Goal: Transaction & Acquisition: Book appointment/travel/reservation

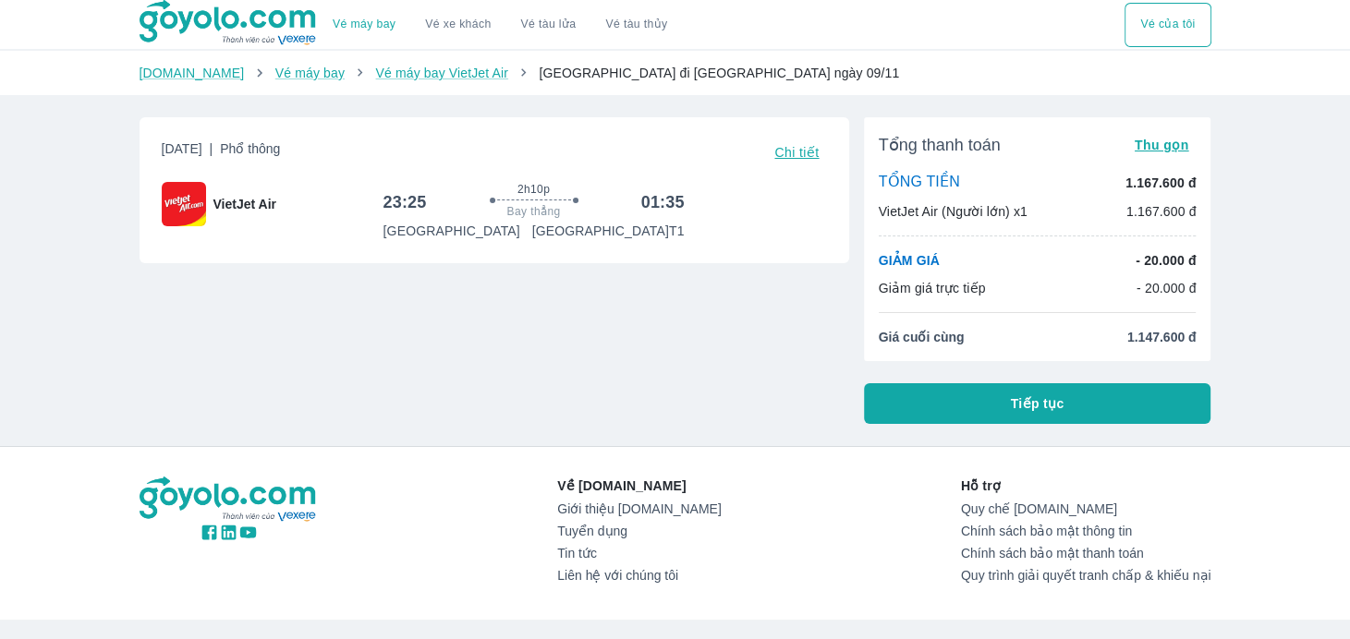
click at [784, 151] on span "Chi tiết" at bounding box center [796, 152] width 44 height 15
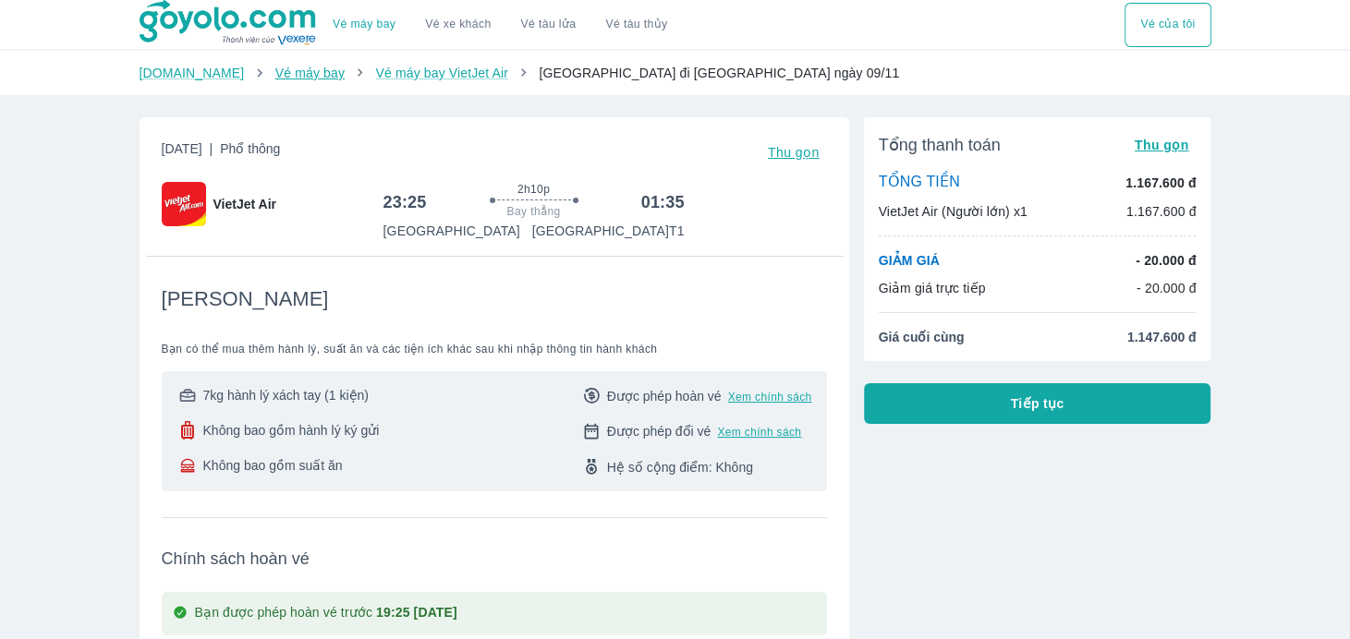
click at [288, 73] on link "Vé máy bay" at bounding box center [309, 73] width 69 height 15
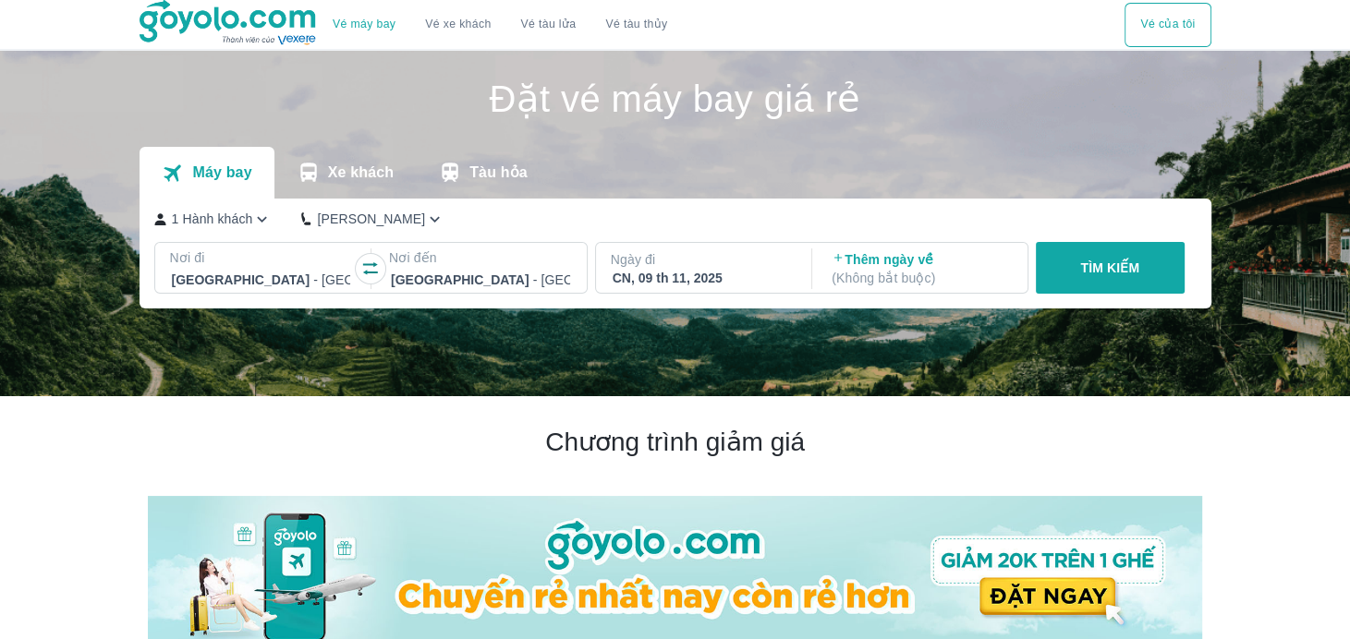
click at [377, 272] on icon "button" at bounding box center [370, 269] width 18 height 18
click at [723, 284] on div "CN, 09 th 11, 2025" at bounding box center [702, 278] width 179 height 18
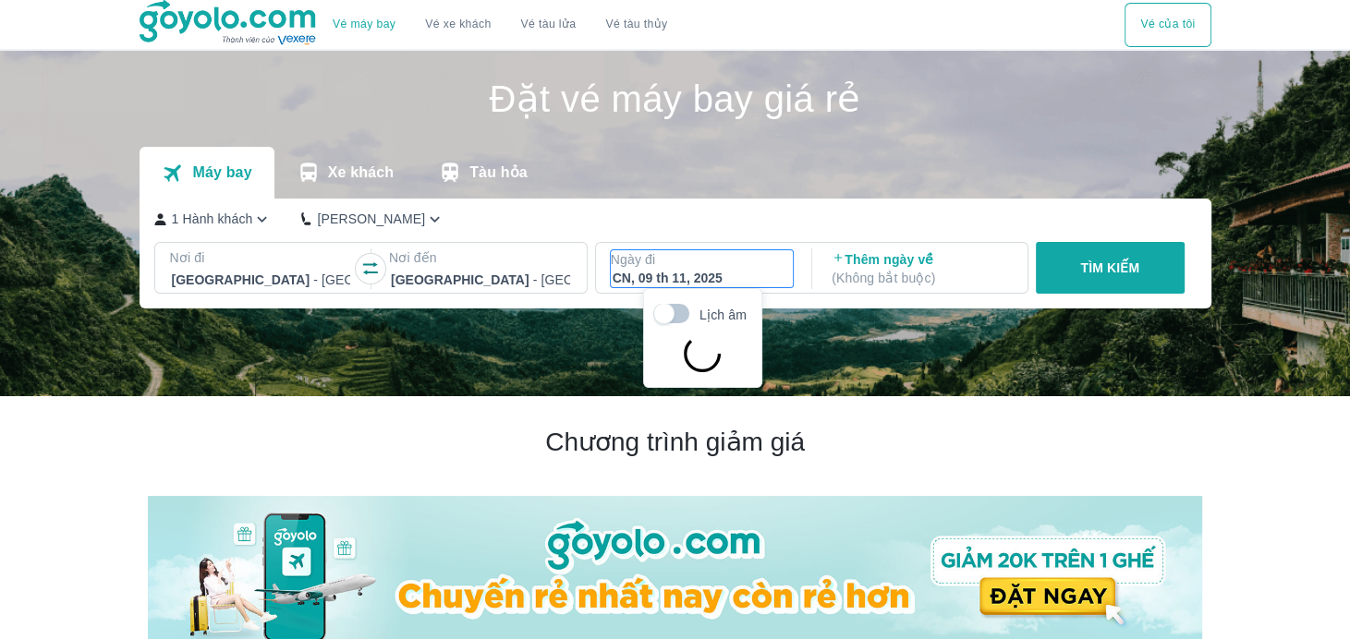
scroll to position [106, 0]
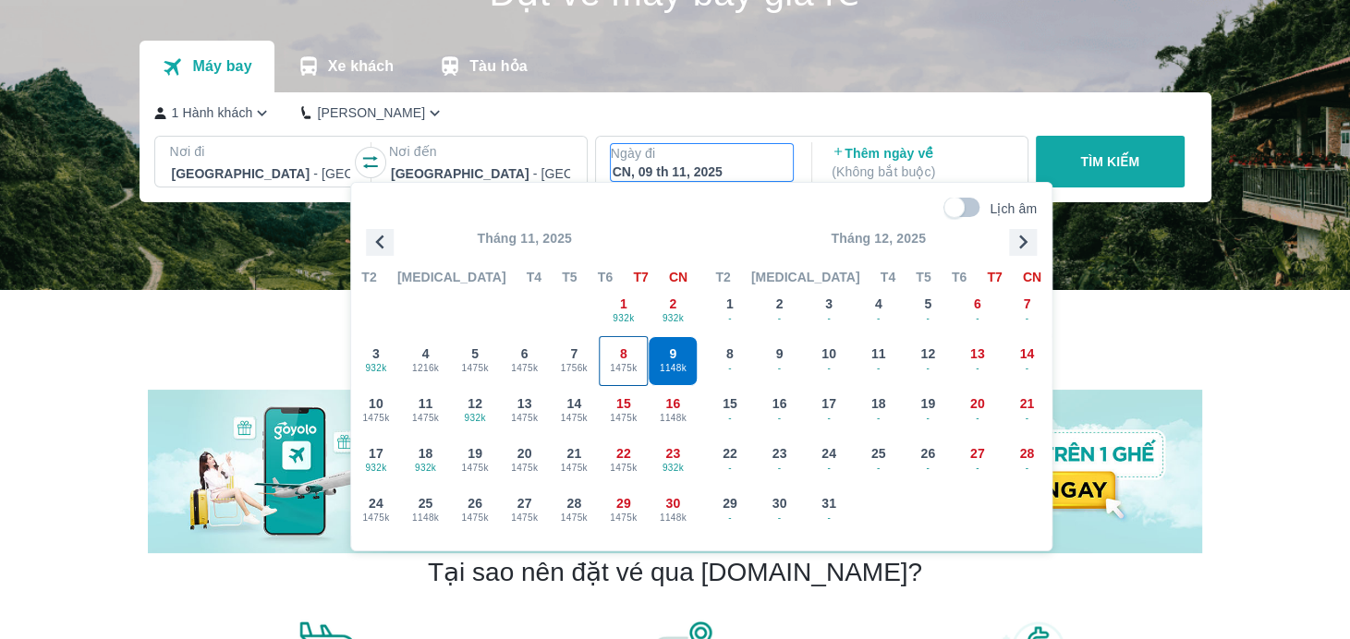
click at [614, 356] on div "8 1475k" at bounding box center [624, 361] width 48 height 48
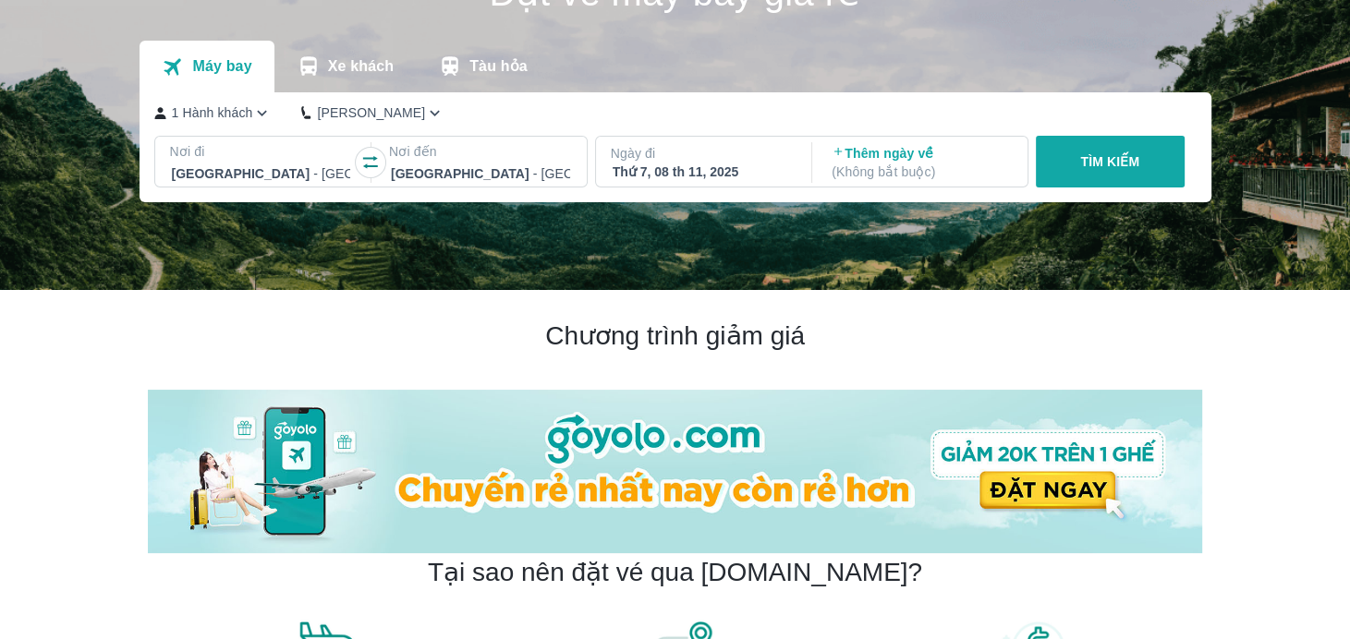
click at [1061, 180] on button "TÌM KIẾM" at bounding box center [1110, 162] width 149 height 52
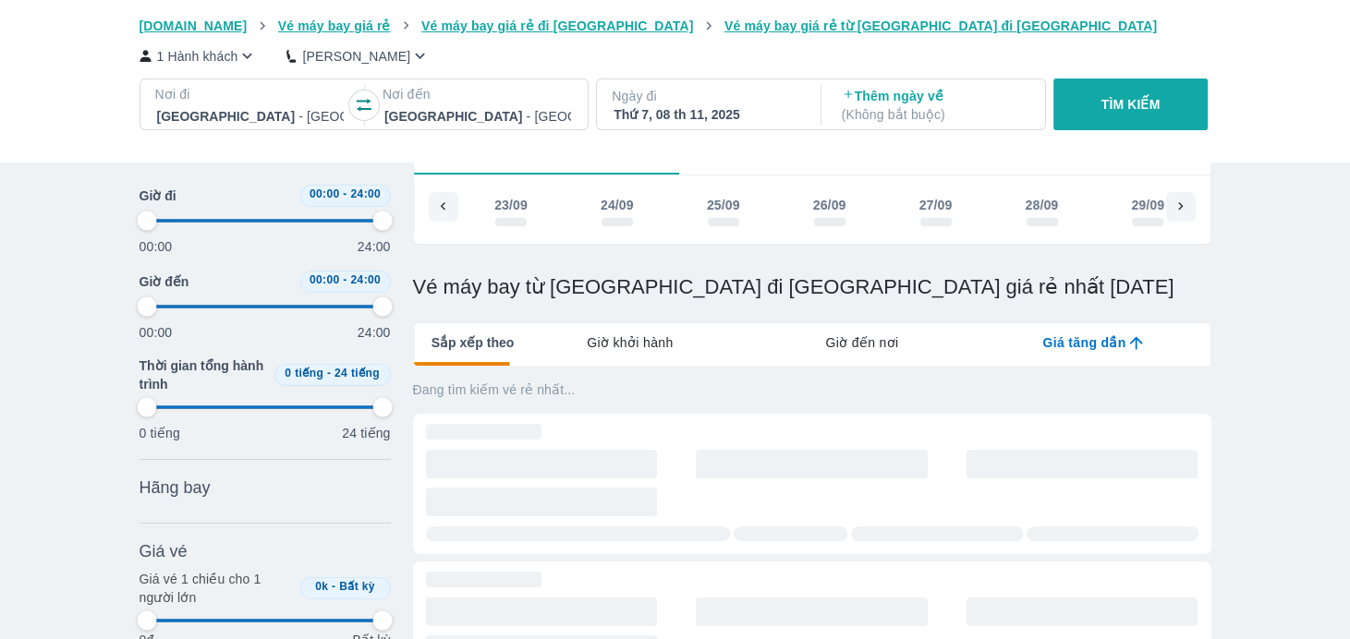
scroll to position [0, 4641]
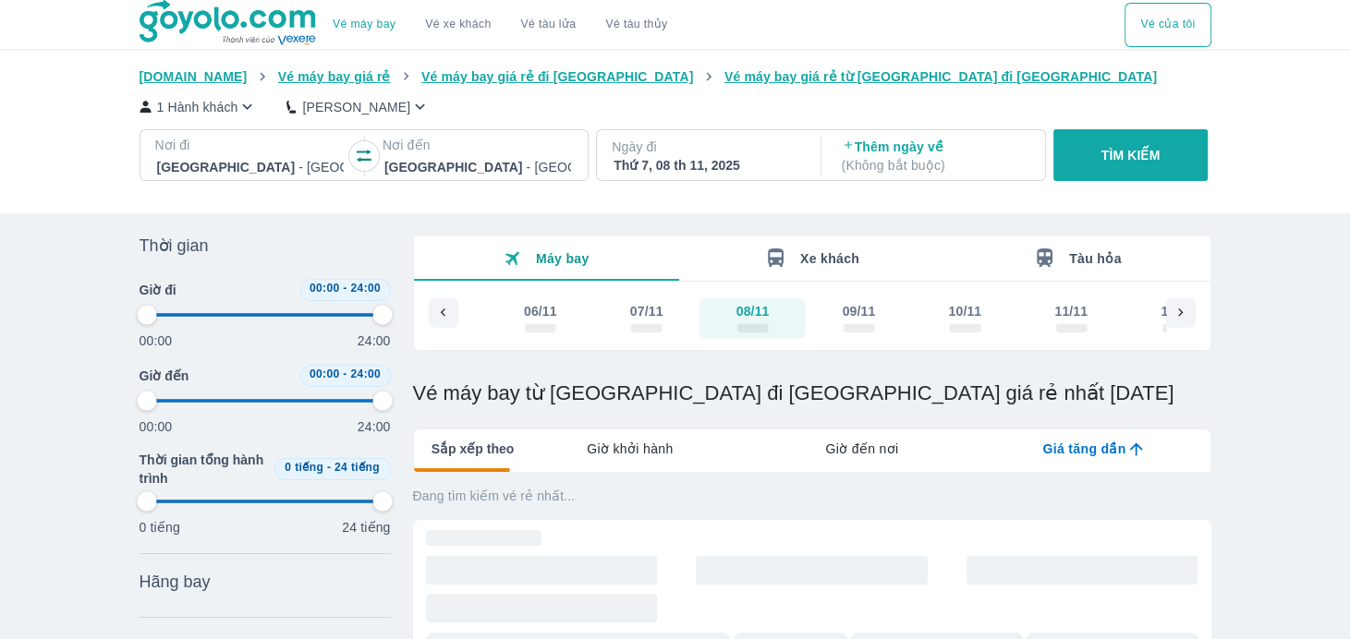
type input "97.9166666666667"
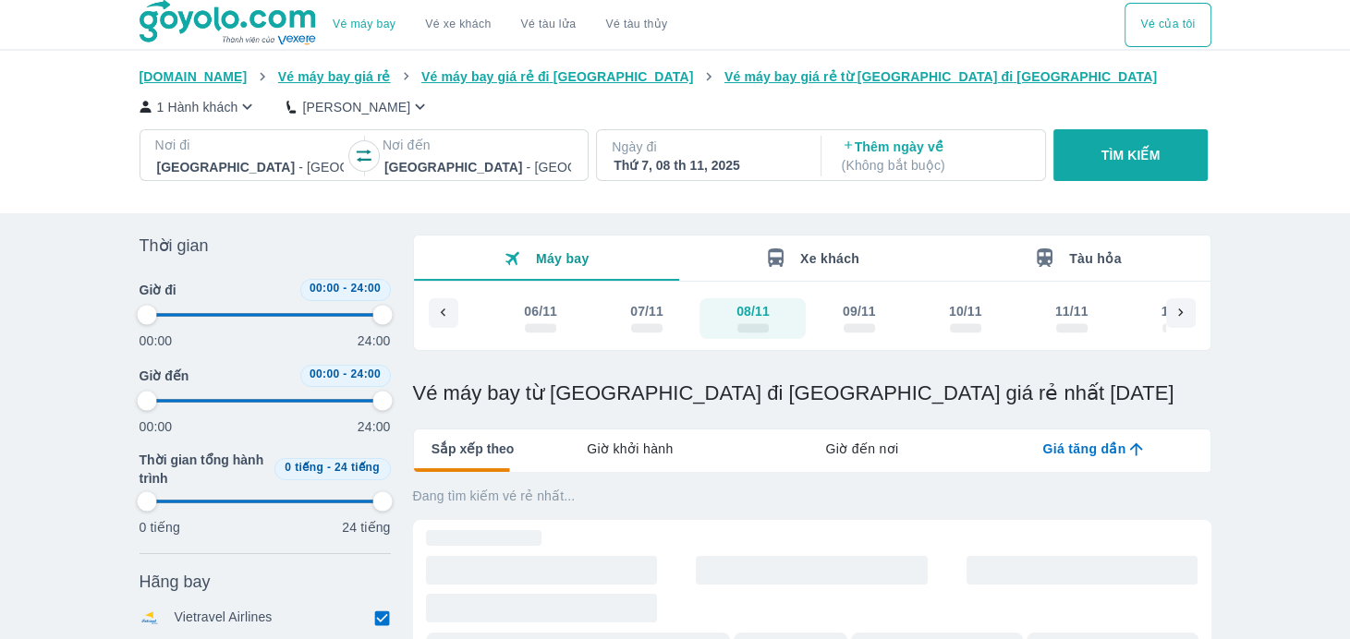
type input "97.9166666666667"
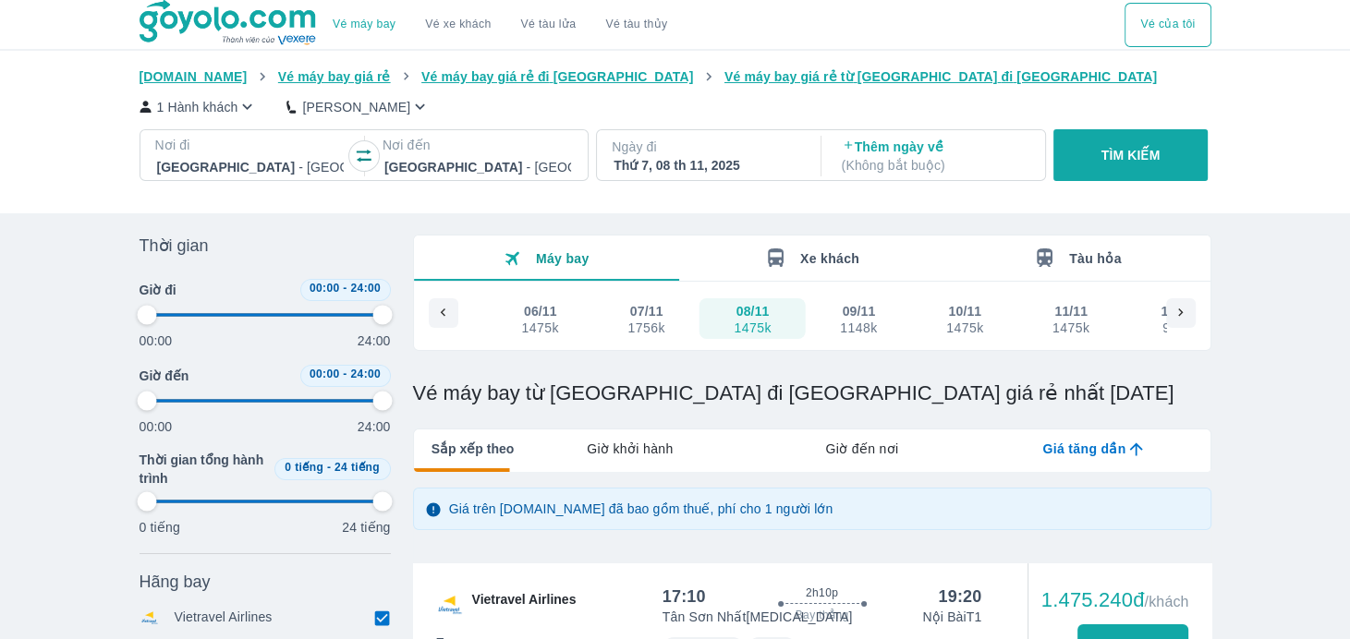
type input "97.9166666666667"
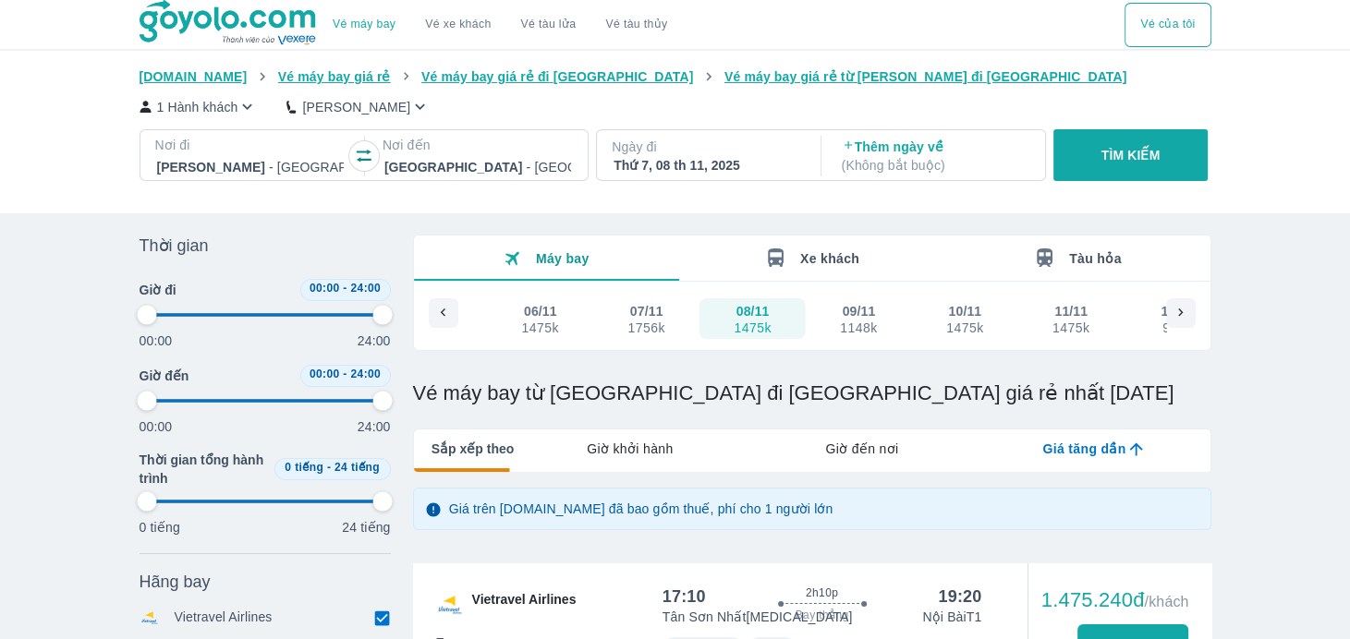
type input "97.9166666666667"
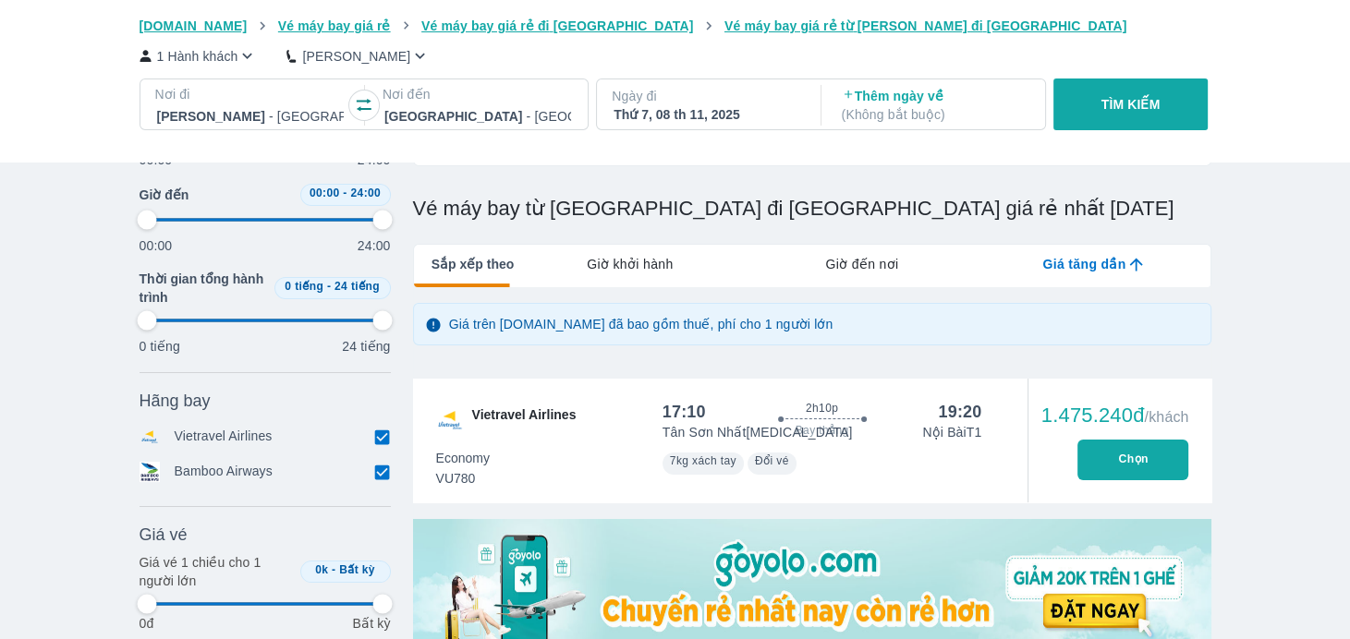
type input "97.9166666666667"
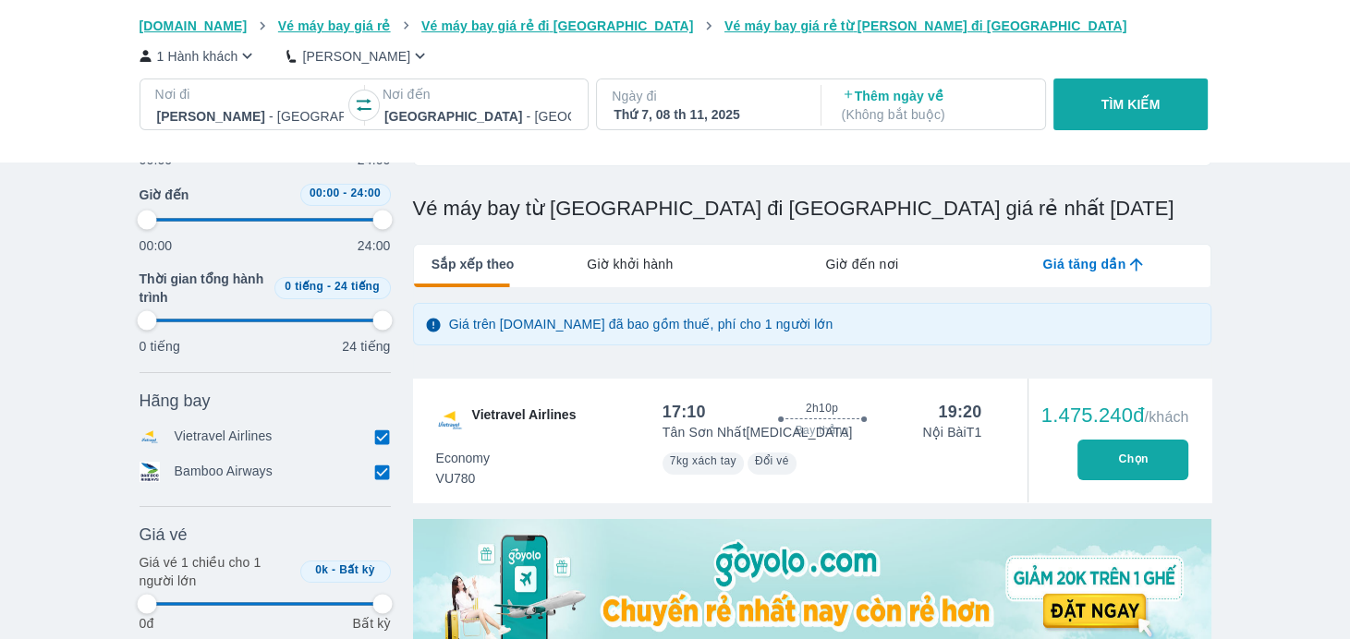
type input "97.9166666666667"
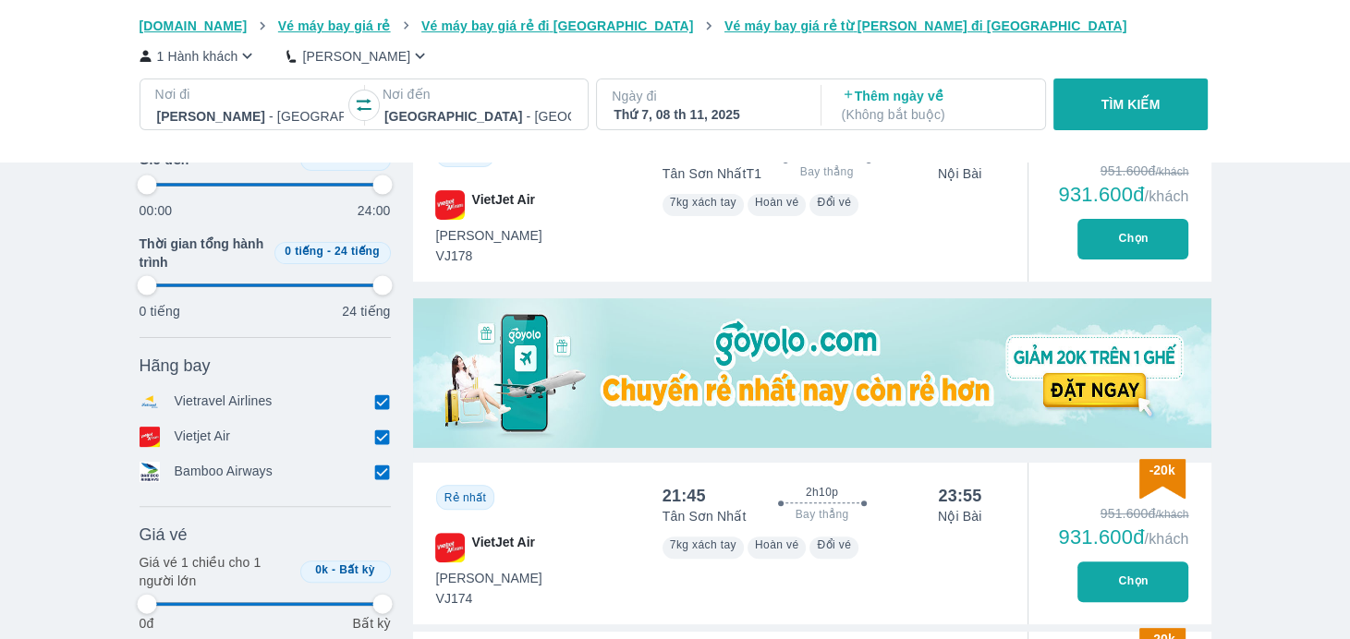
scroll to position [462, 0]
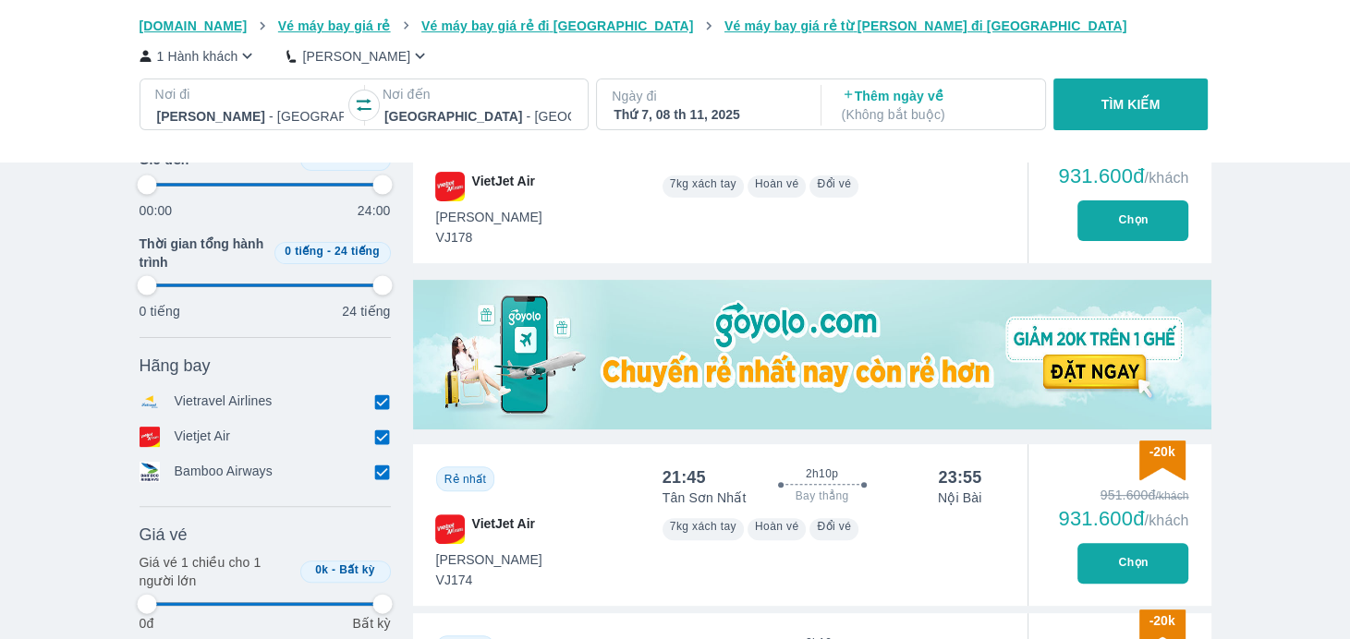
type input "97.9166666666667"
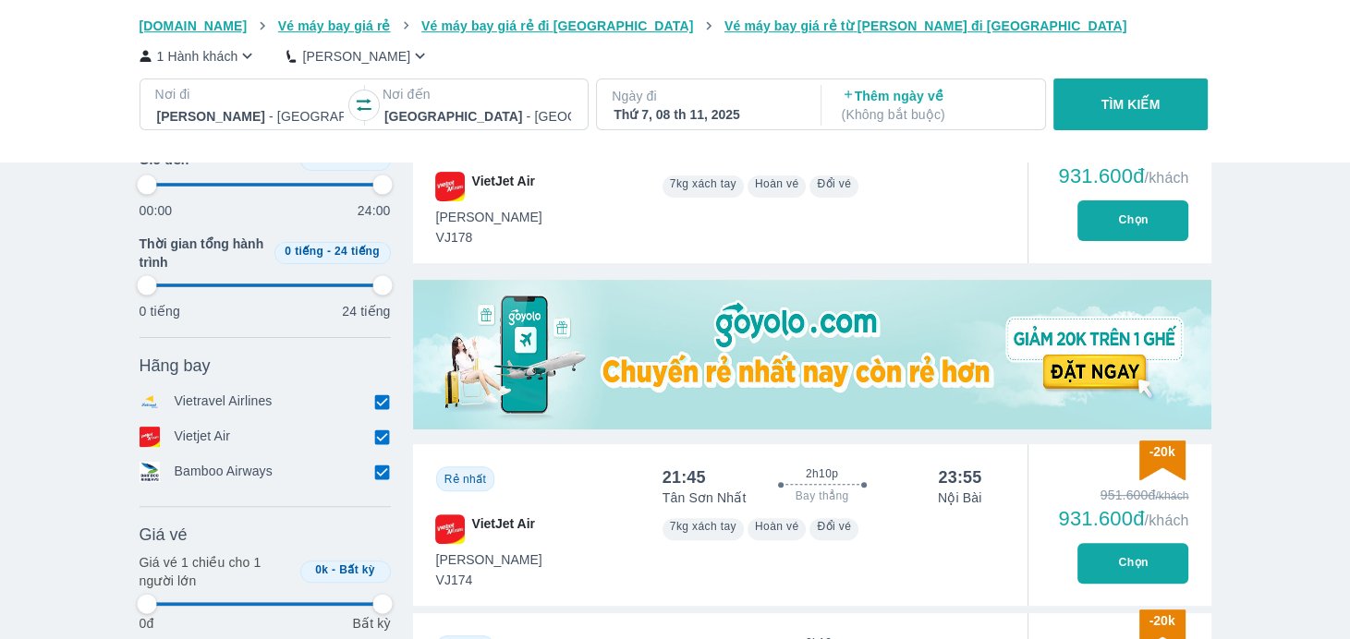
type input "97.9166666666667"
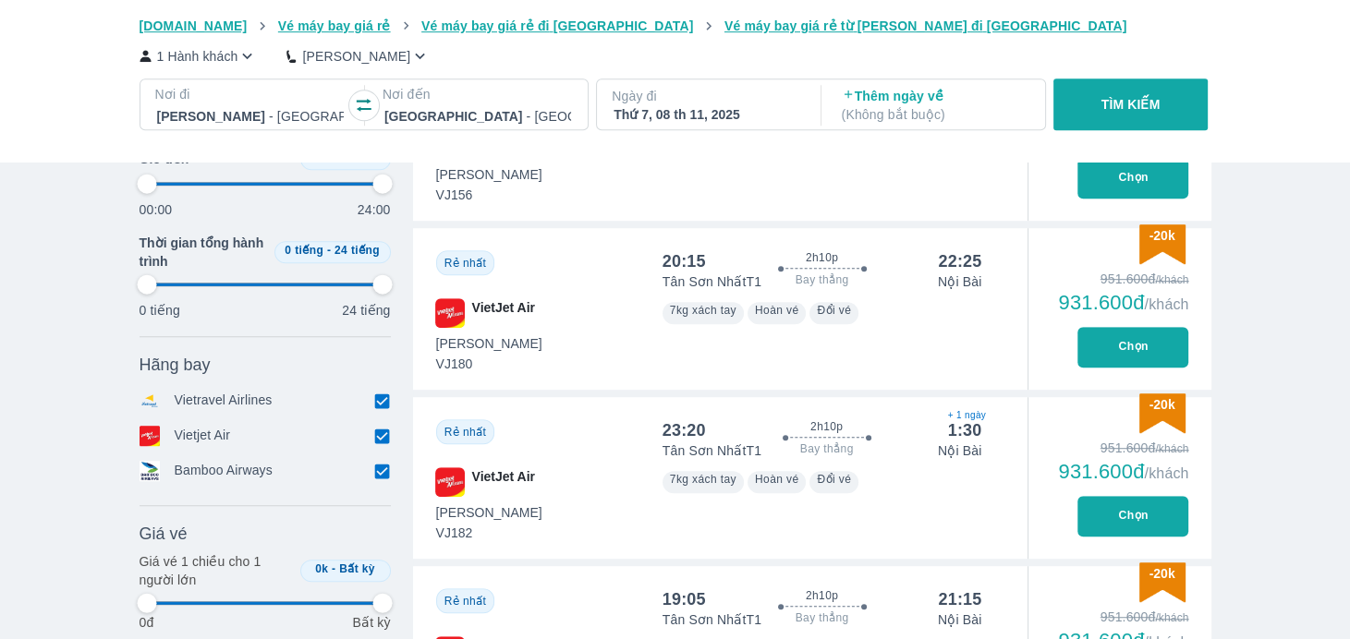
type input "97.9166666666667"
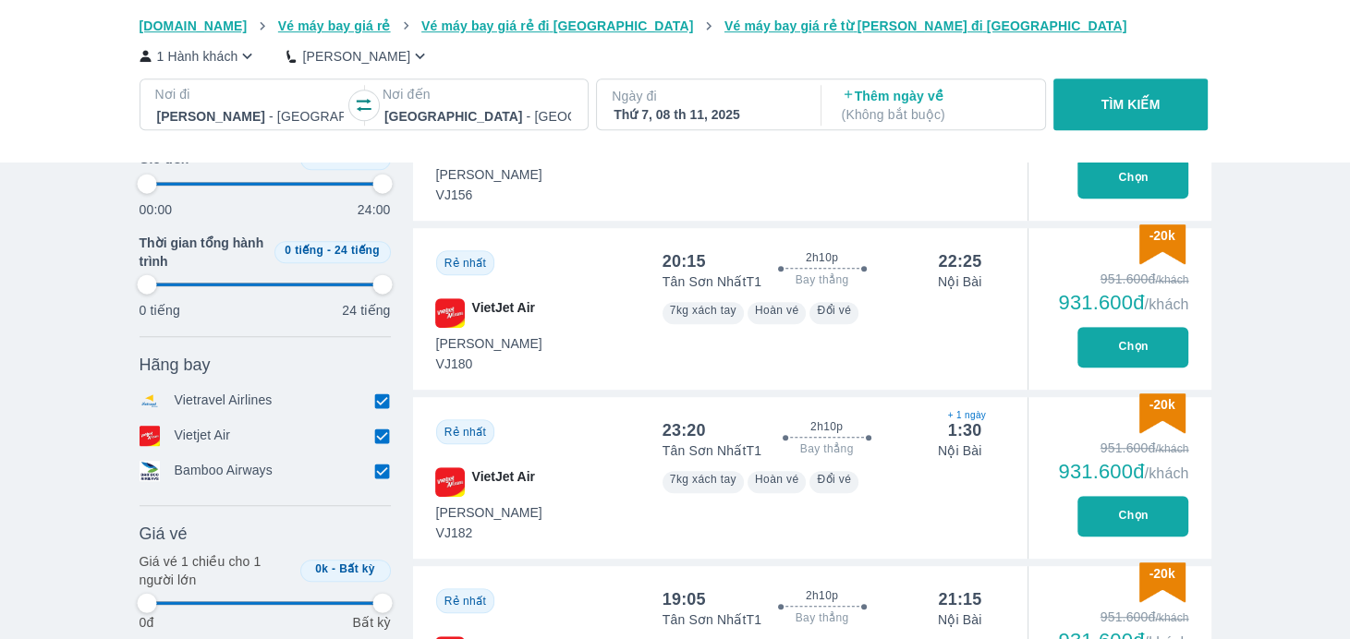
type input "97.9166666666667"
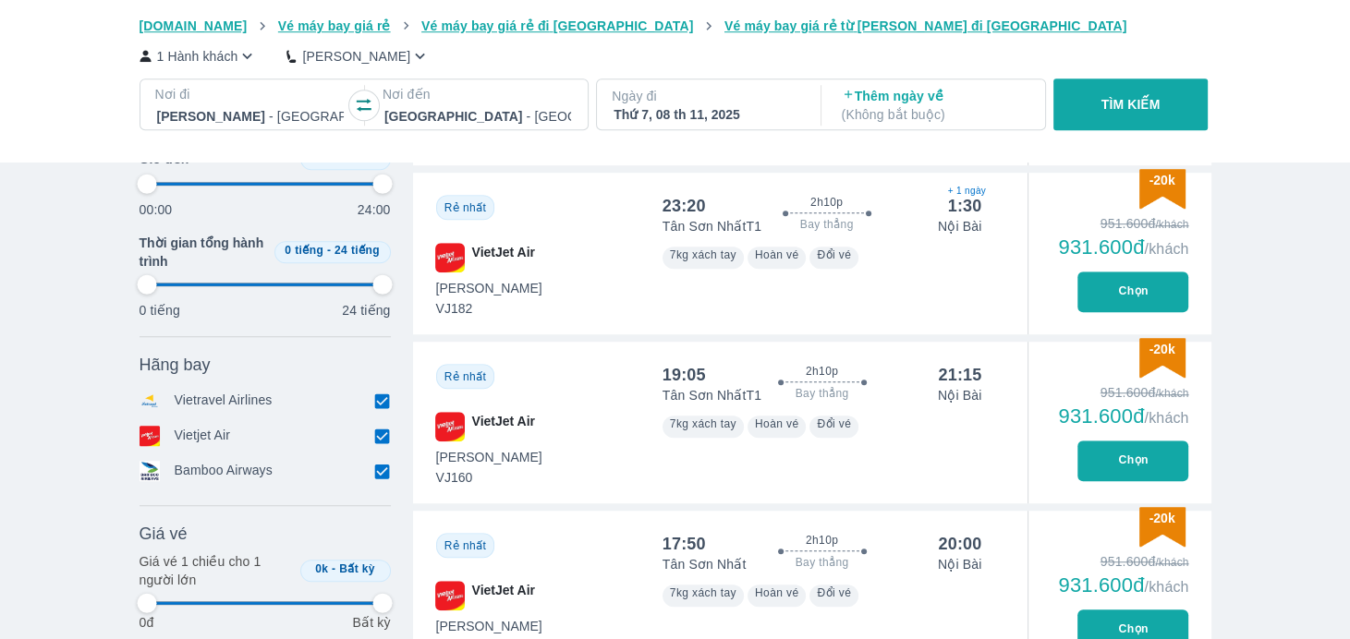
type input "97.9166666666667"
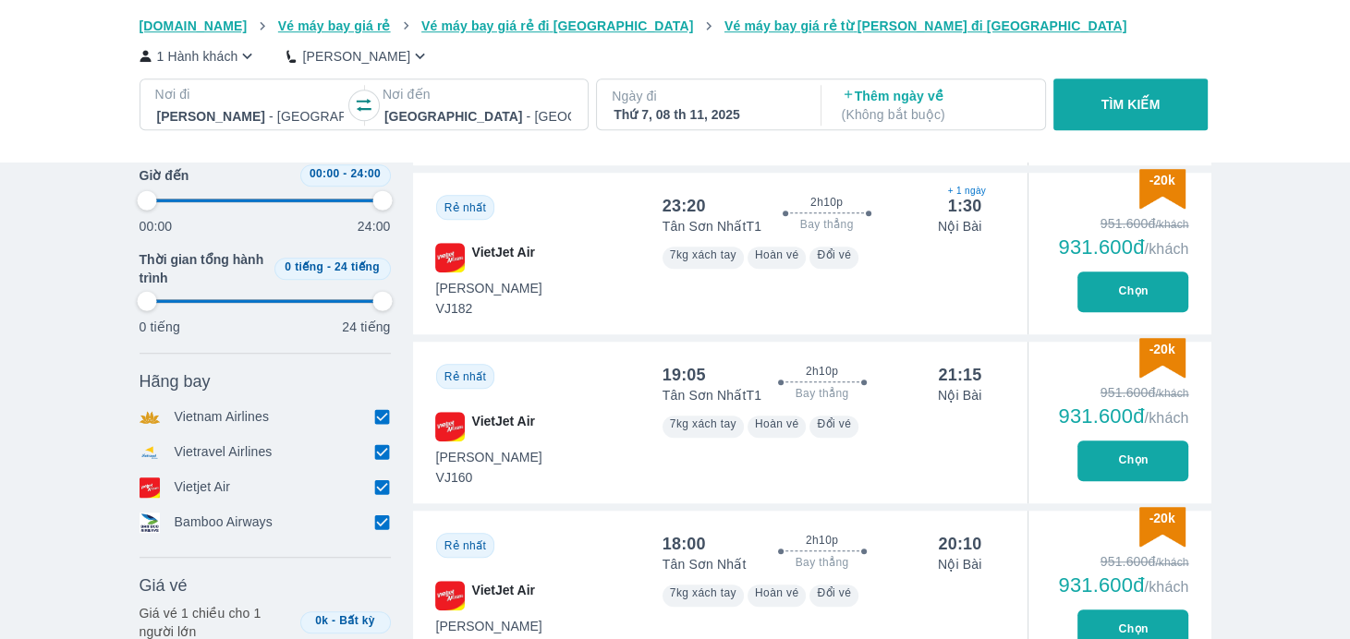
type input "97.9166666666667"
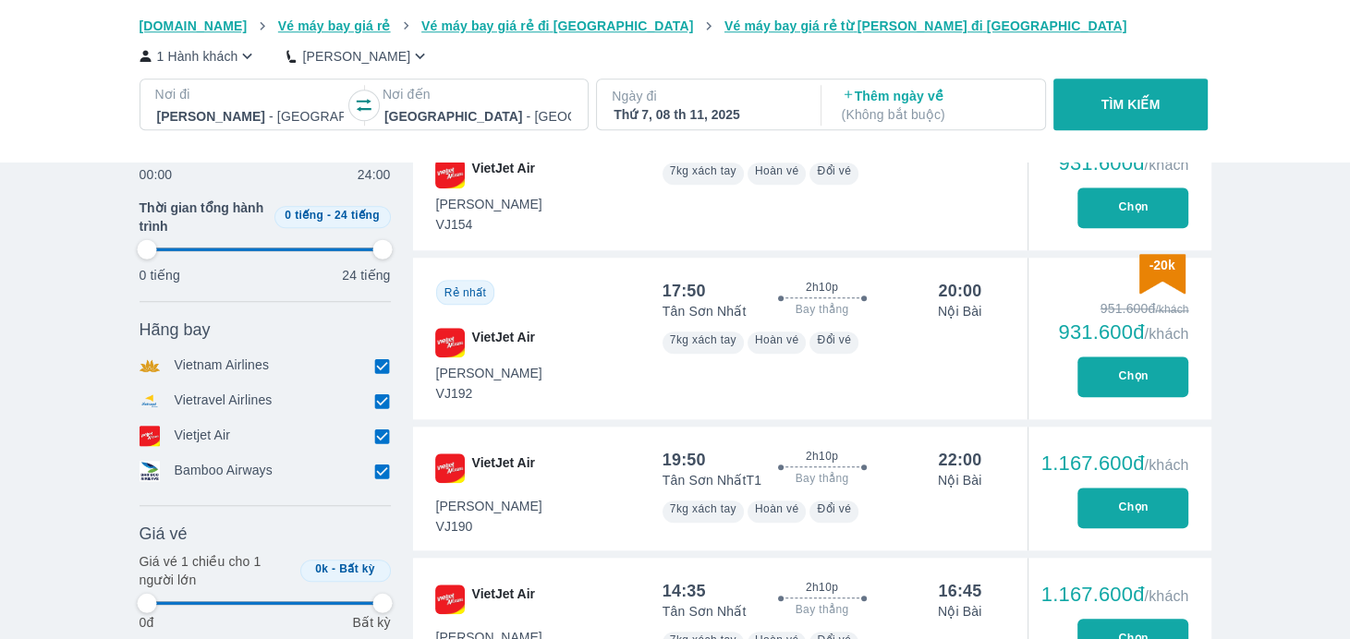
scroll to position [1848, 0]
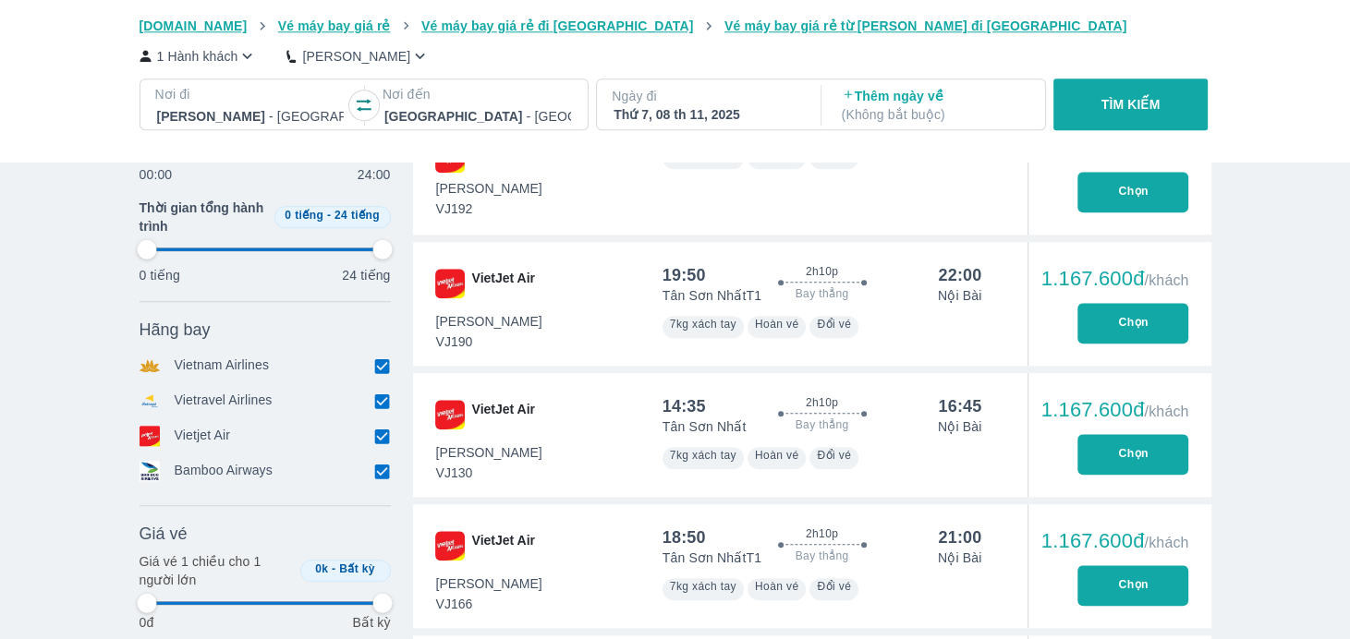
type input "97.9166666666667"
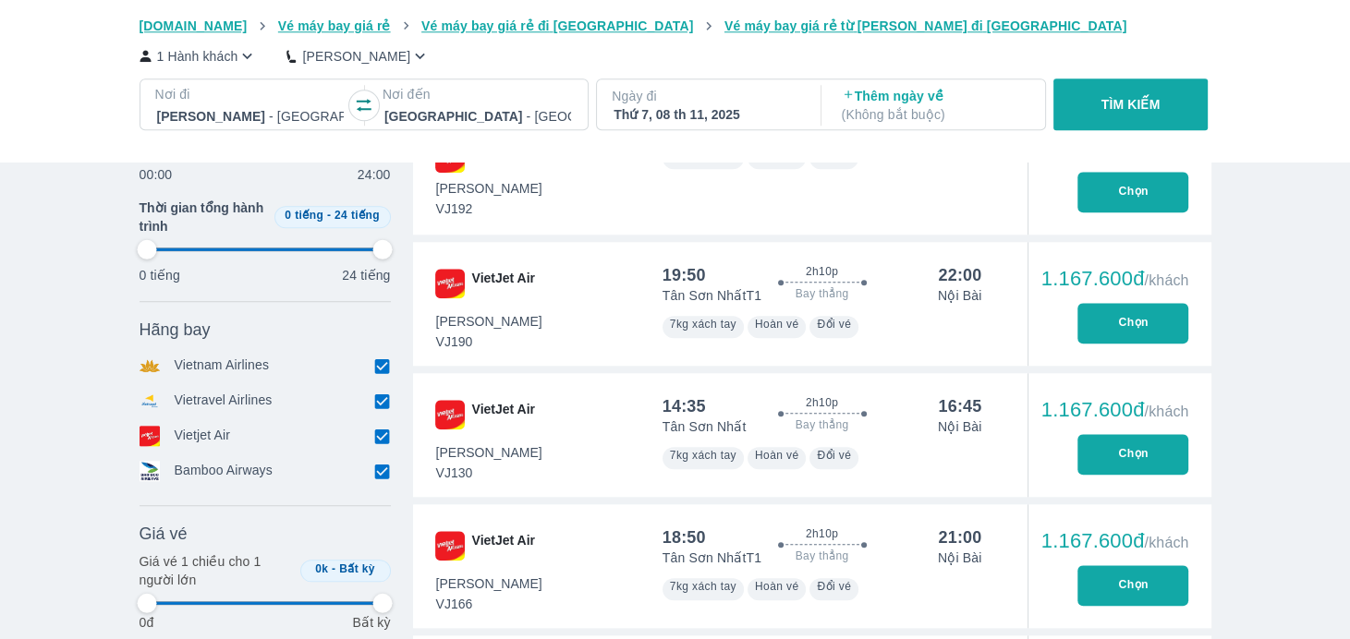
type input "97.9166666666667"
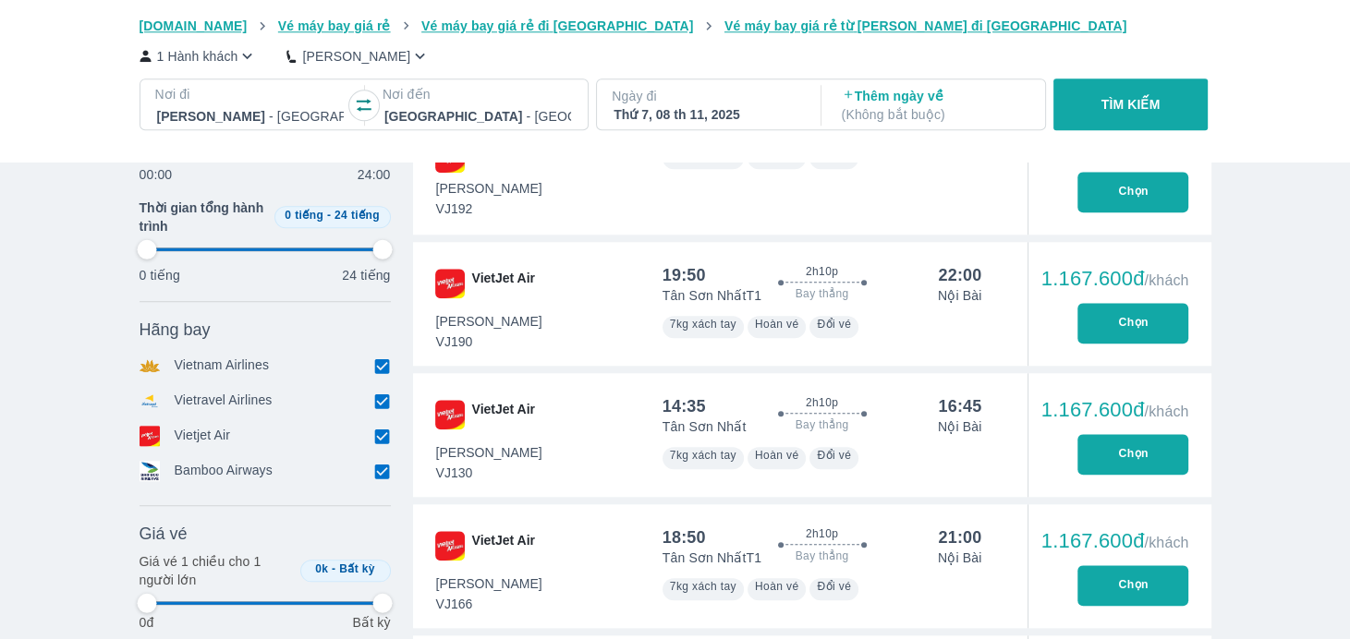
type input "97.9166666666667"
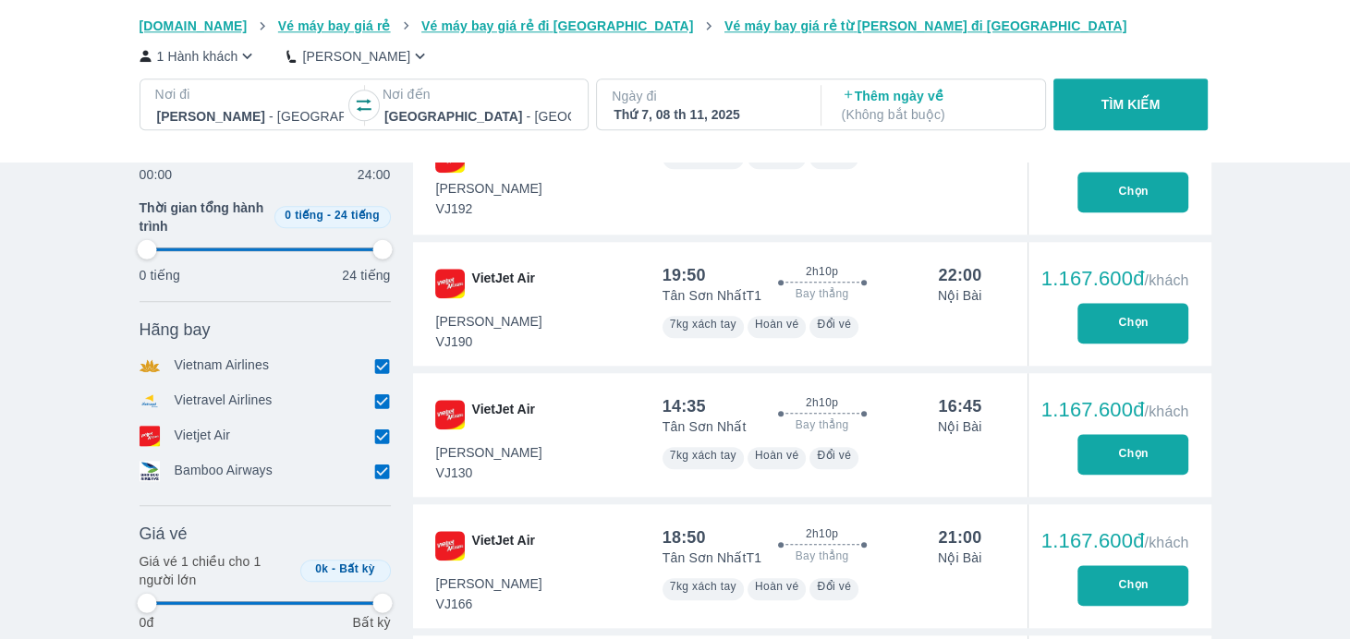
type input "97.9166666666667"
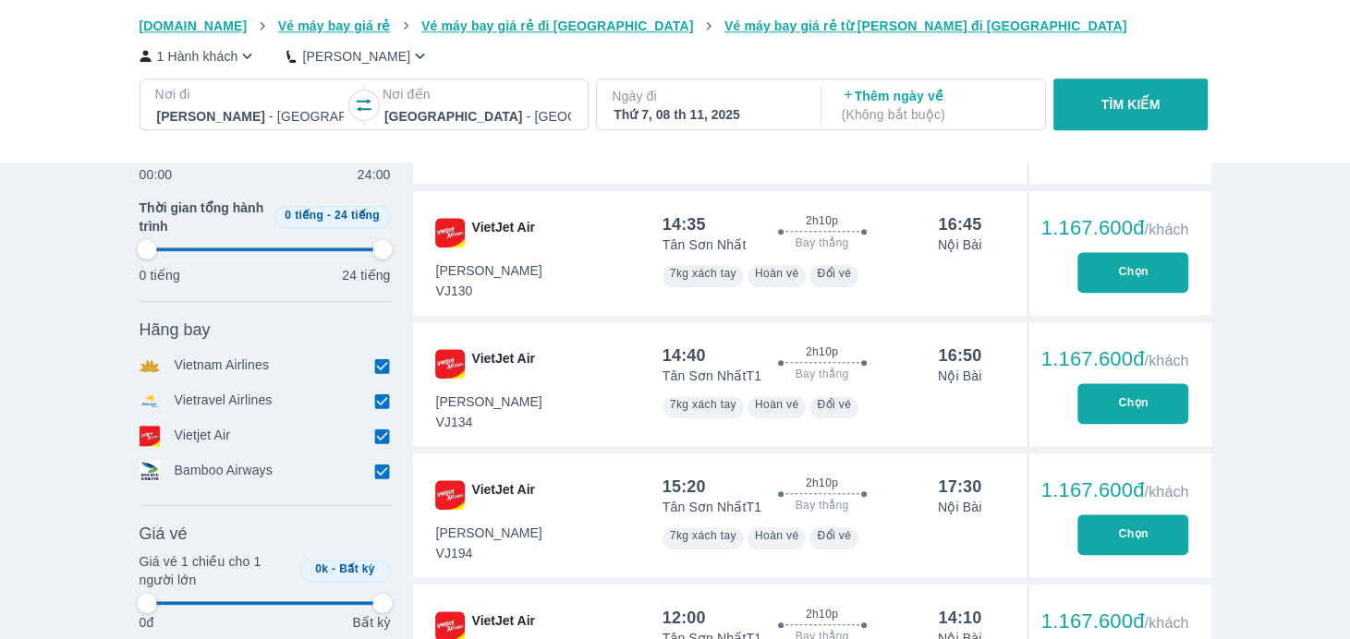
scroll to position [1940, 0]
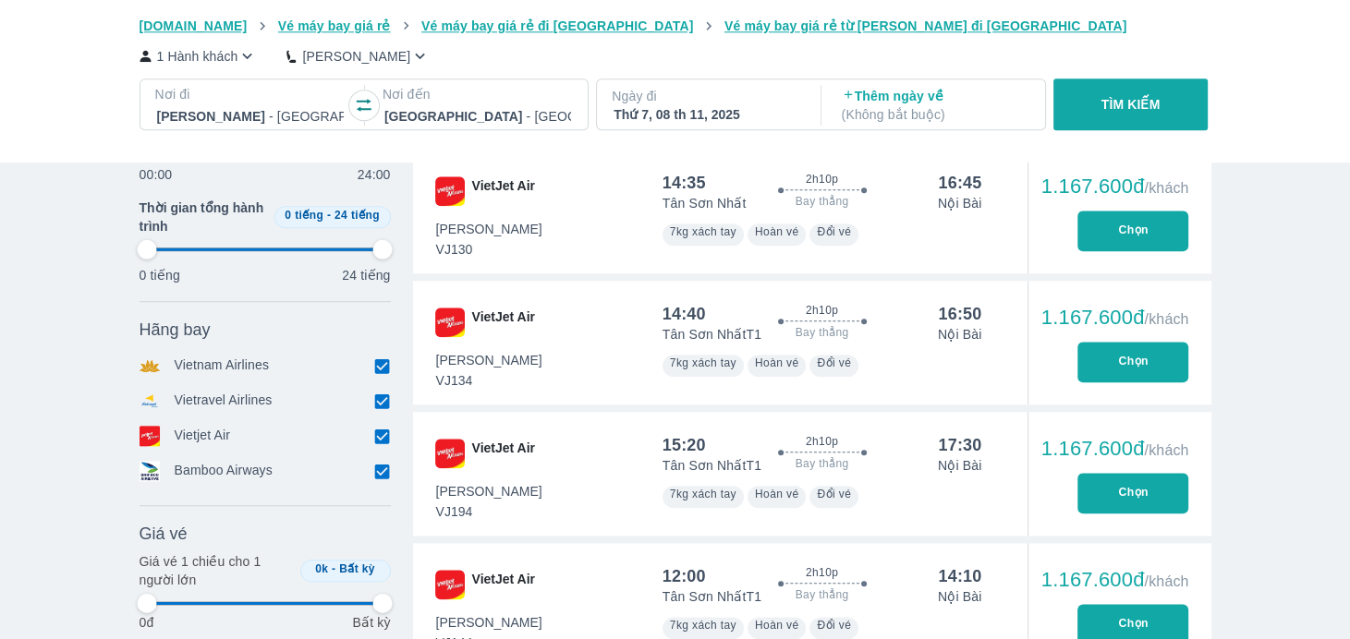
type input "97.9166666666667"
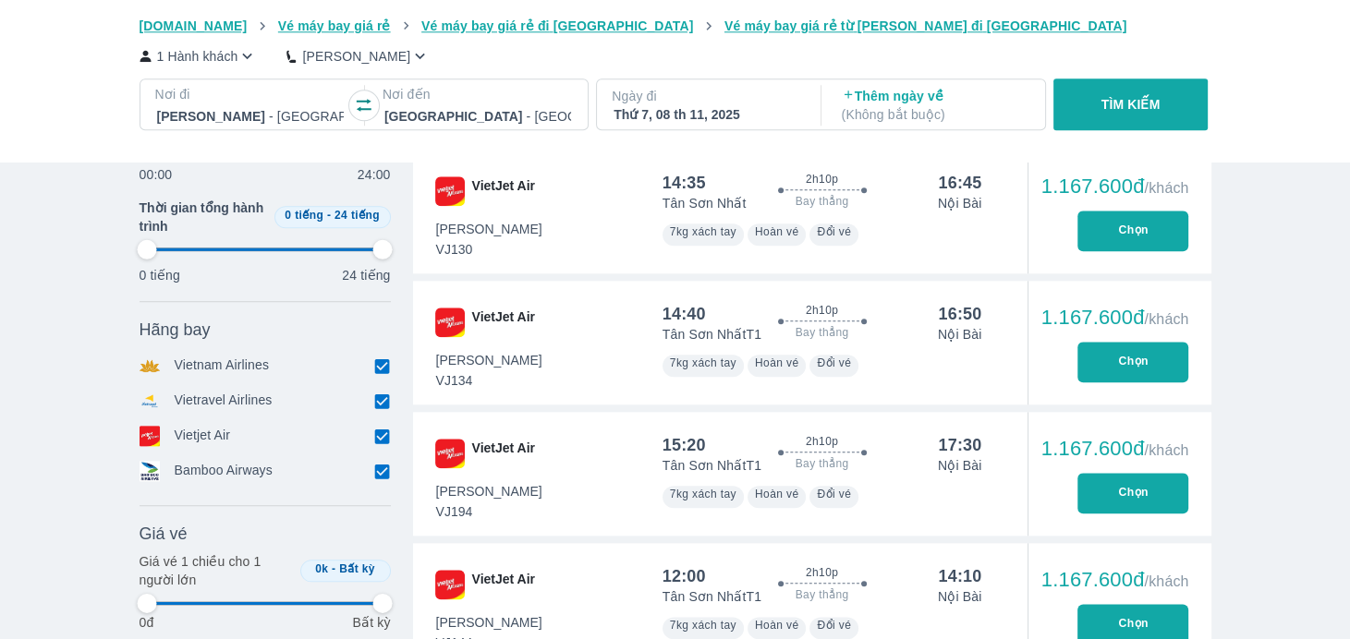
type input "97.9166666666667"
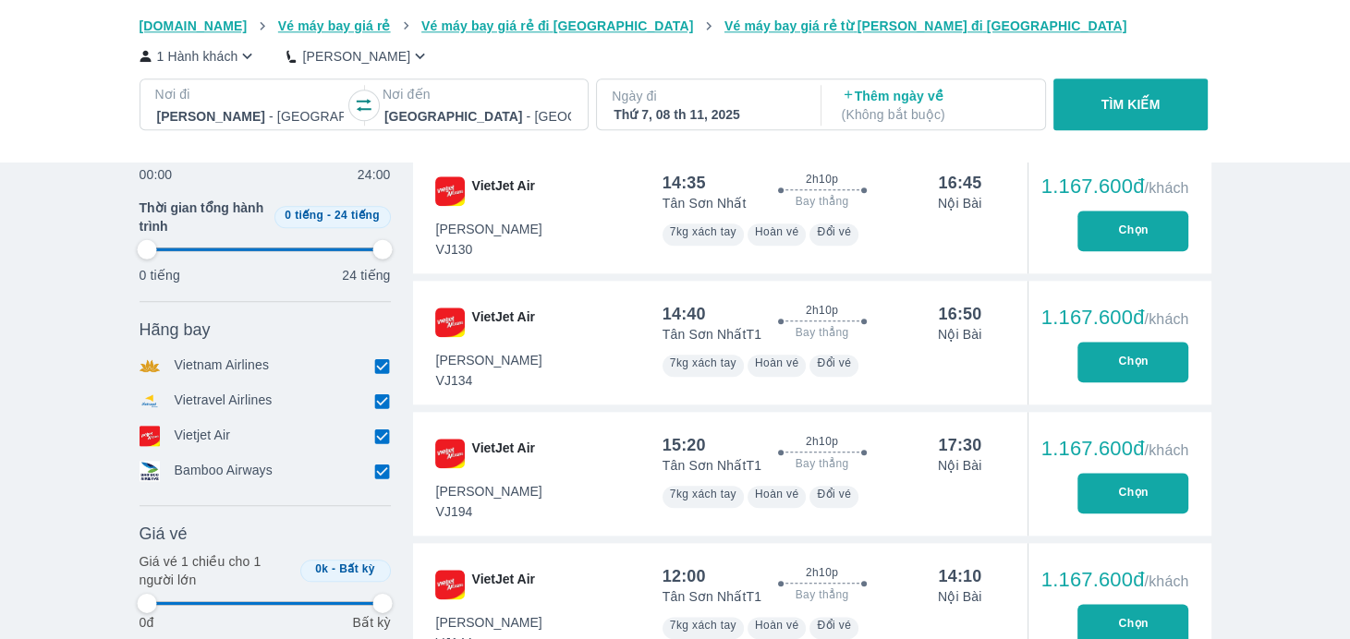
type input "97.9166666666667"
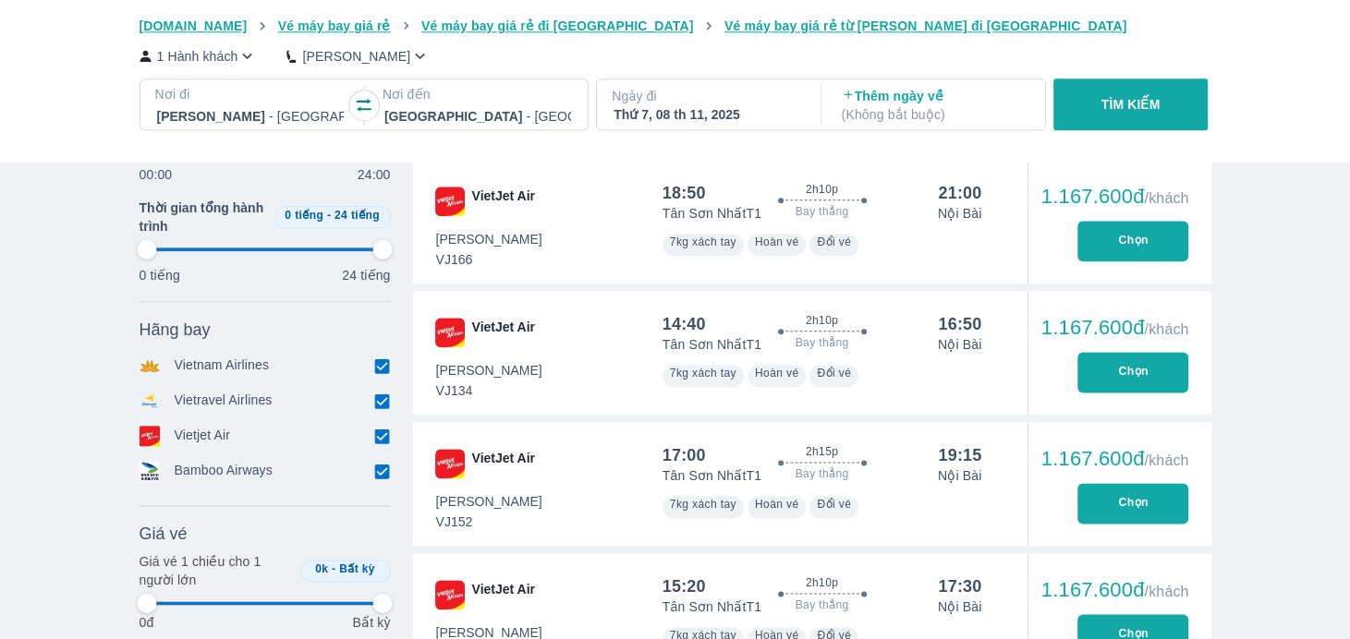
scroll to position [2217, 0]
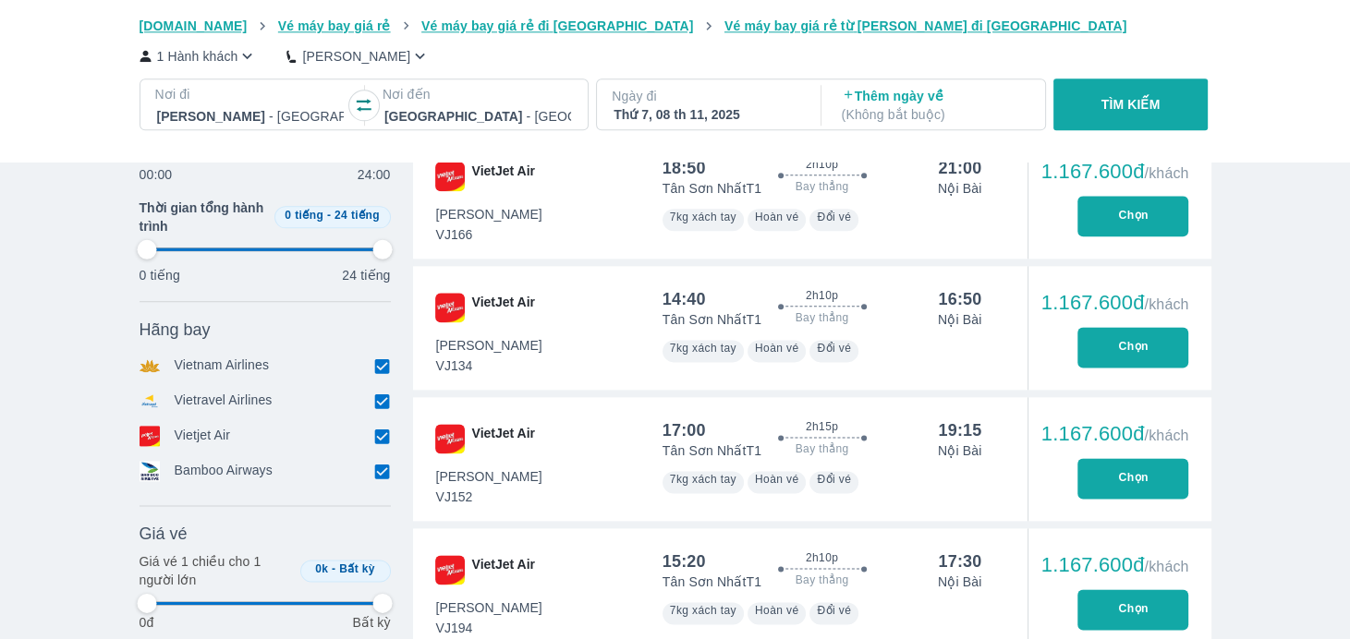
type input "97.9166666666667"
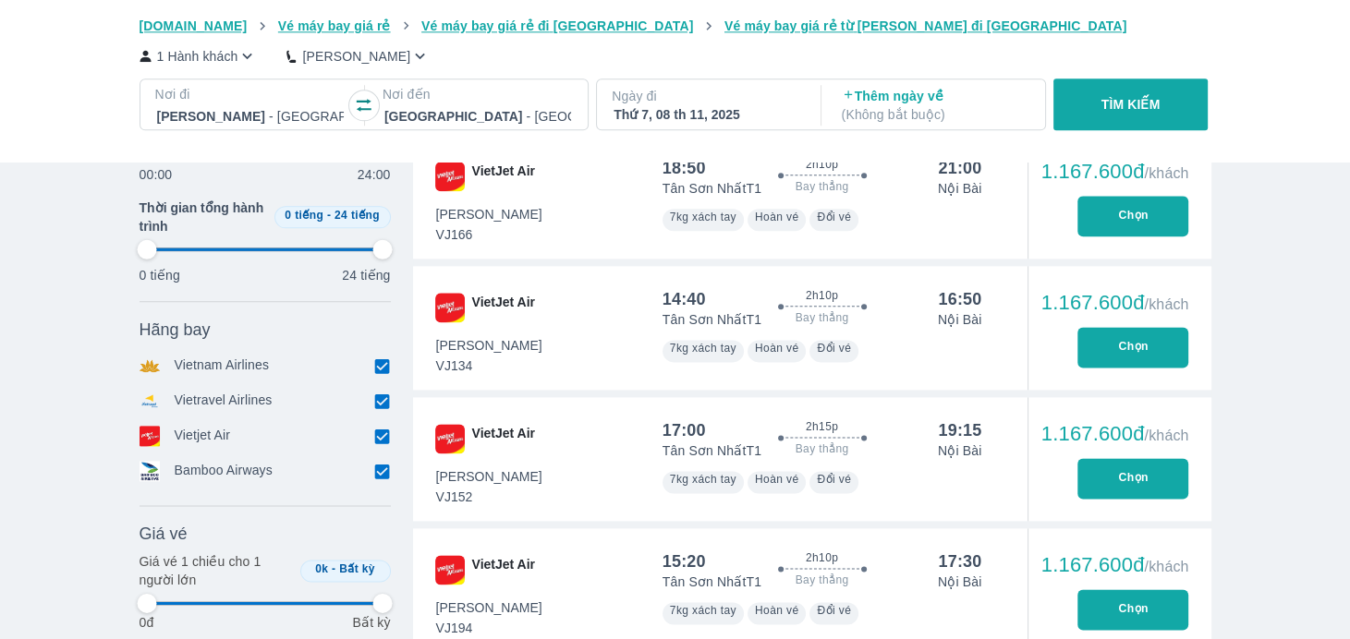
type input "97.9166666666667"
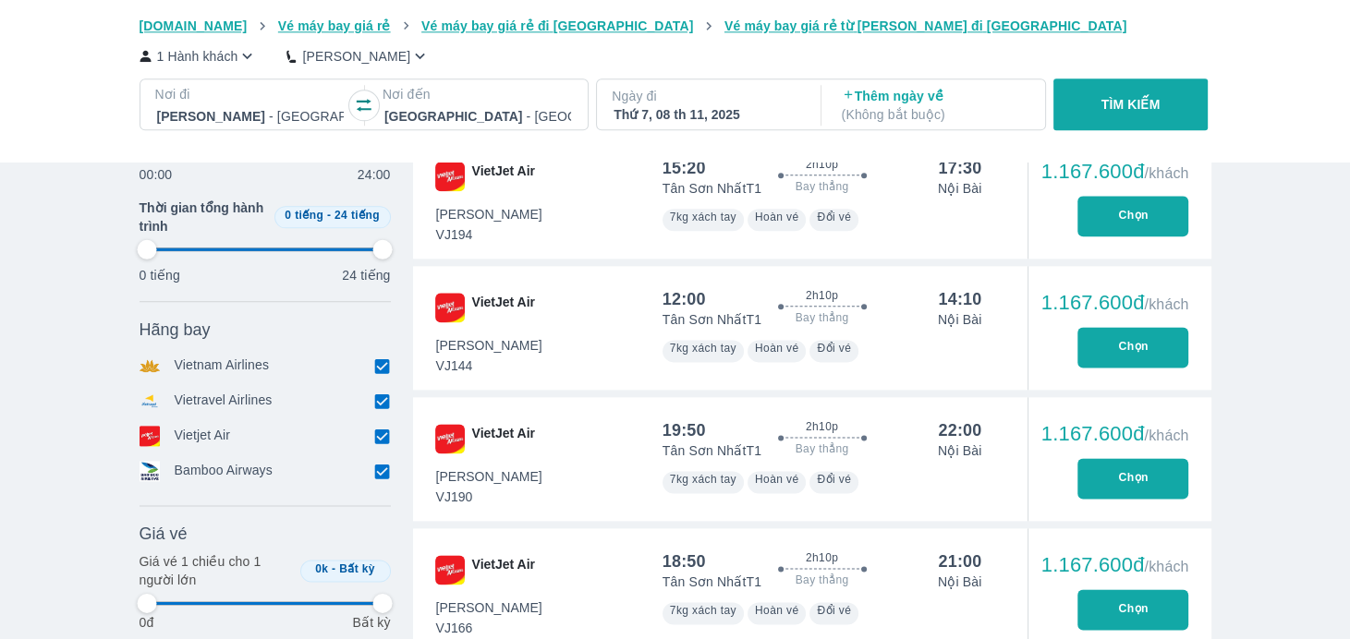
type input "97.9166666666667"
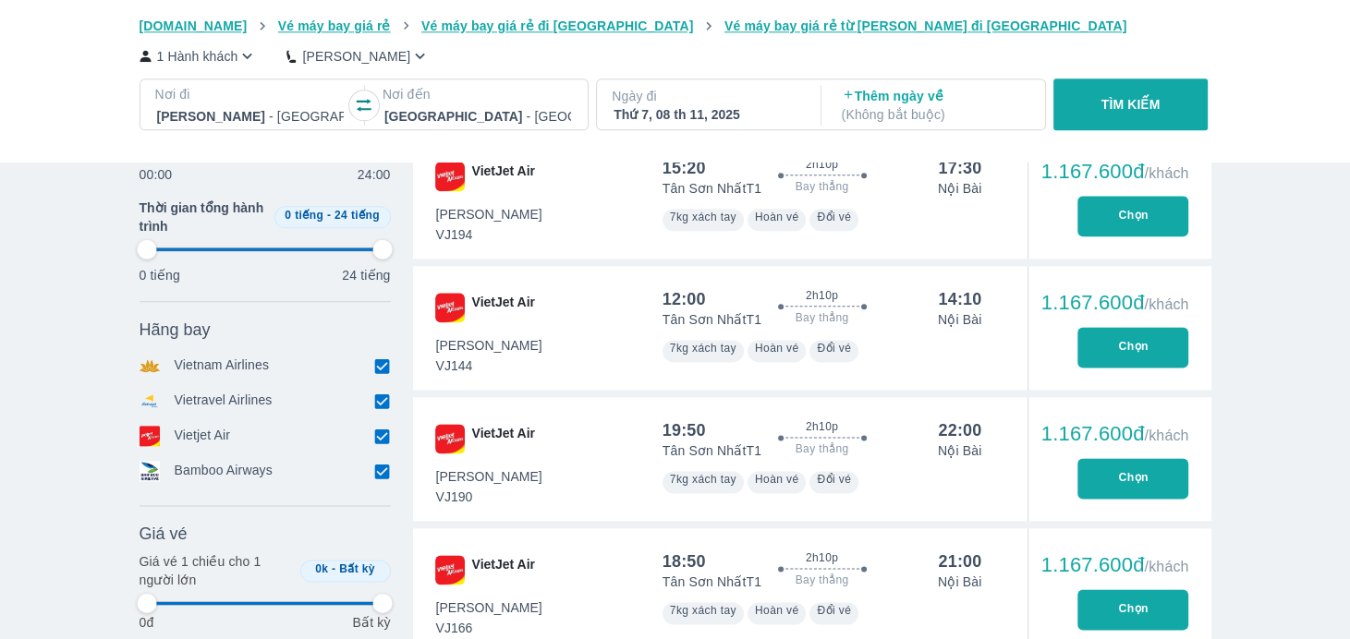
type input "97.9166666666667"
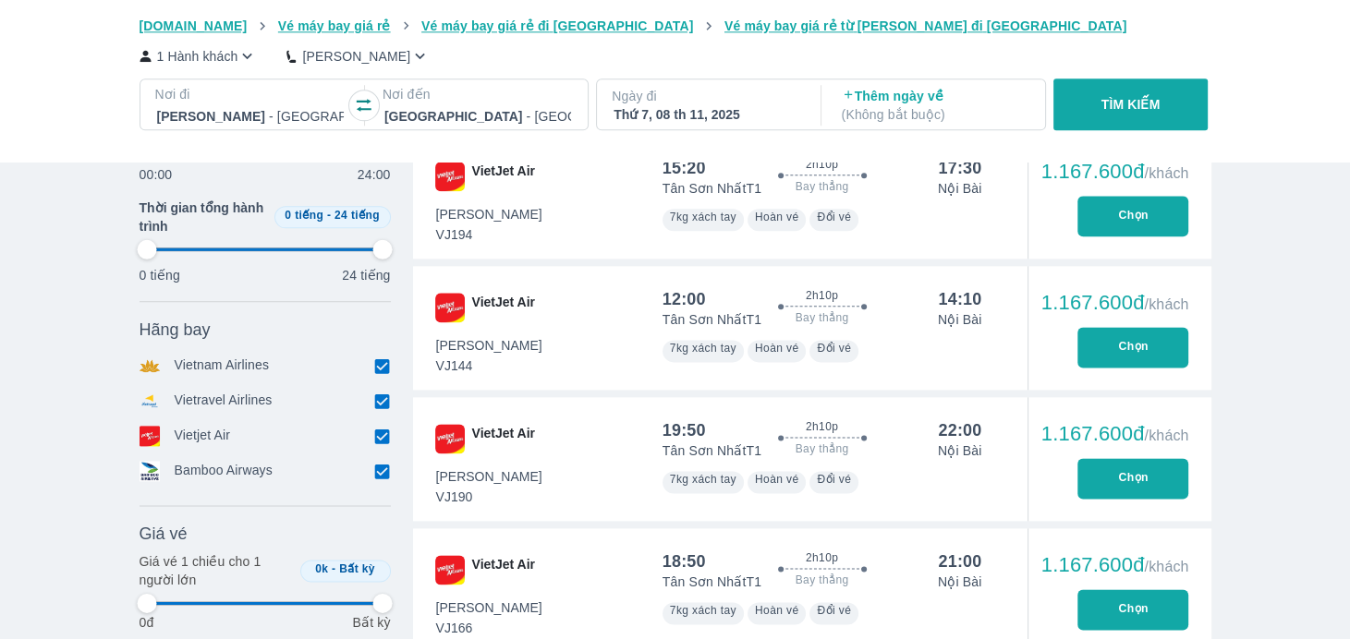
type input "97.9166666666667"
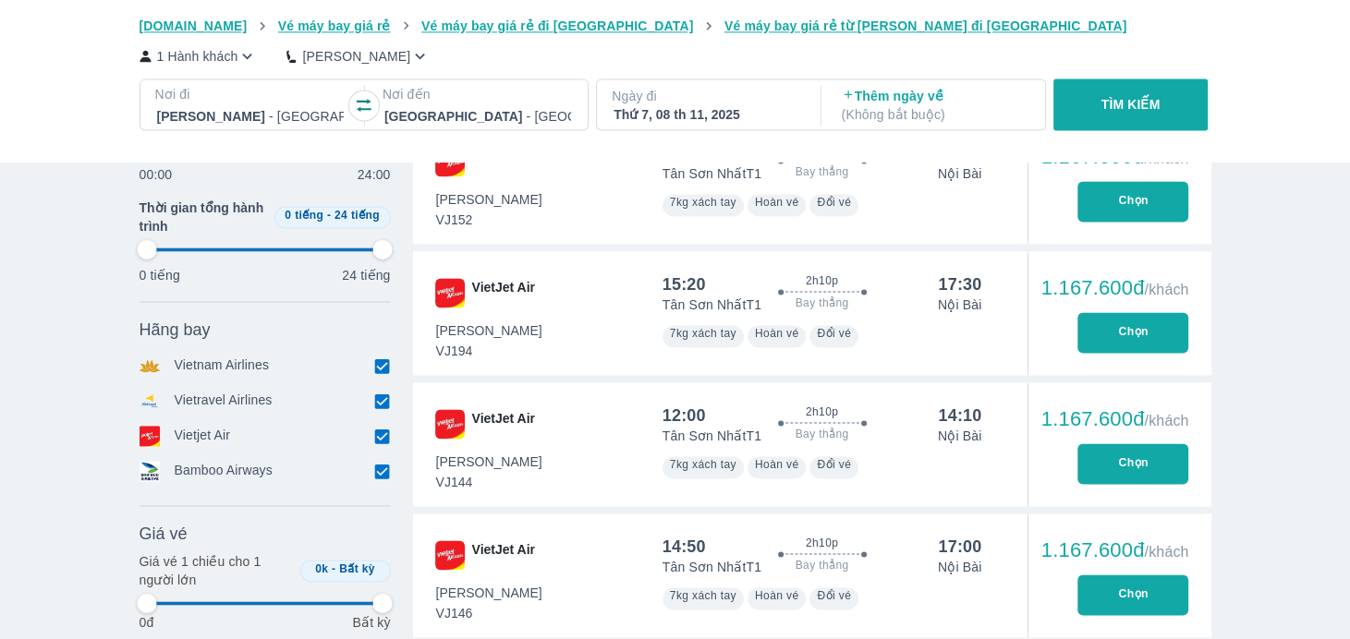
type input "97.9166666666667"
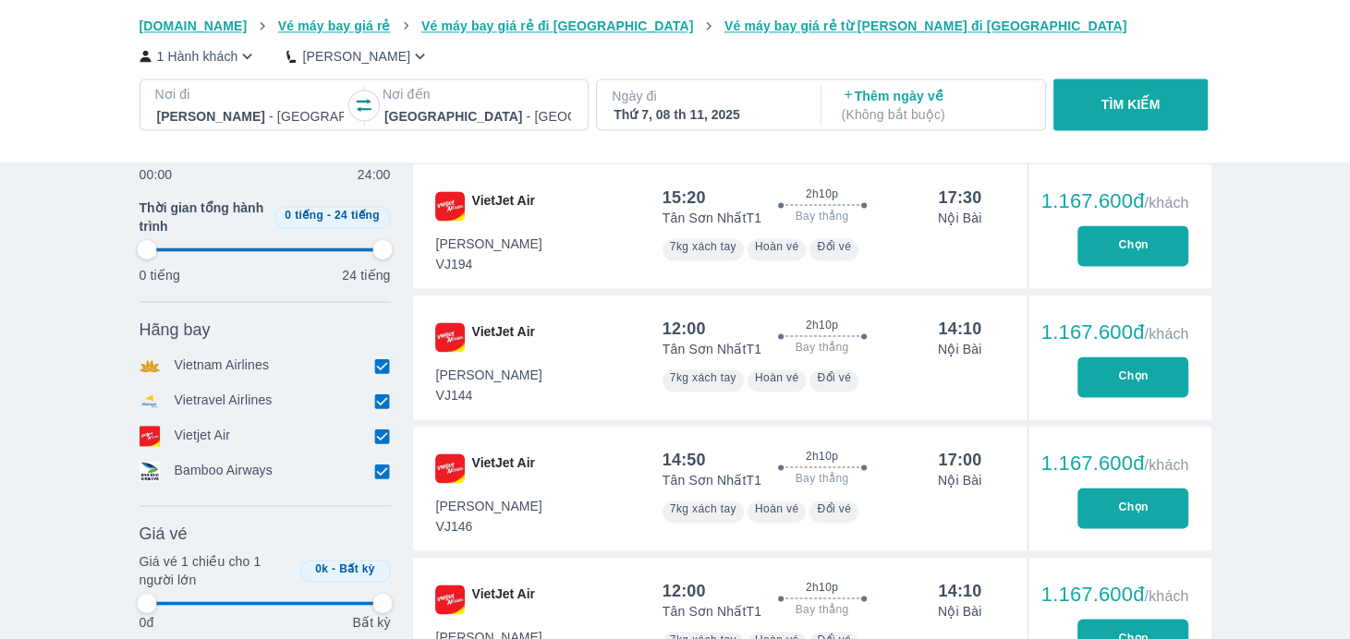
type input "97.9166666666667"
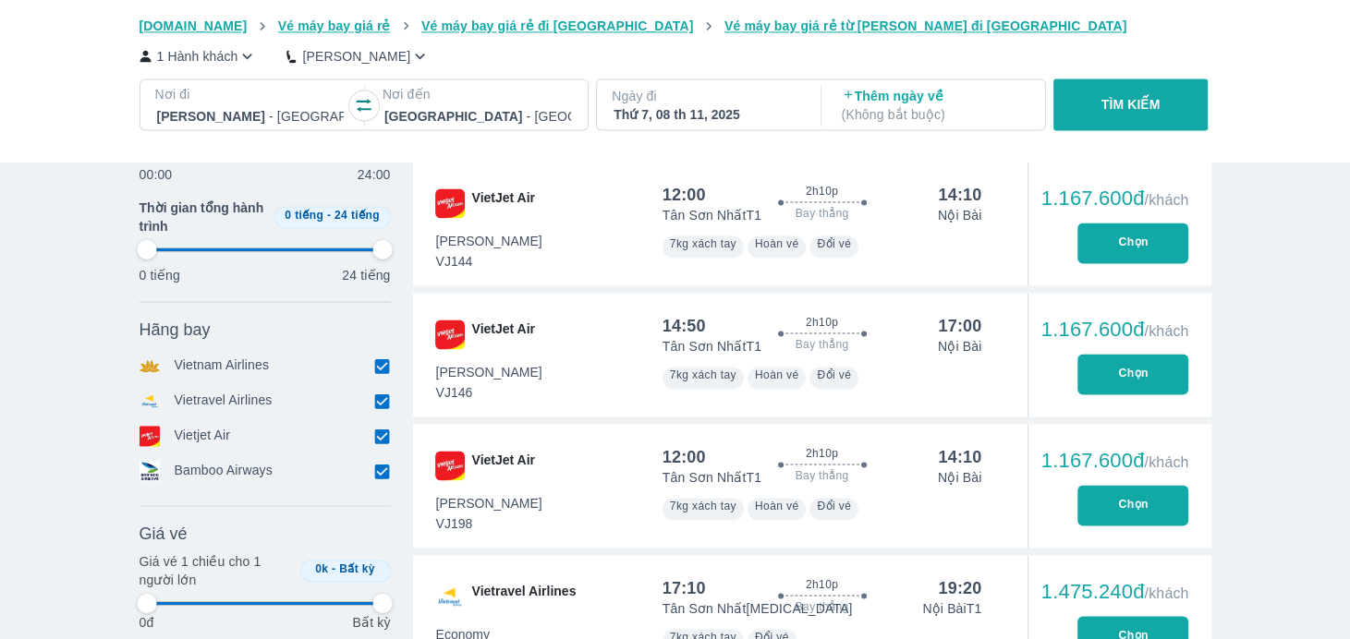
scroll to position [2679, 0]
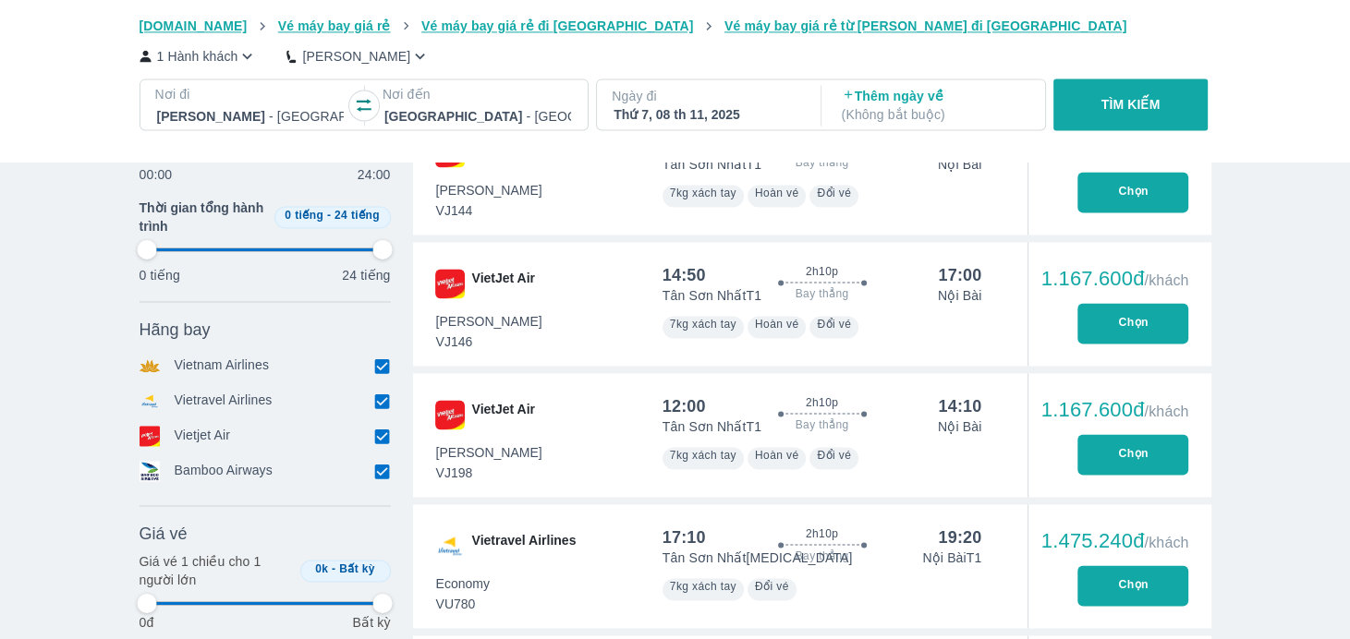
type input "97.9166666666667"
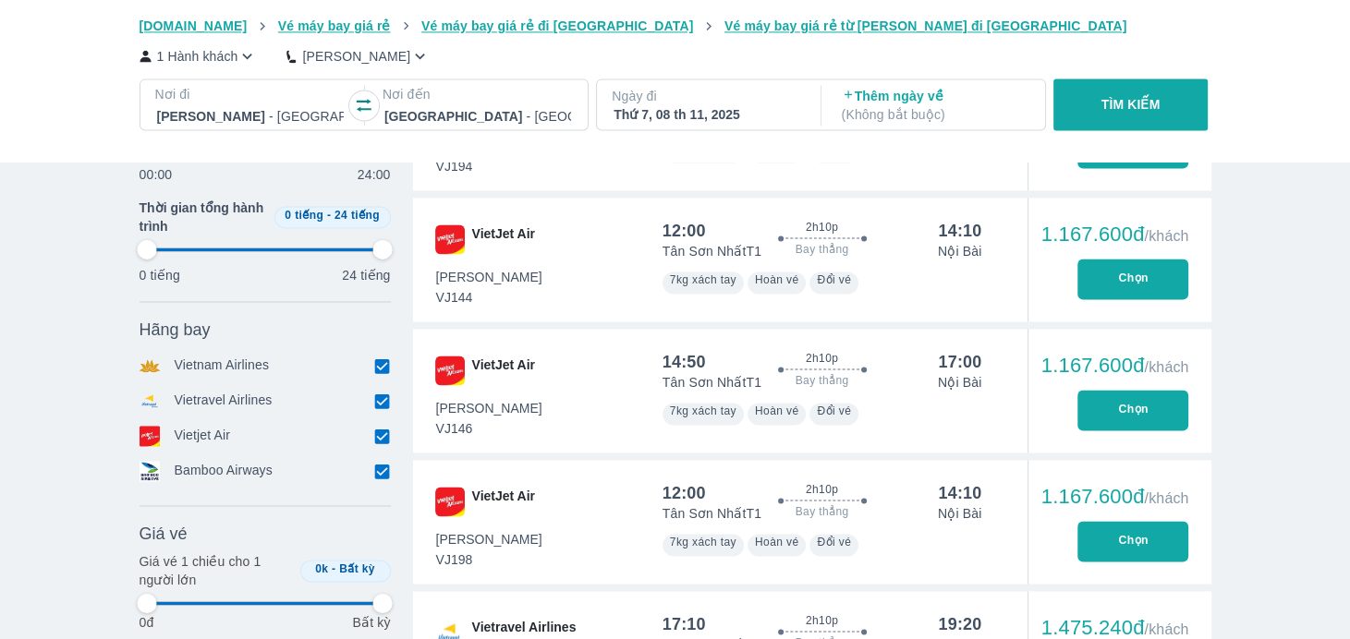
type input "97.9166666666667"
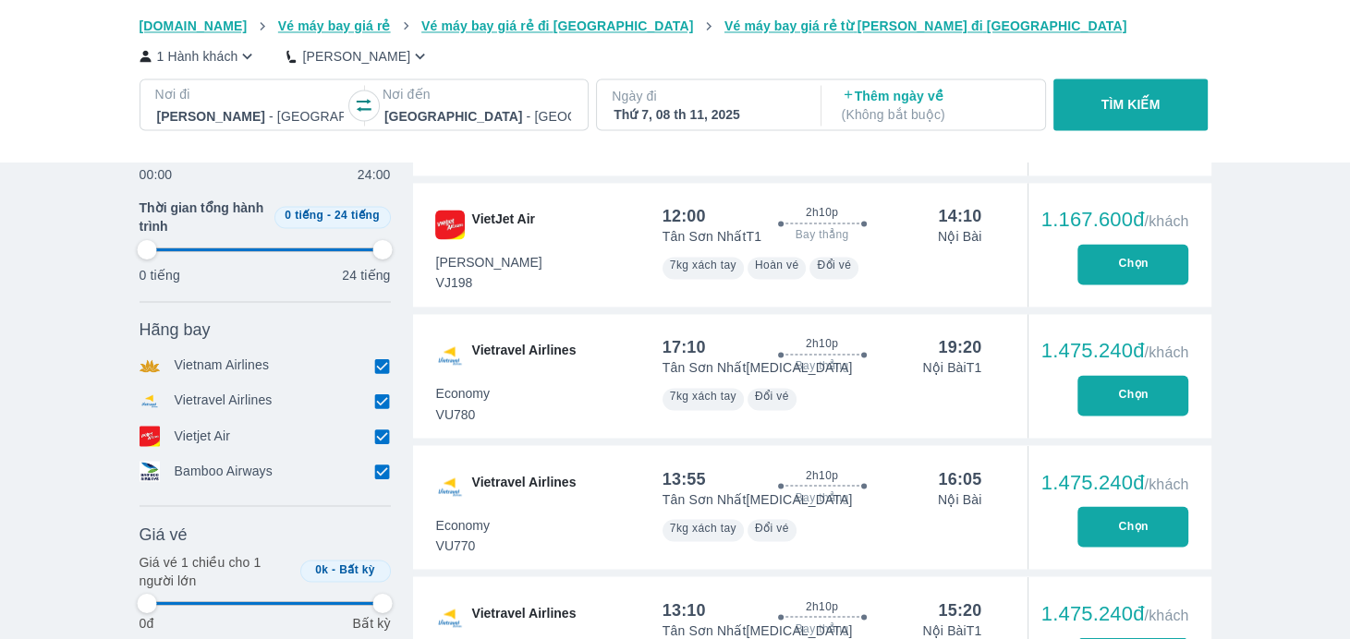
type input "97.9166666666667"
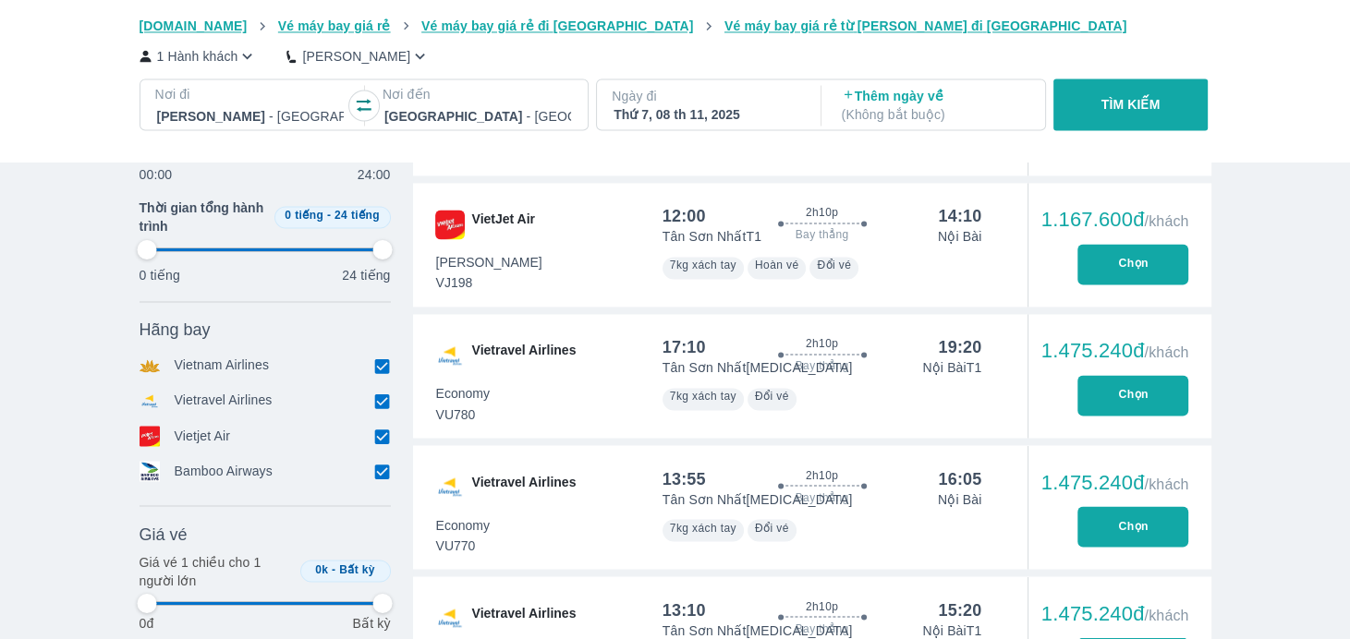
type input "97.9166666666667"
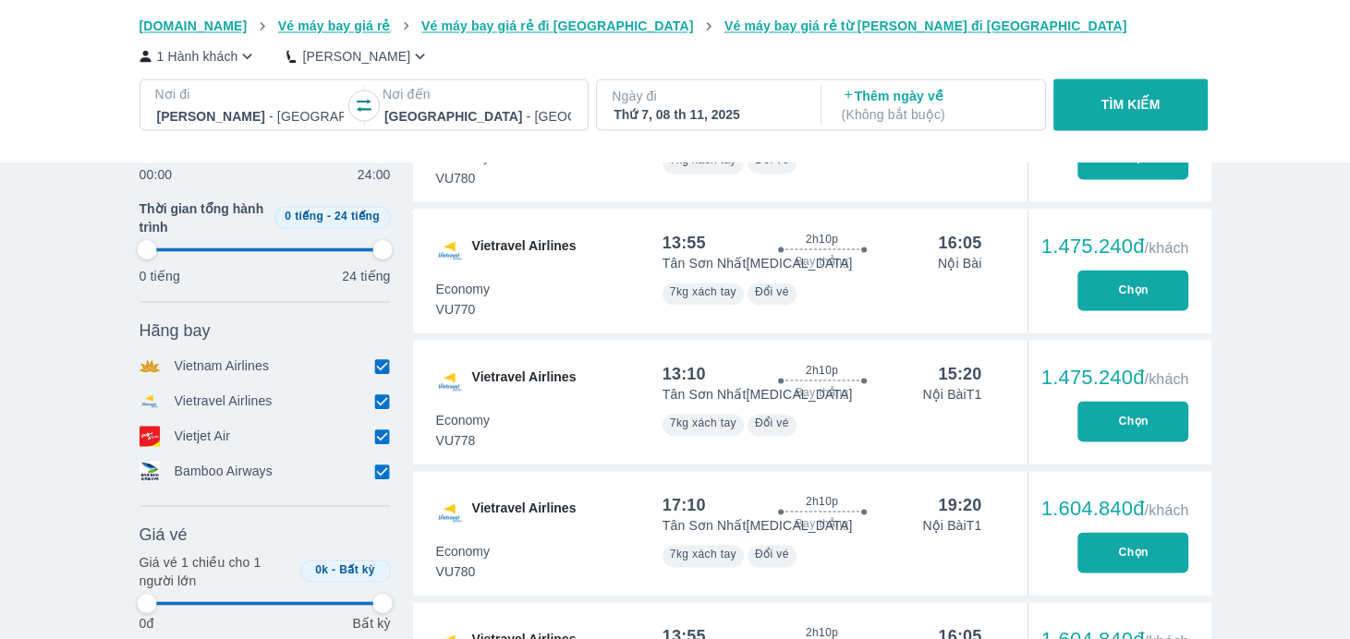
type input "97.9166666666667"
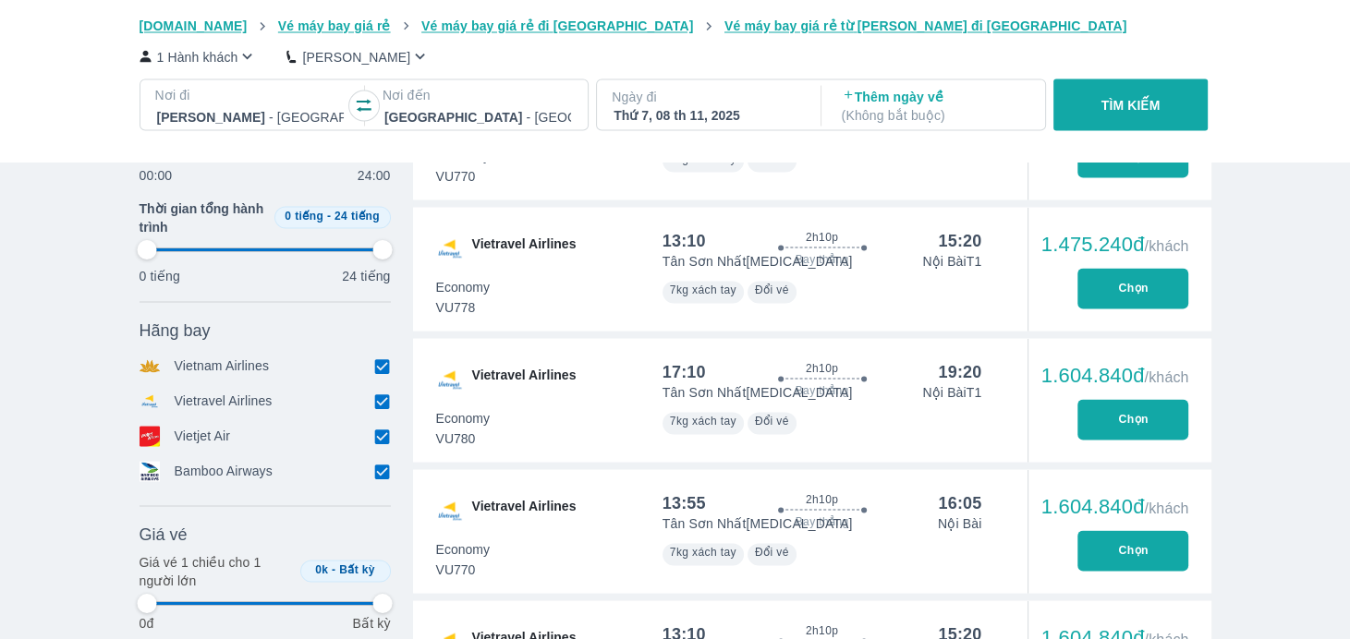
type input "97.9166666666667"
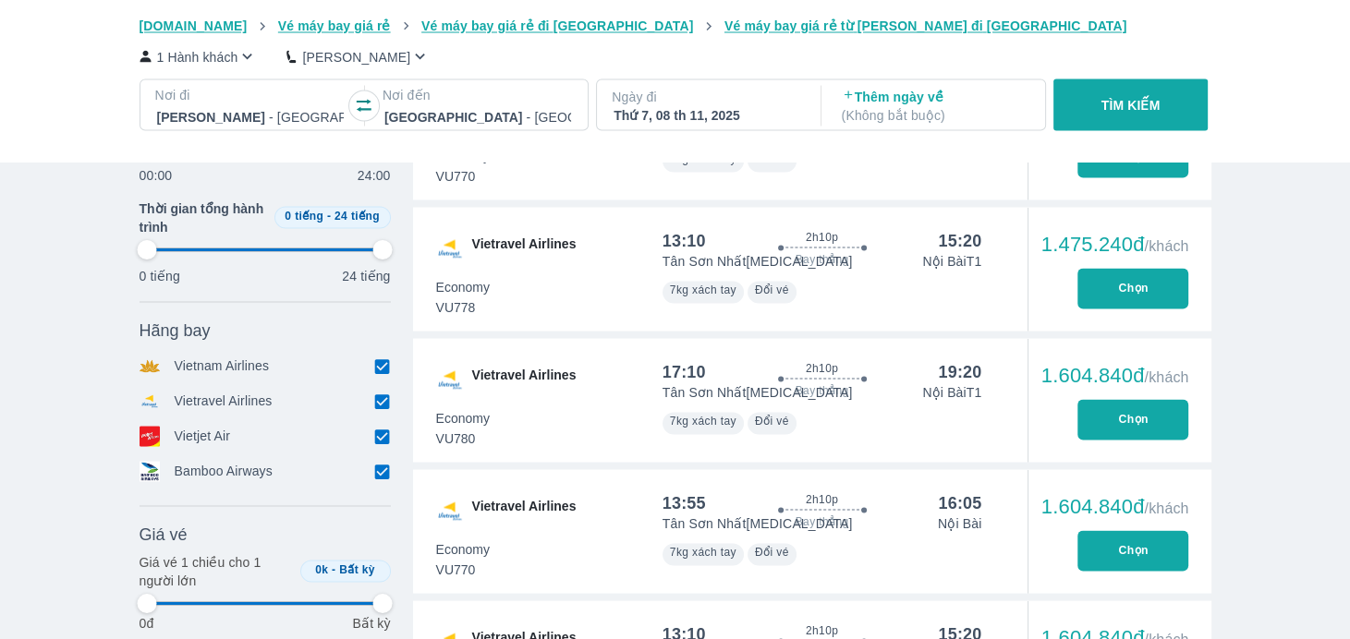
type input "97.9166666666667"
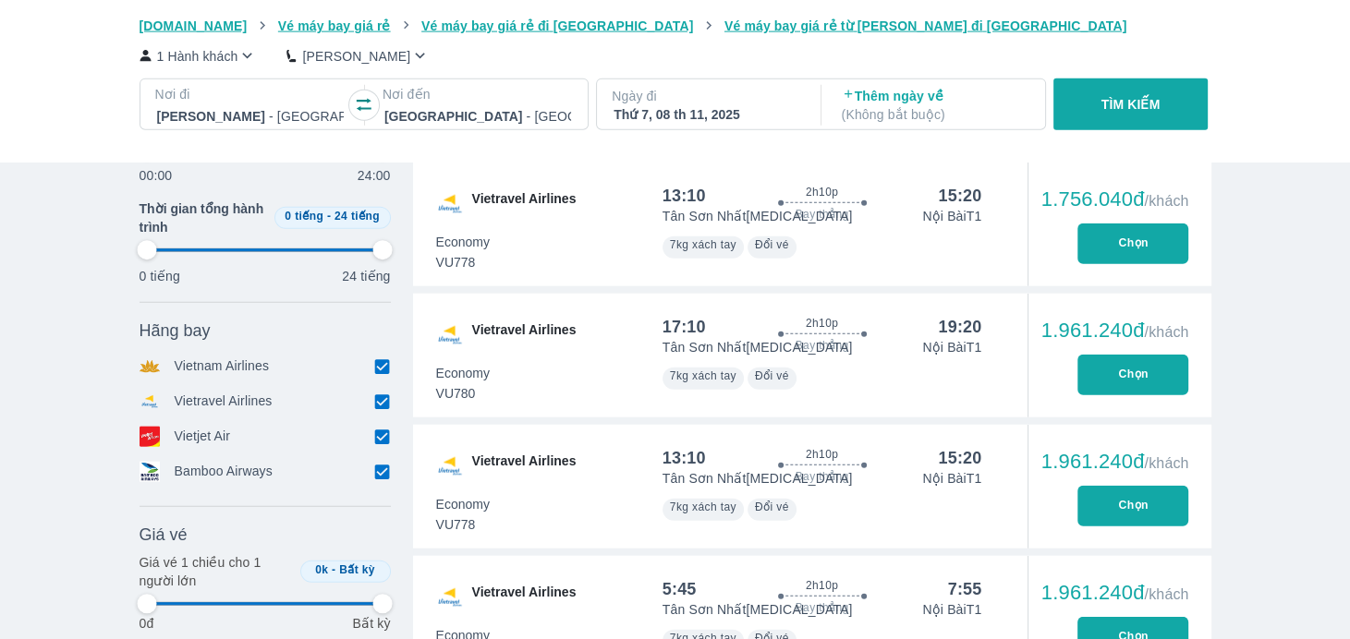
type input "97.9166666666667"
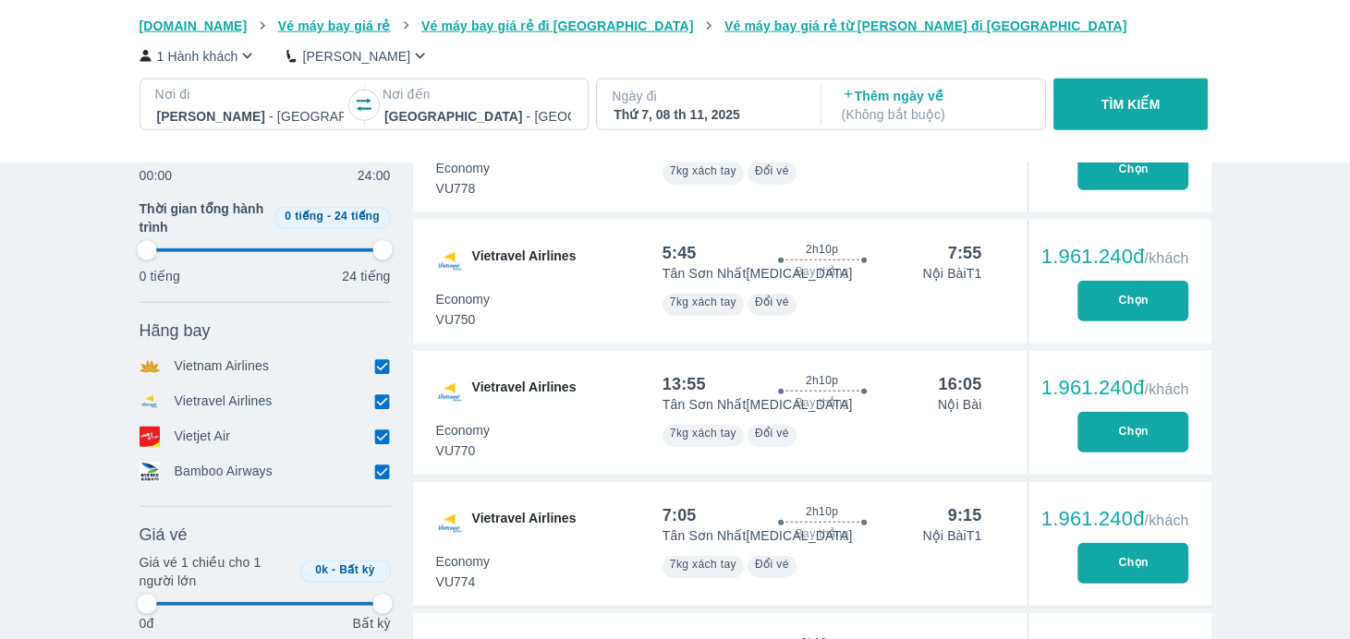
scroll to position [4620, 0]
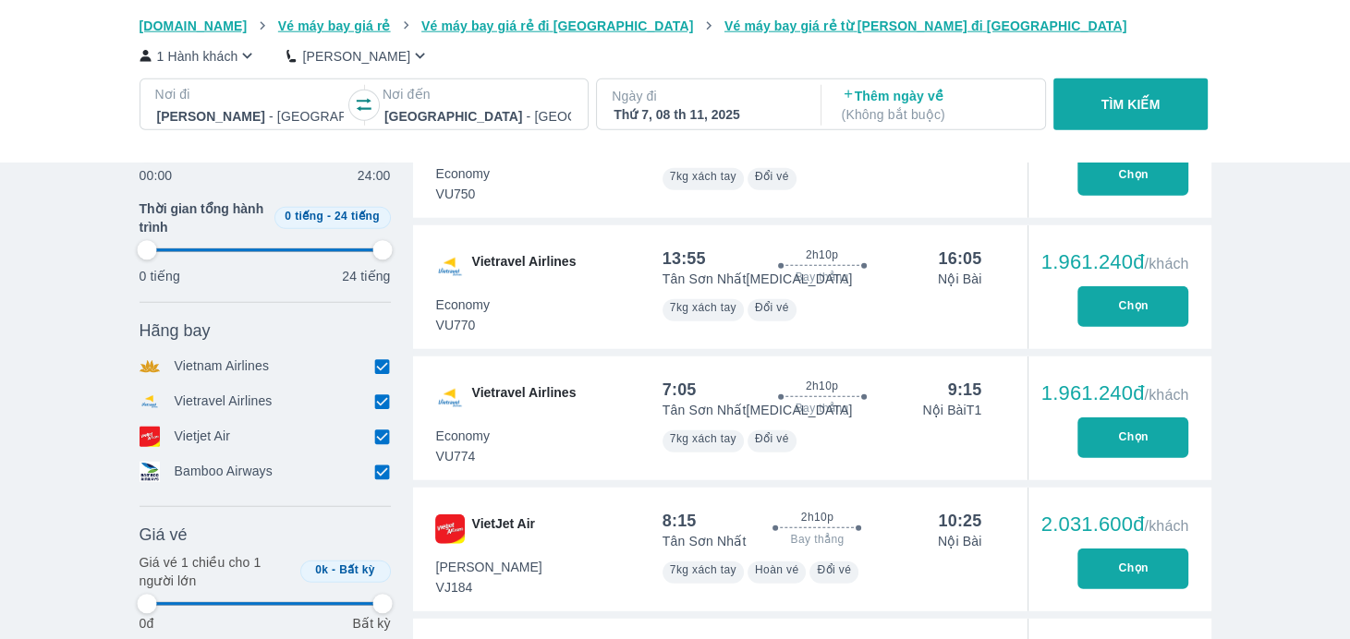
type input "97.9166666666667"
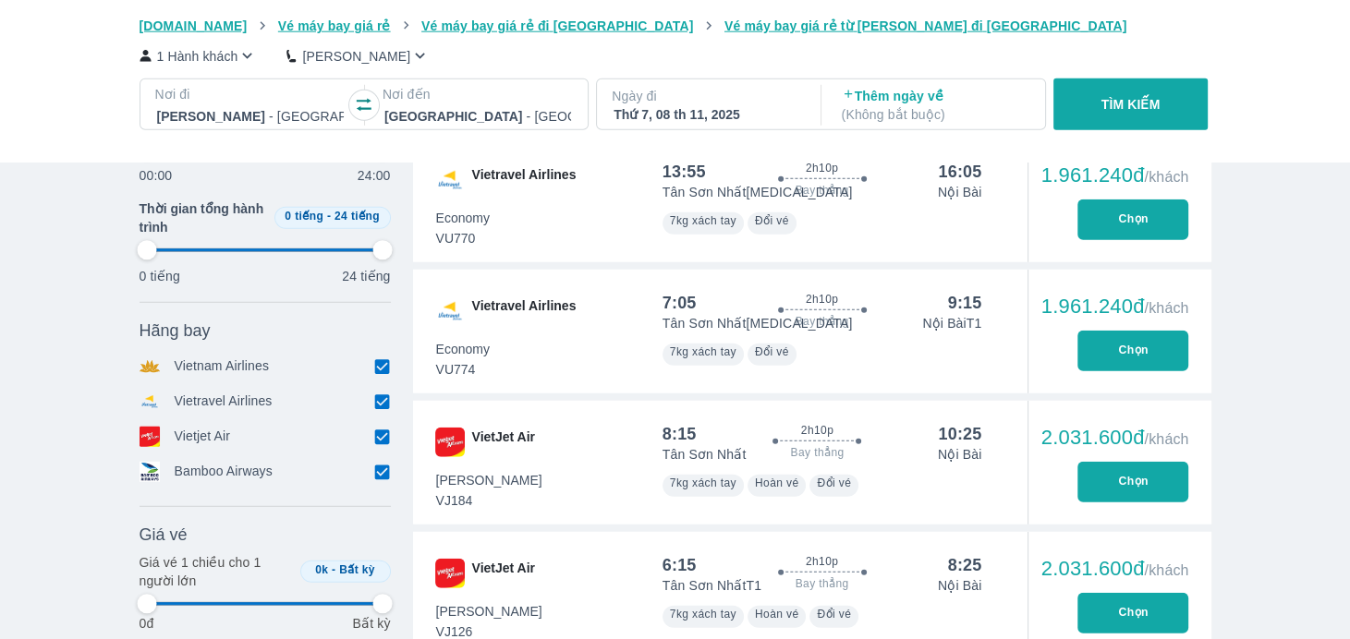
type input "97.9166666666667"
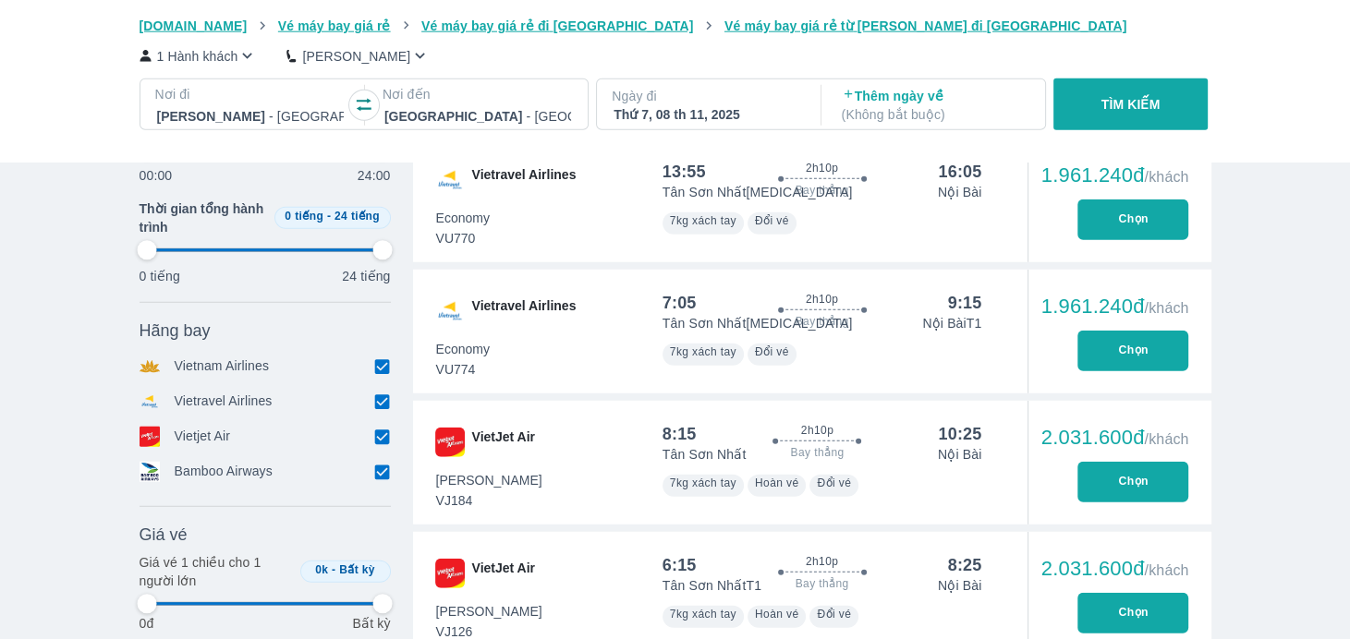
type input "97.9166666666667"
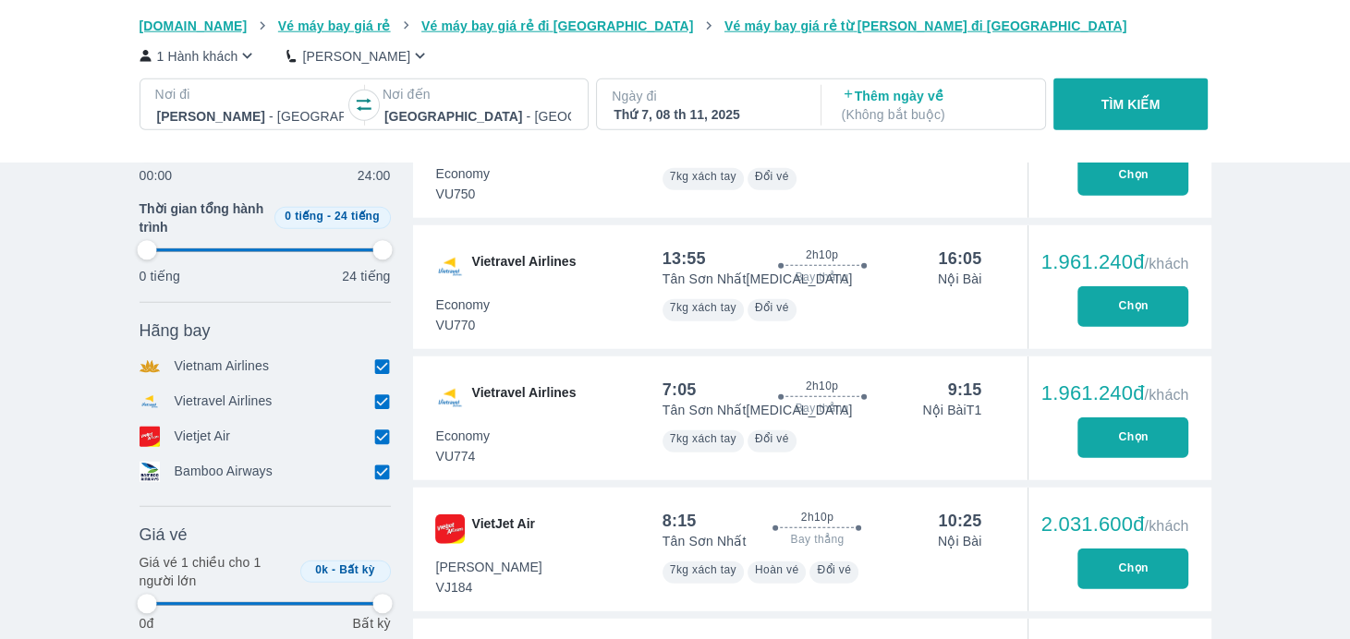
type input "97.9166666666667"
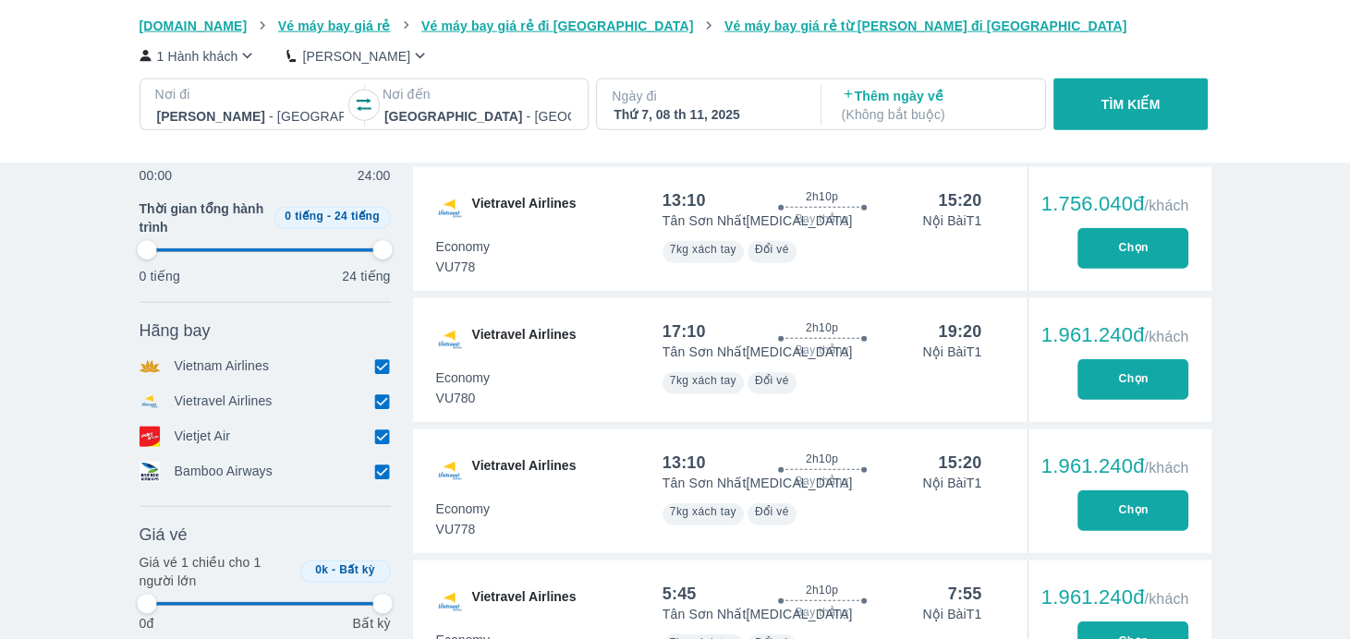
type input "97.9166666666667"
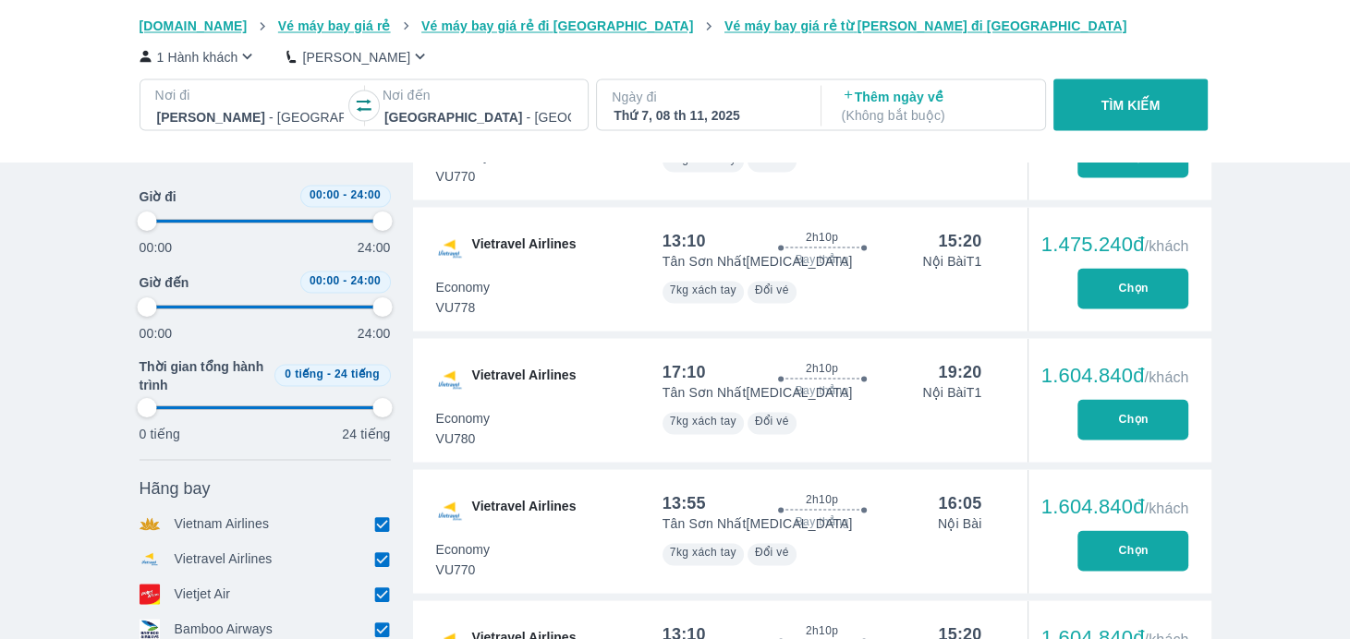
type input "97.9166666666667"
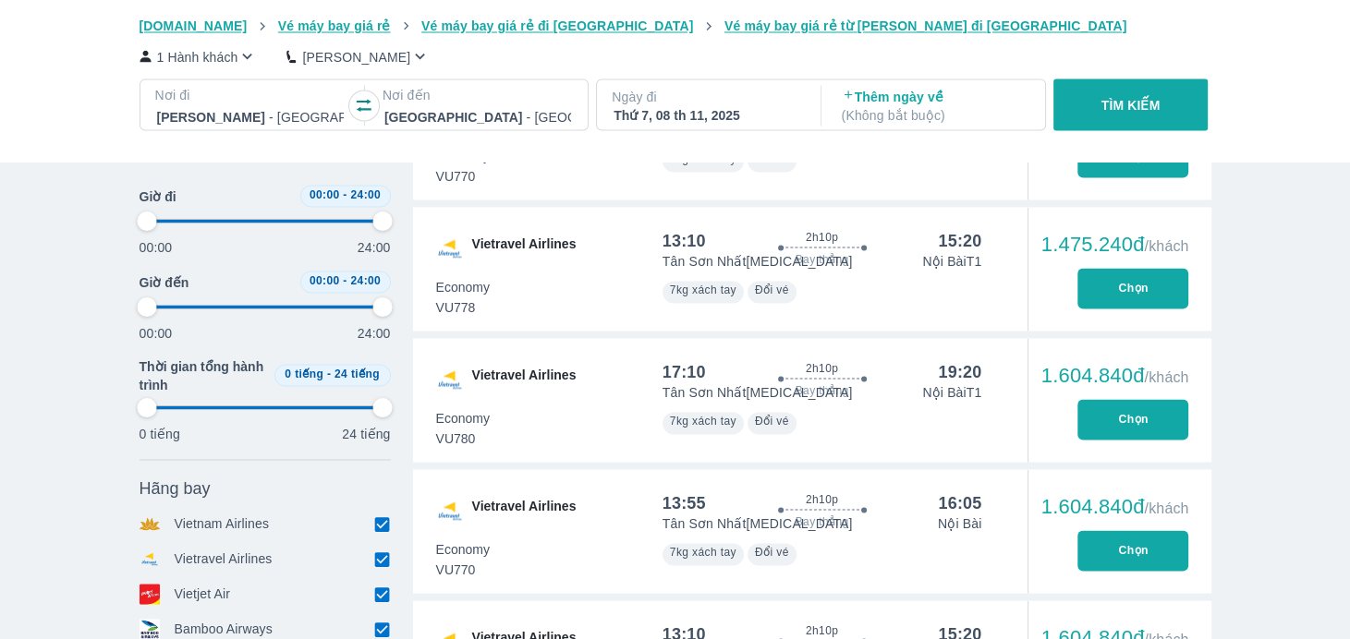
type input "97.9166666666667"
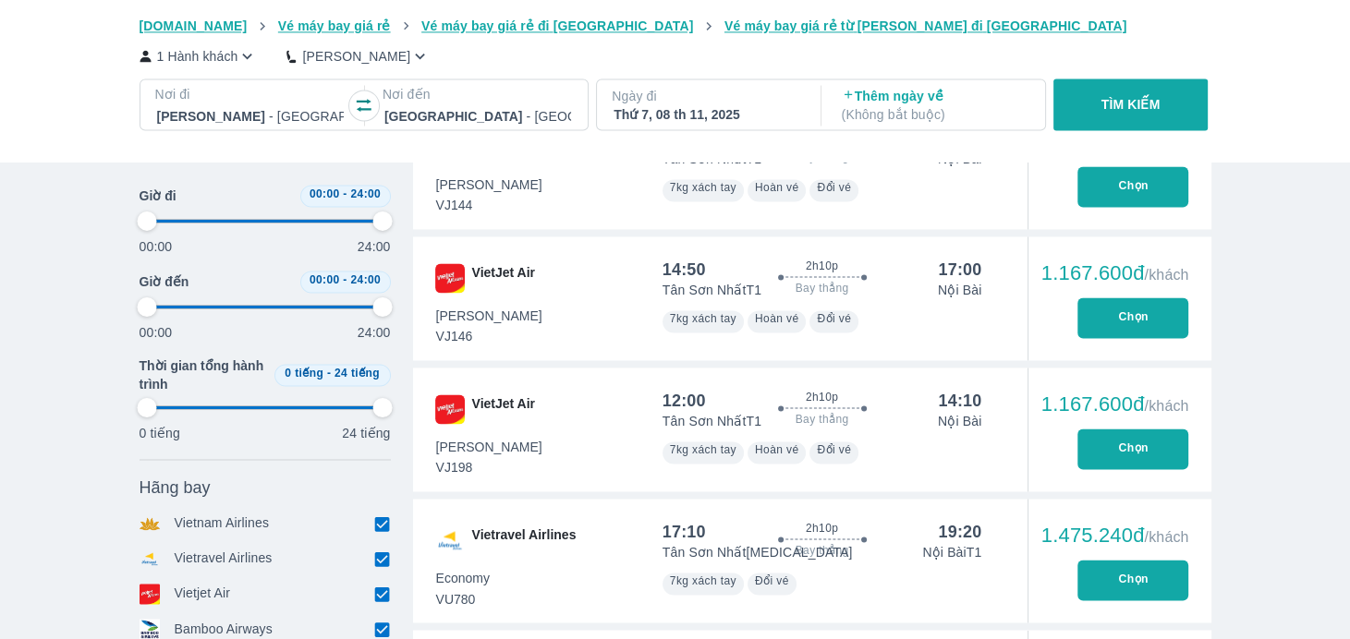
type input "97.9166666666667"
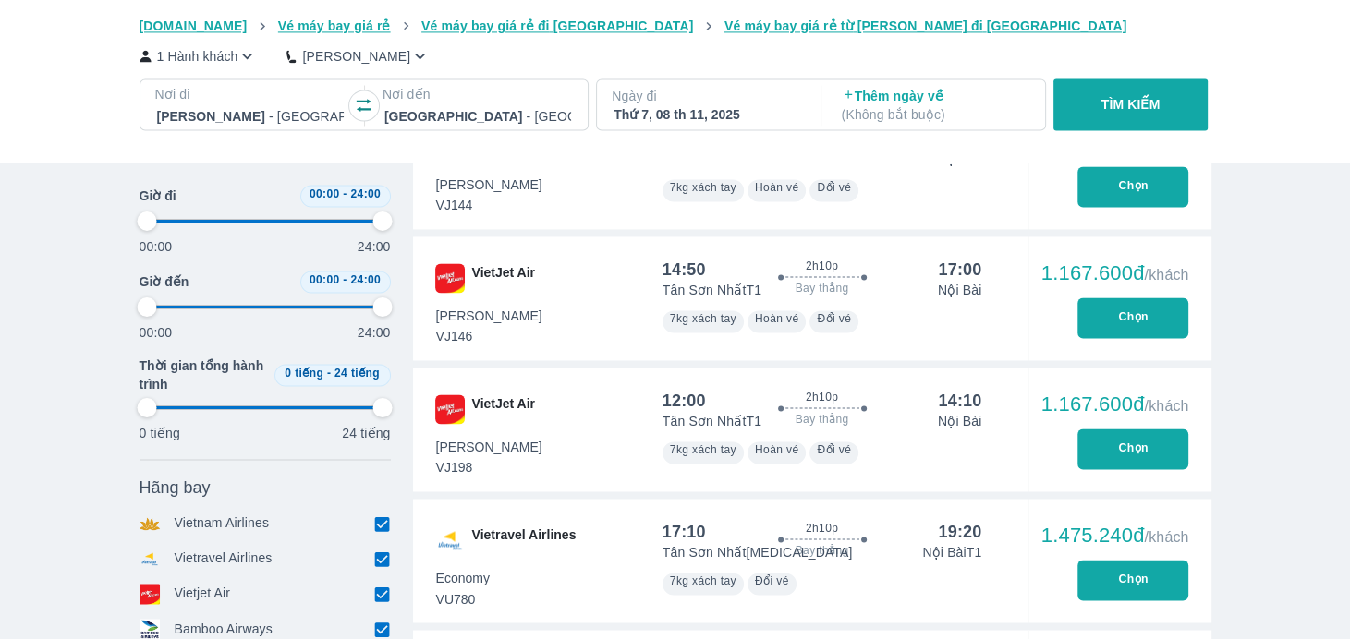
type input "97.9166666666667"
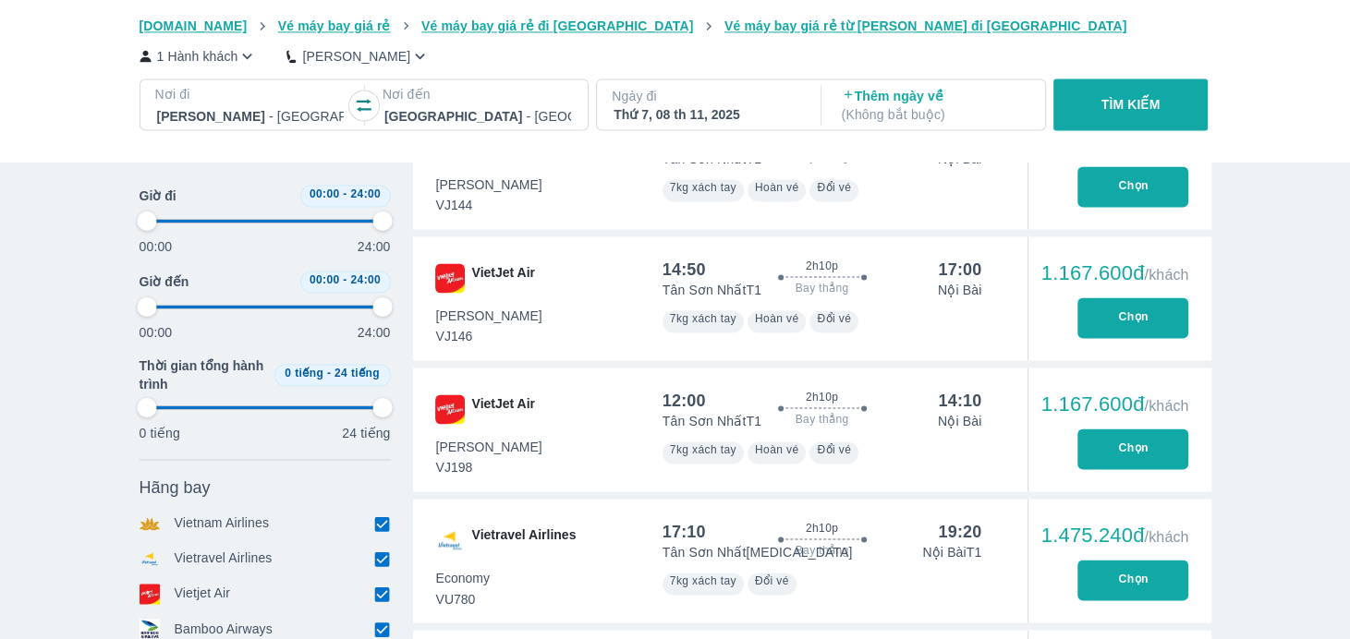
type input "97.9166666666667"
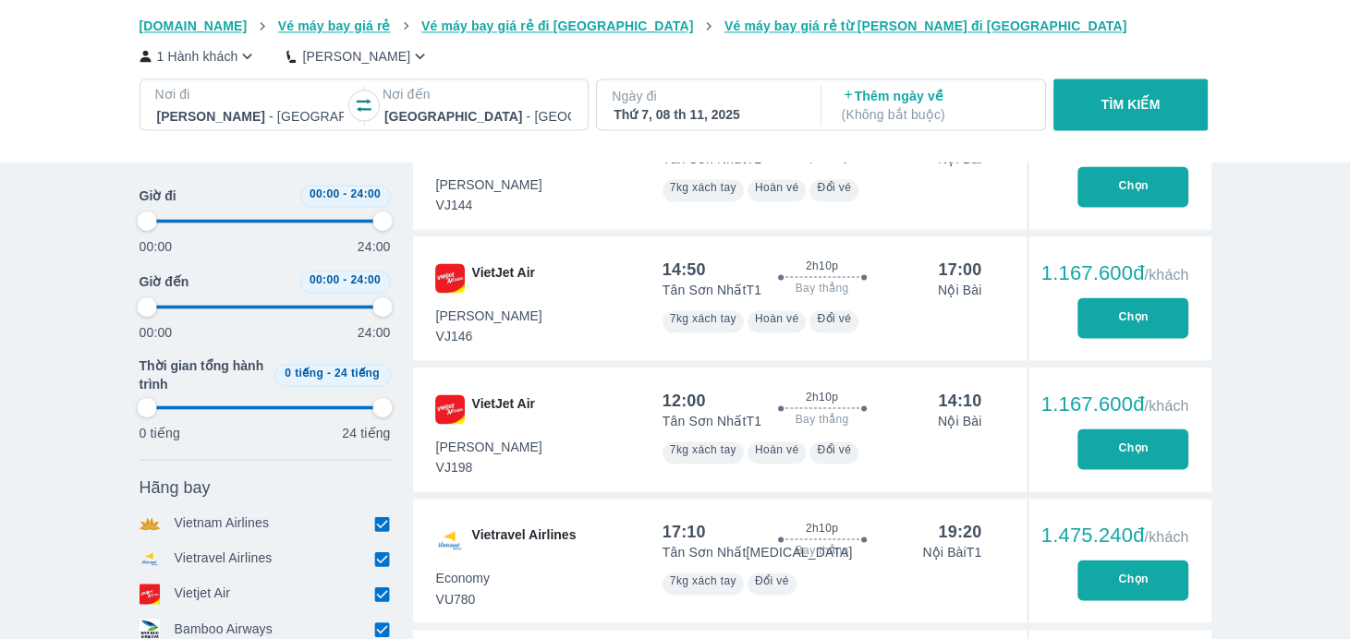
type input "97.9166666666667"
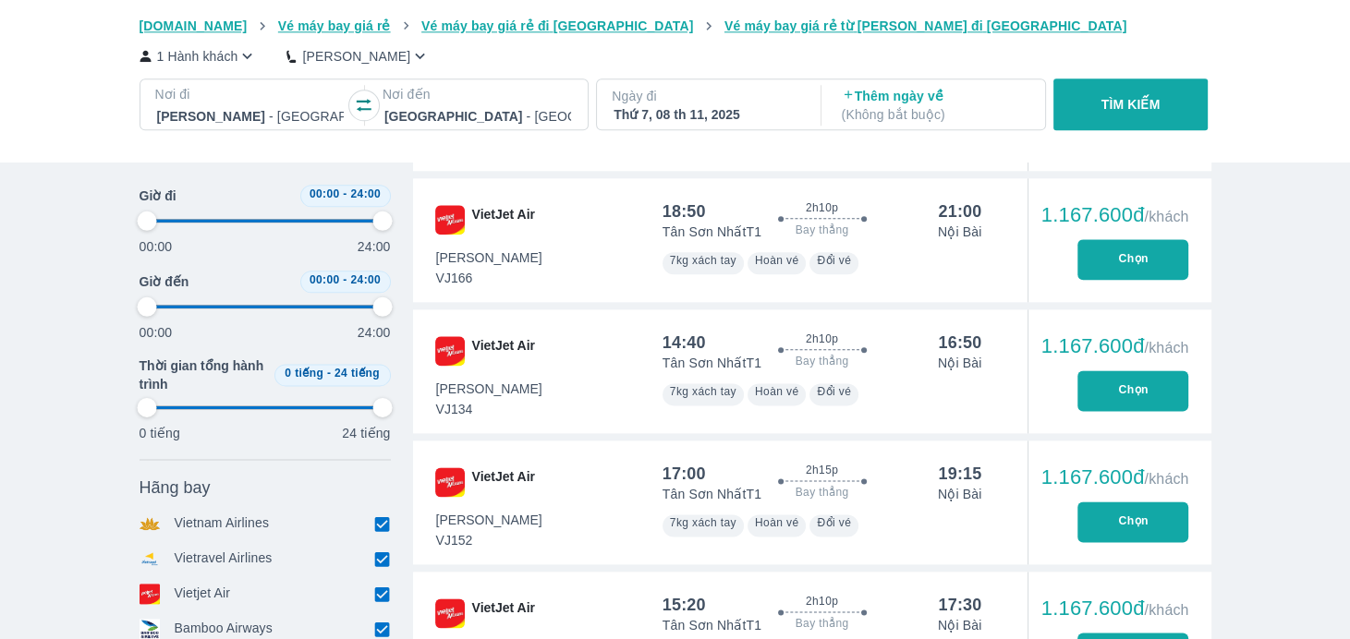
type input "97.9166666666667"
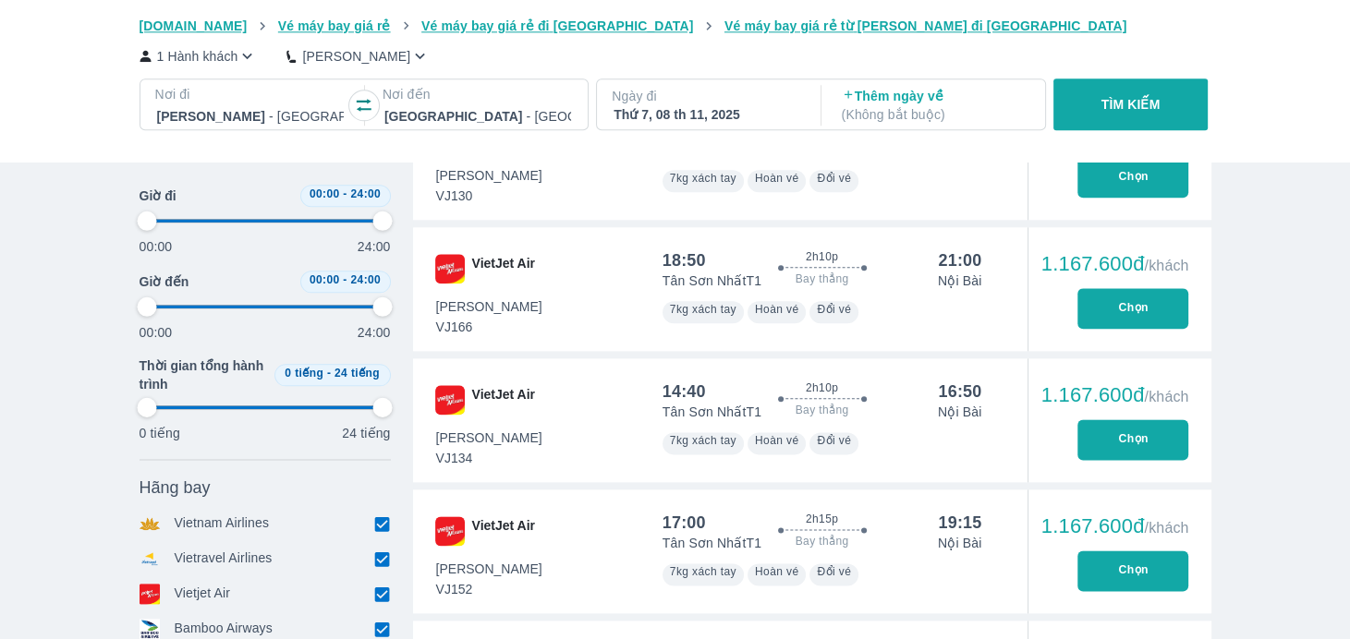
type input "97.9166666666667"
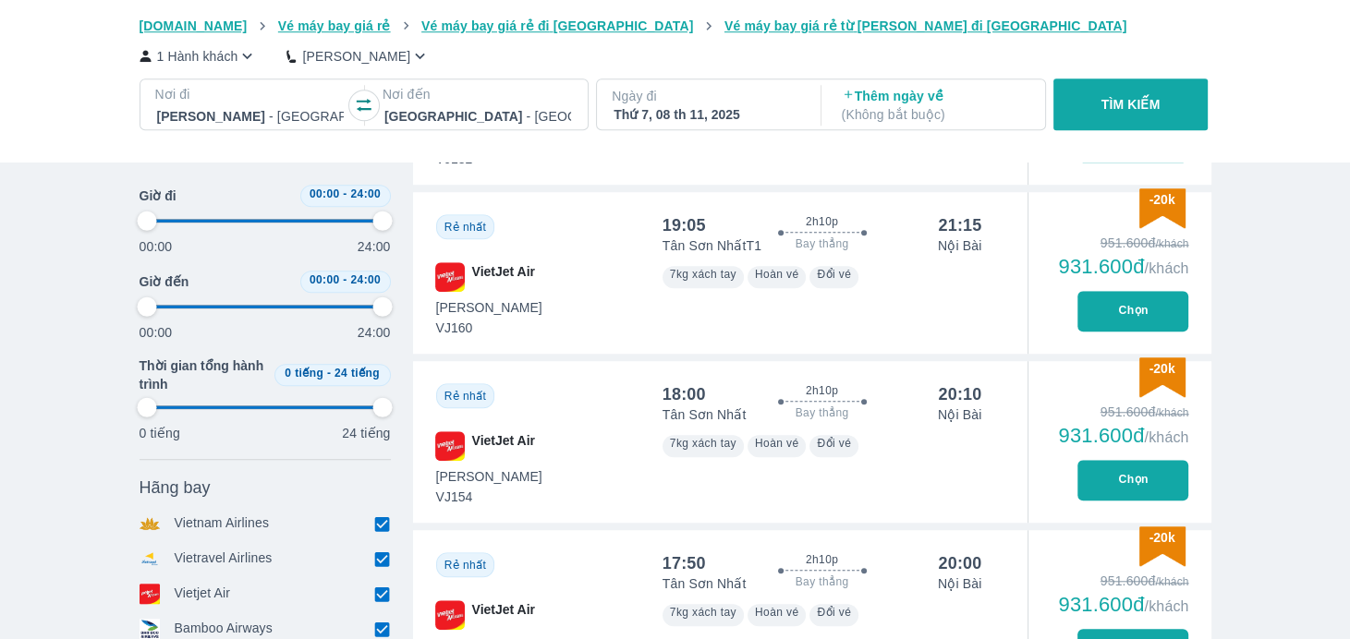
scroll to position [1386, 0]
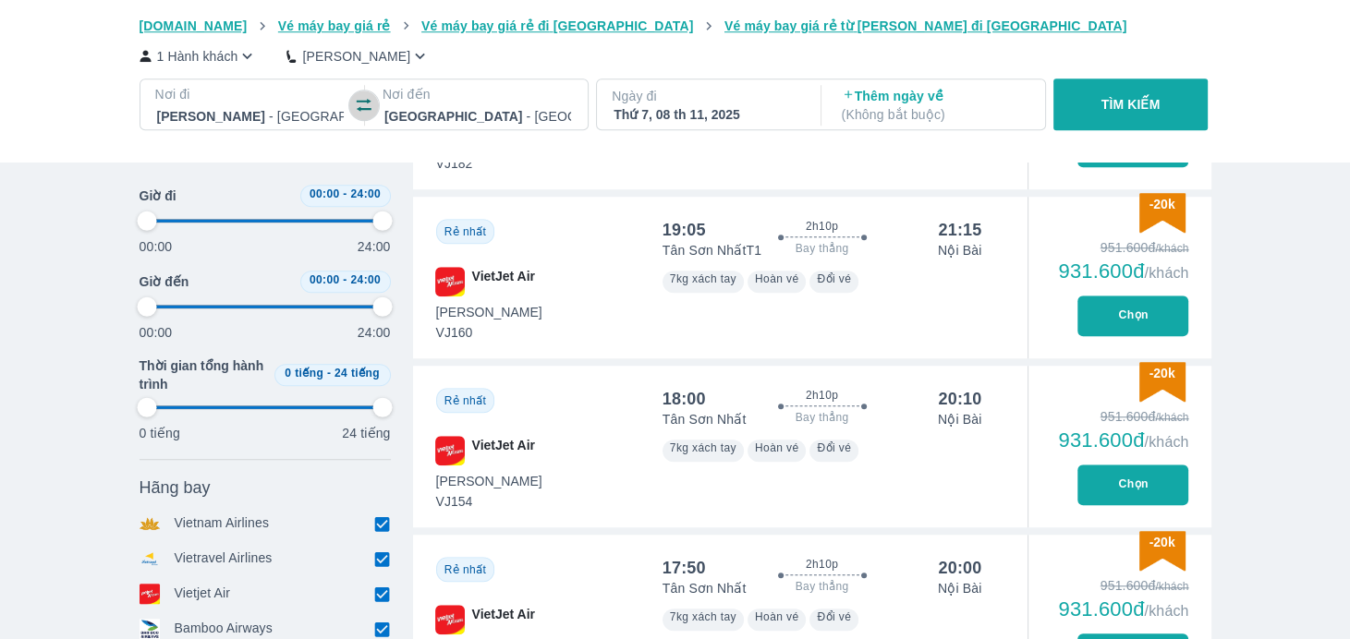
click at [372, 105] on icon "button" at bounding box center [364, 105] width 18 height 18
type input "97.9166666666667"
click at [372, 105] on icon "button" at bounding box center [364, 105] width 18 height 18
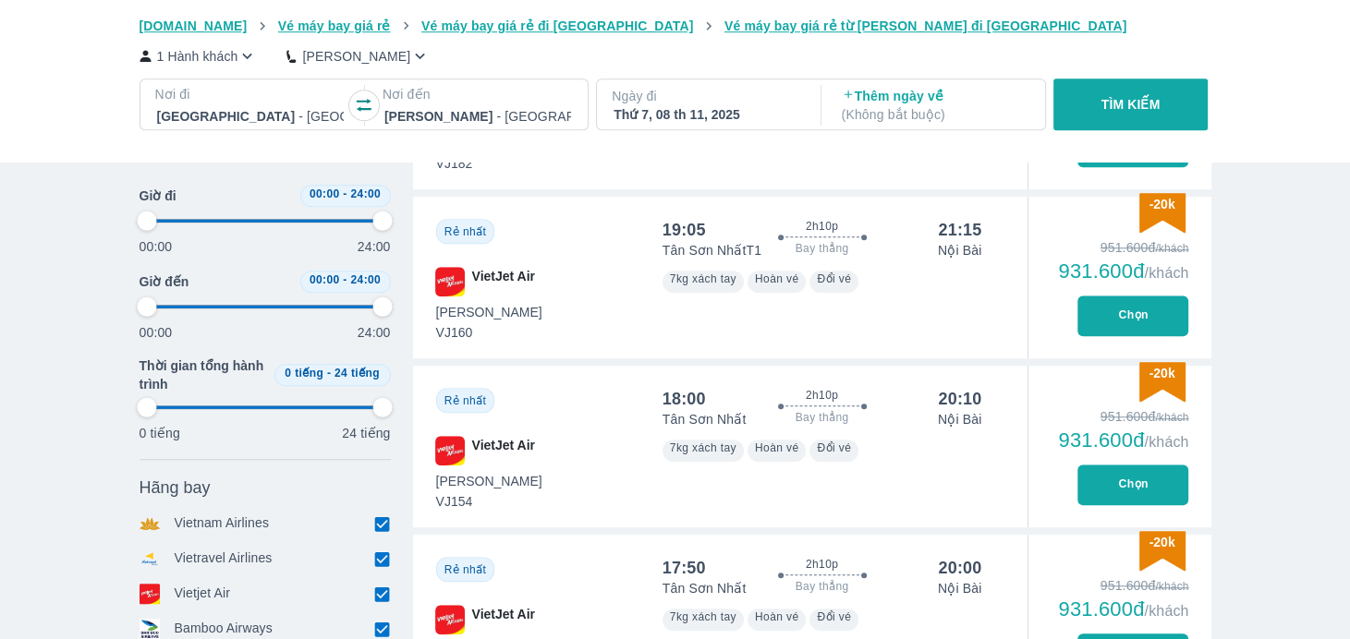
type input "97.9166666666667"
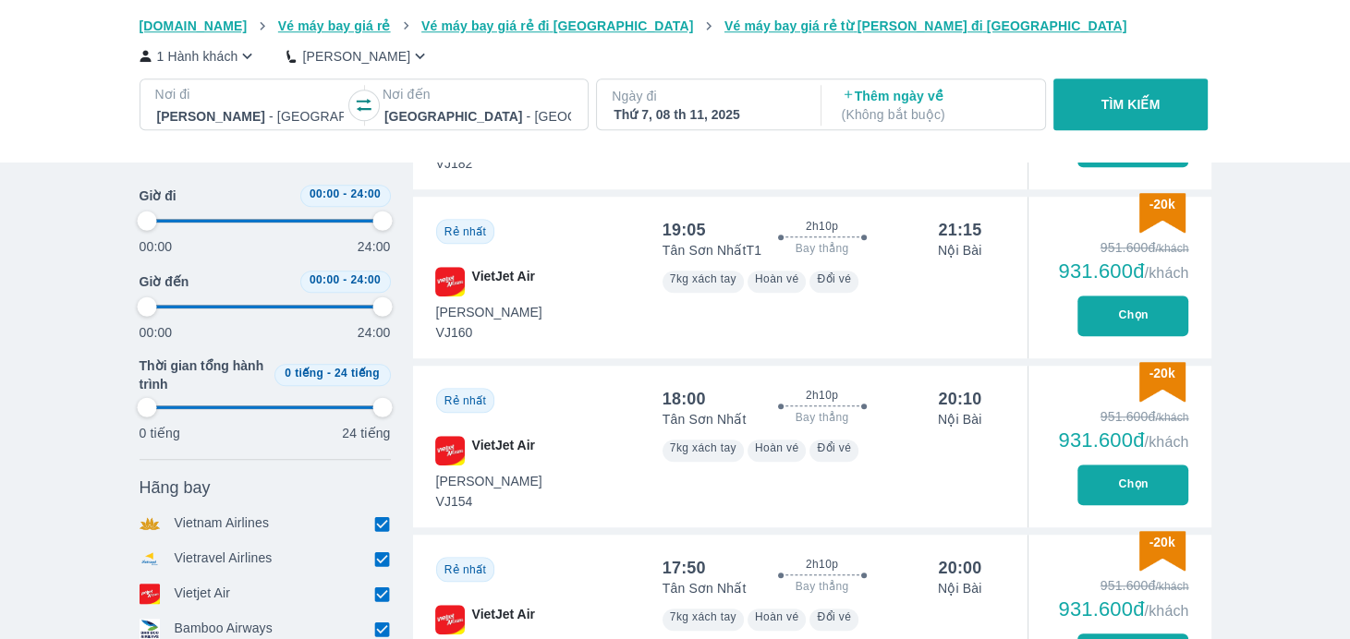
type input "97.9166666666667"
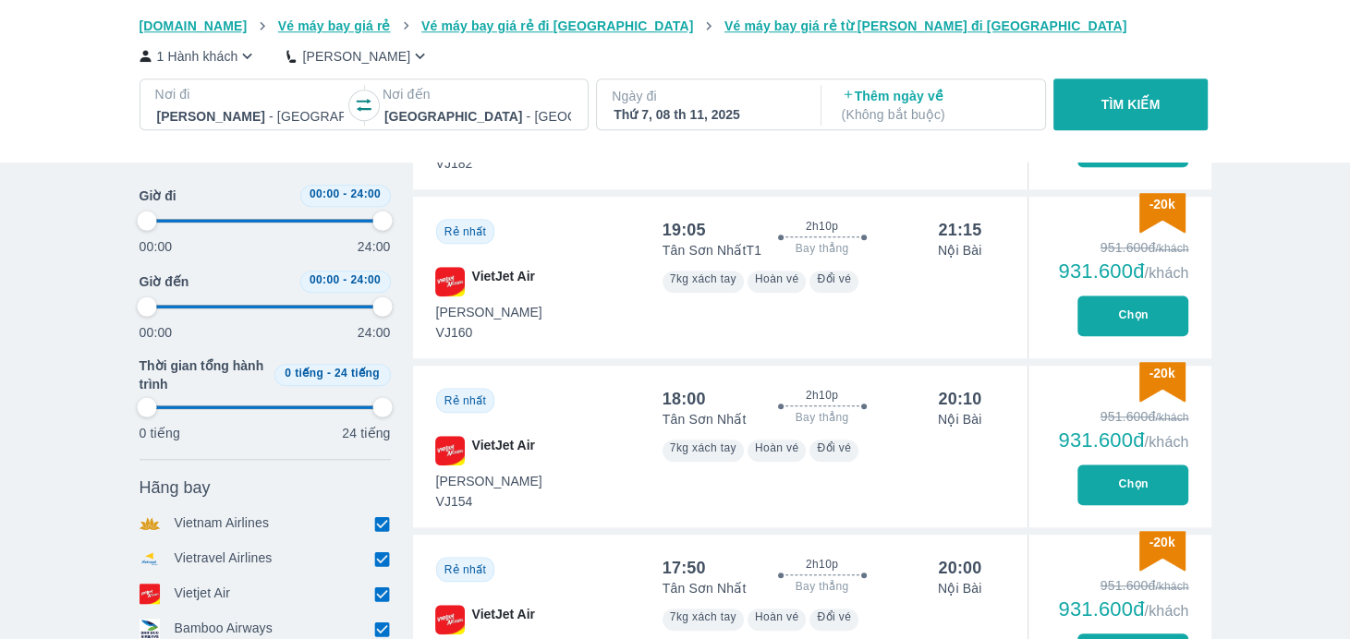
type input "97.9166666666667"
click at [915, 99] on p "Thêm ngày về ( Không bắt buộc )" at bounding box center [935, 105] width 187 height 37
type input "97.9166666666667"
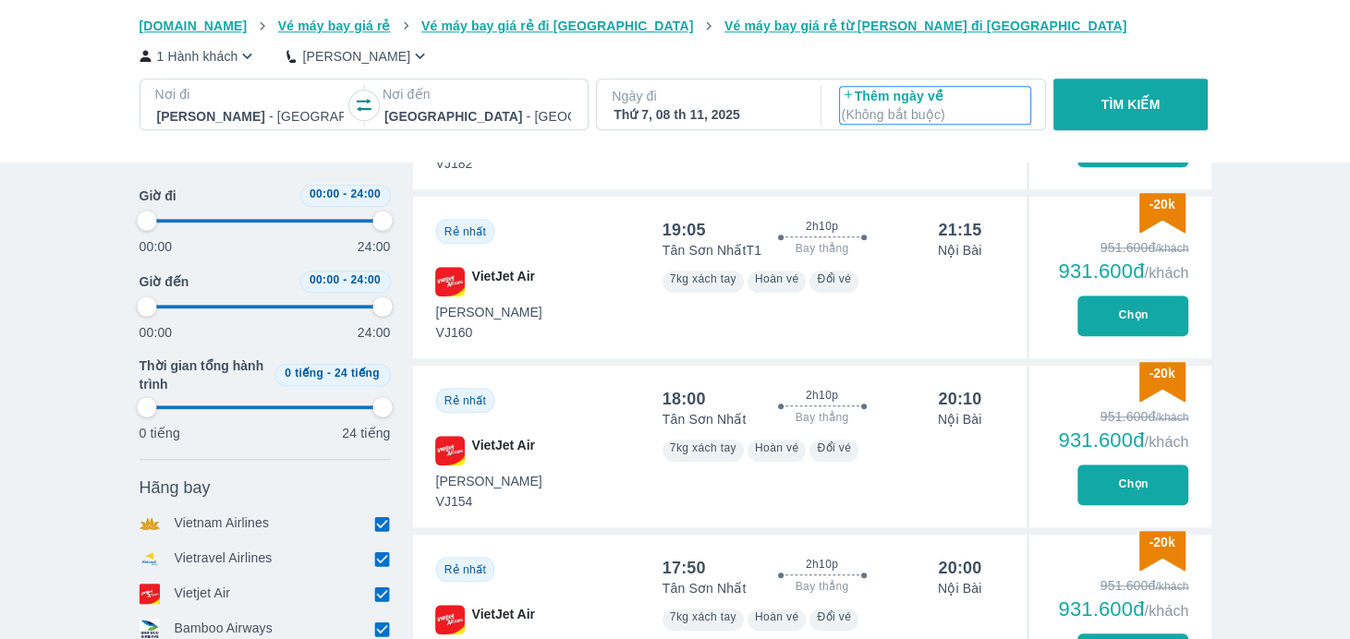
type input "97.9166666666667"
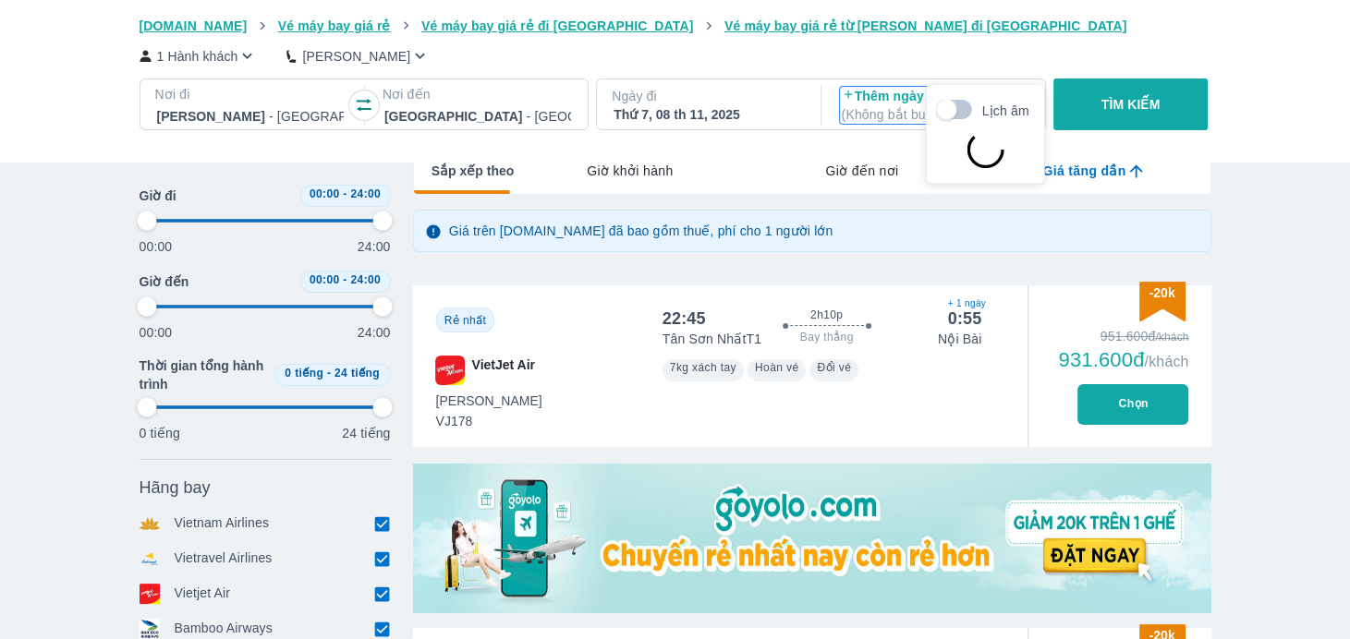
type input "97.9166666666667"
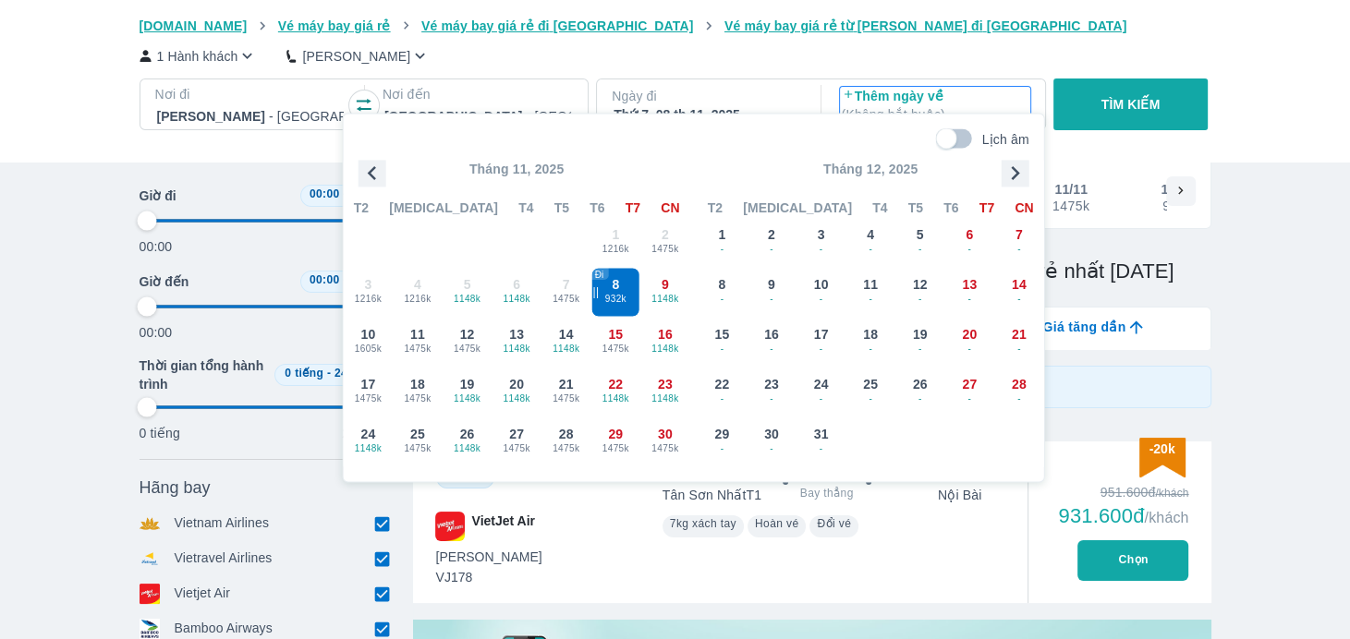
scroll to position [106, 0]
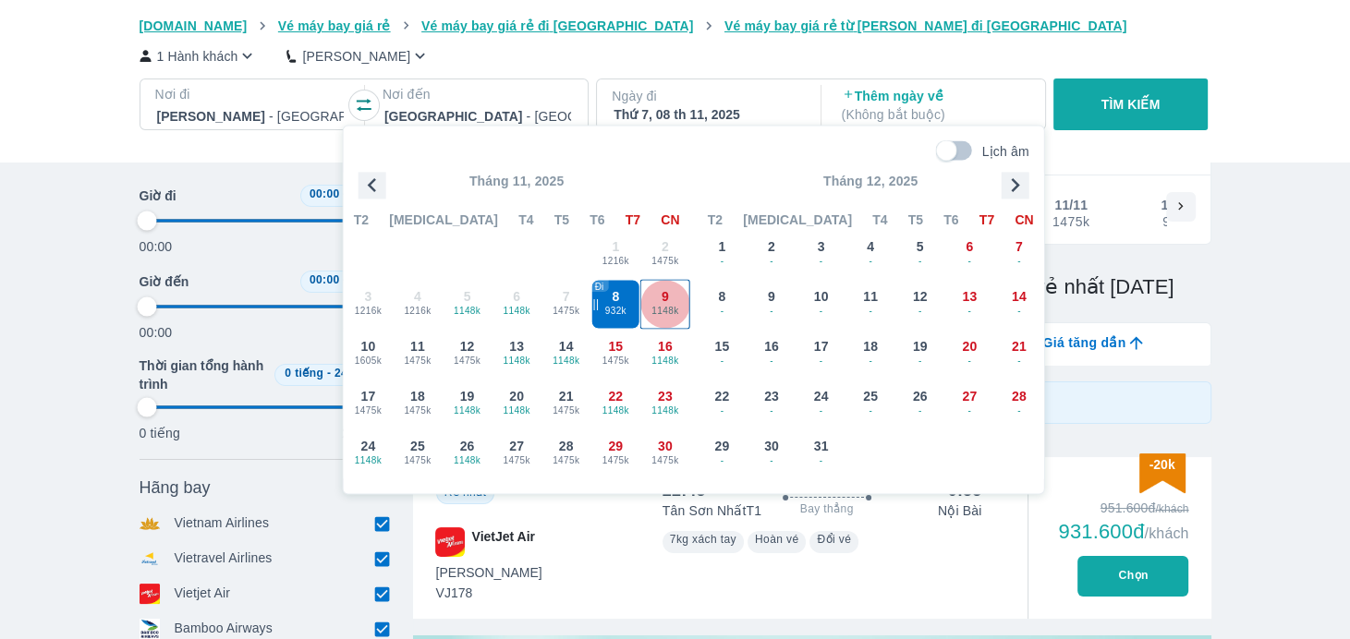
type input "97.9166666666667"
click at [657, 306] on span "1148k" at bounding box center [665, 311] width 48 height 15
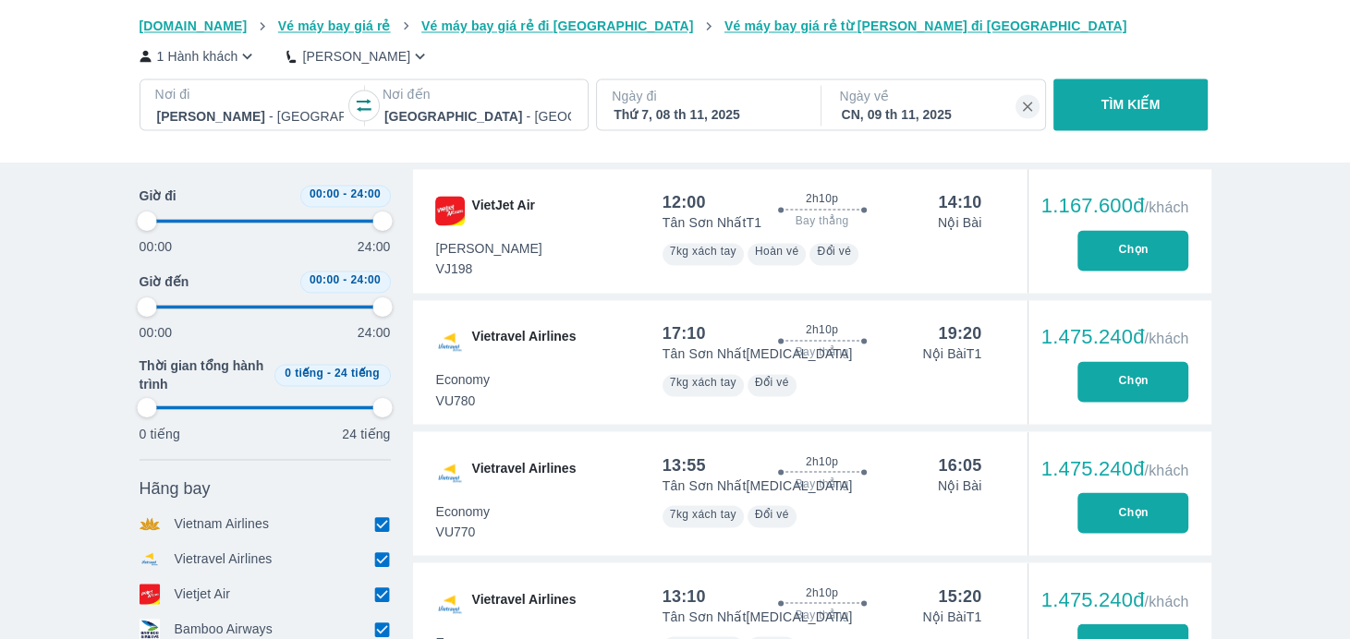
scroll to position [2878, 0]
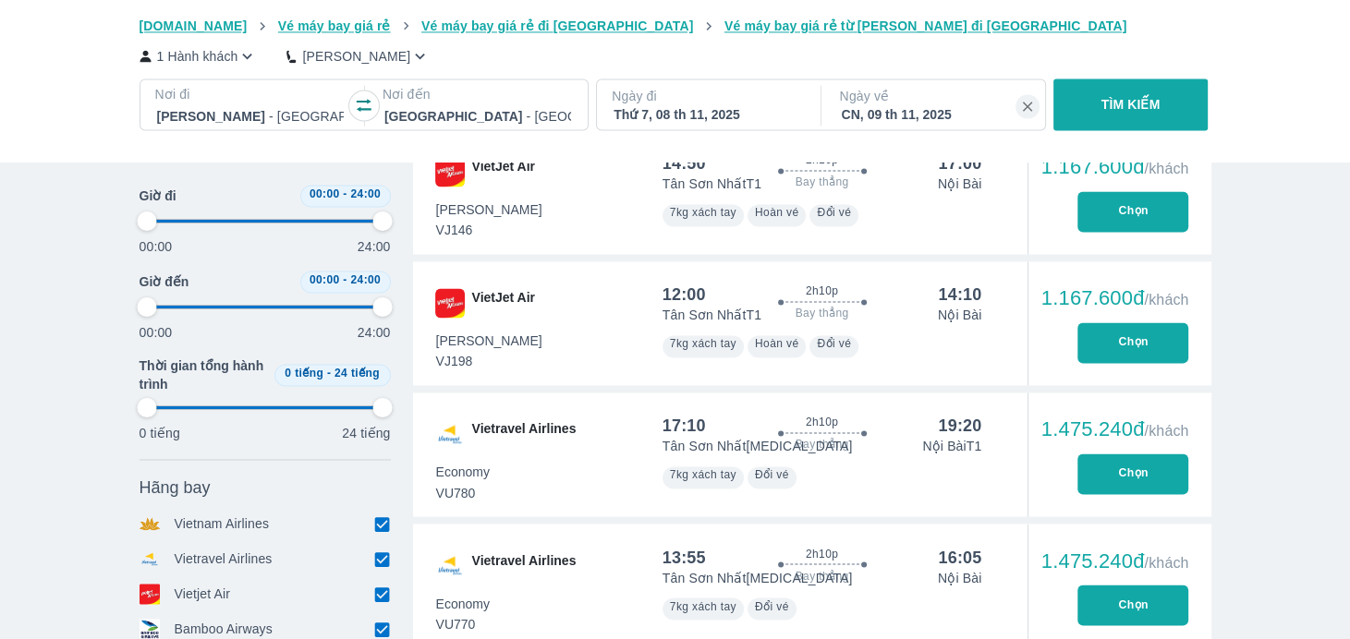
click at [1113, 346] on button "Chọn" at bounding box center [1132, 342] width 111 height 41
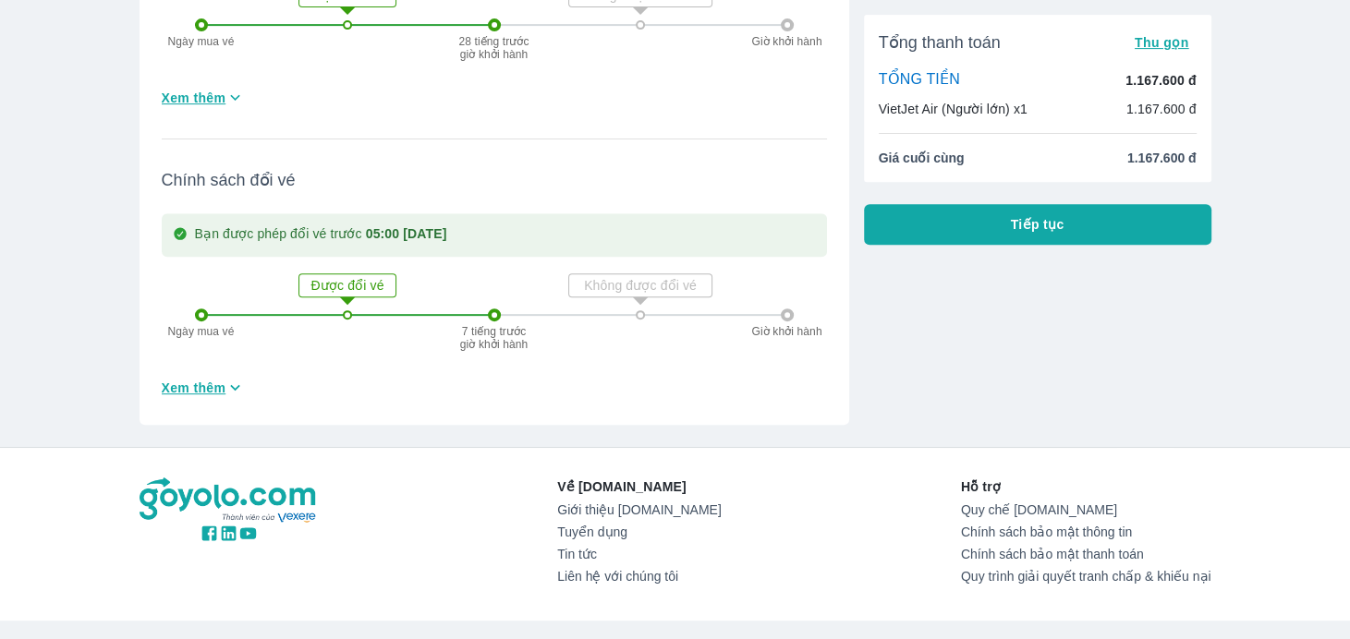
scroll to position [814, 0]
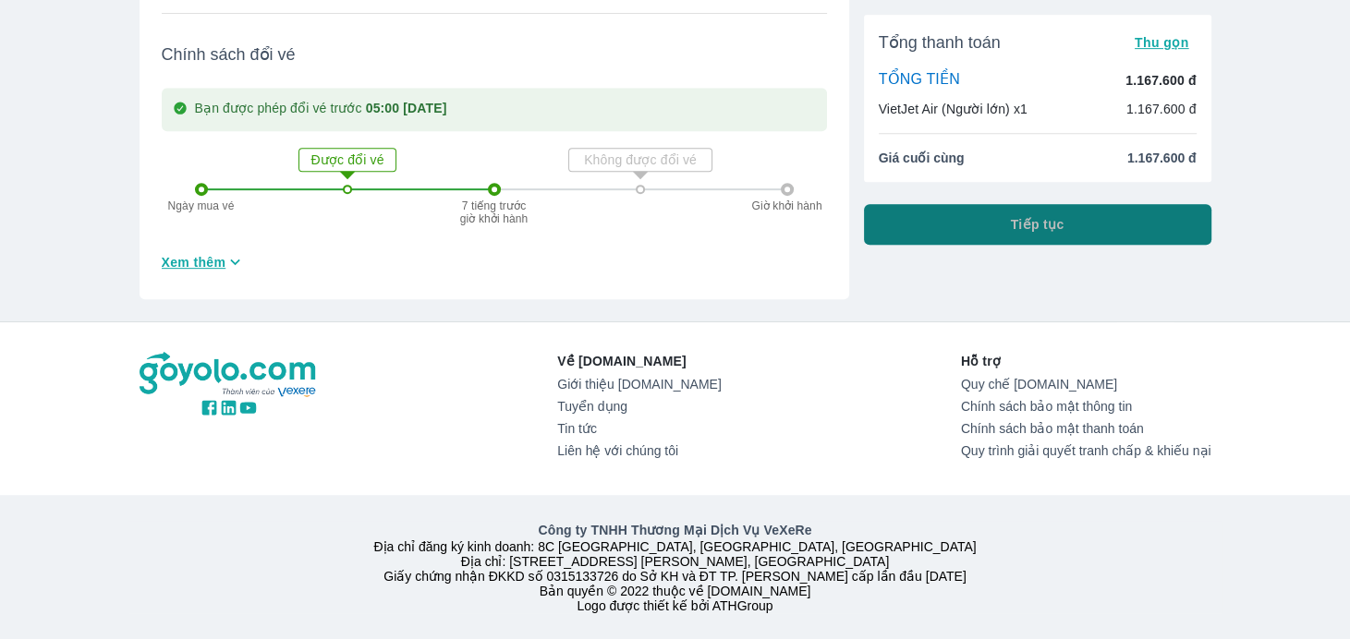
click at [1006, 225] on button "Tiếp tục" at bounding box center [1037, 224] width 347 height 41
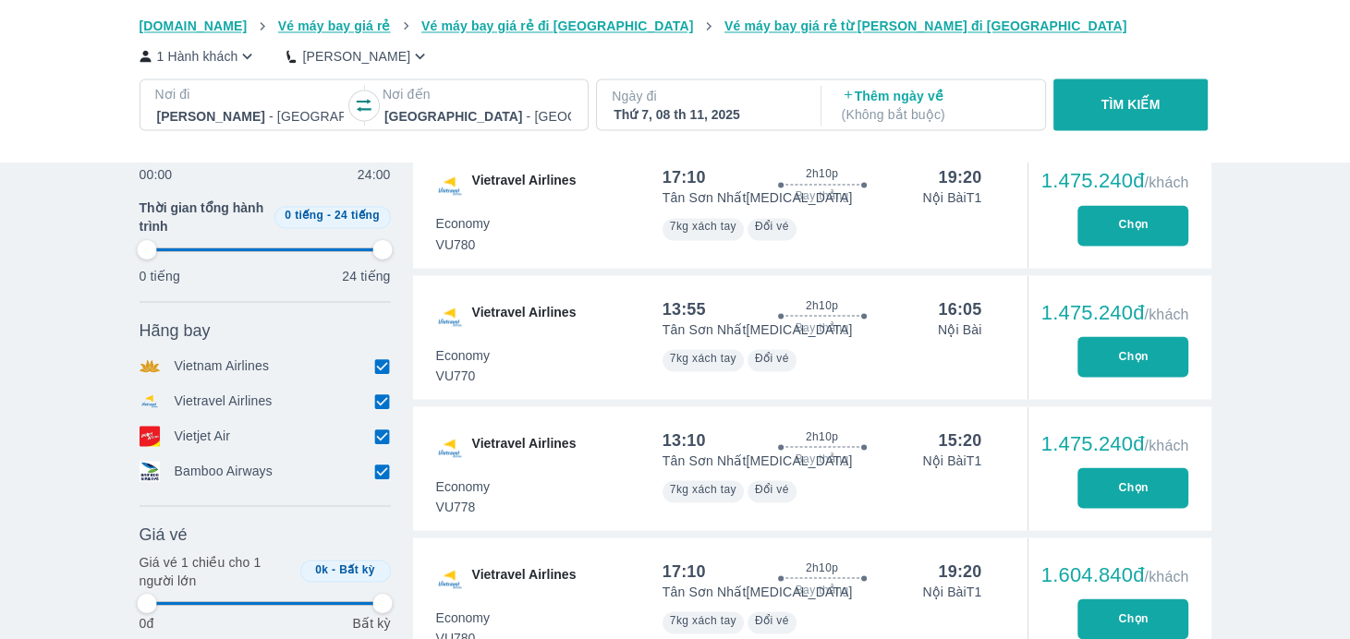
scroll to position [3140, 0]
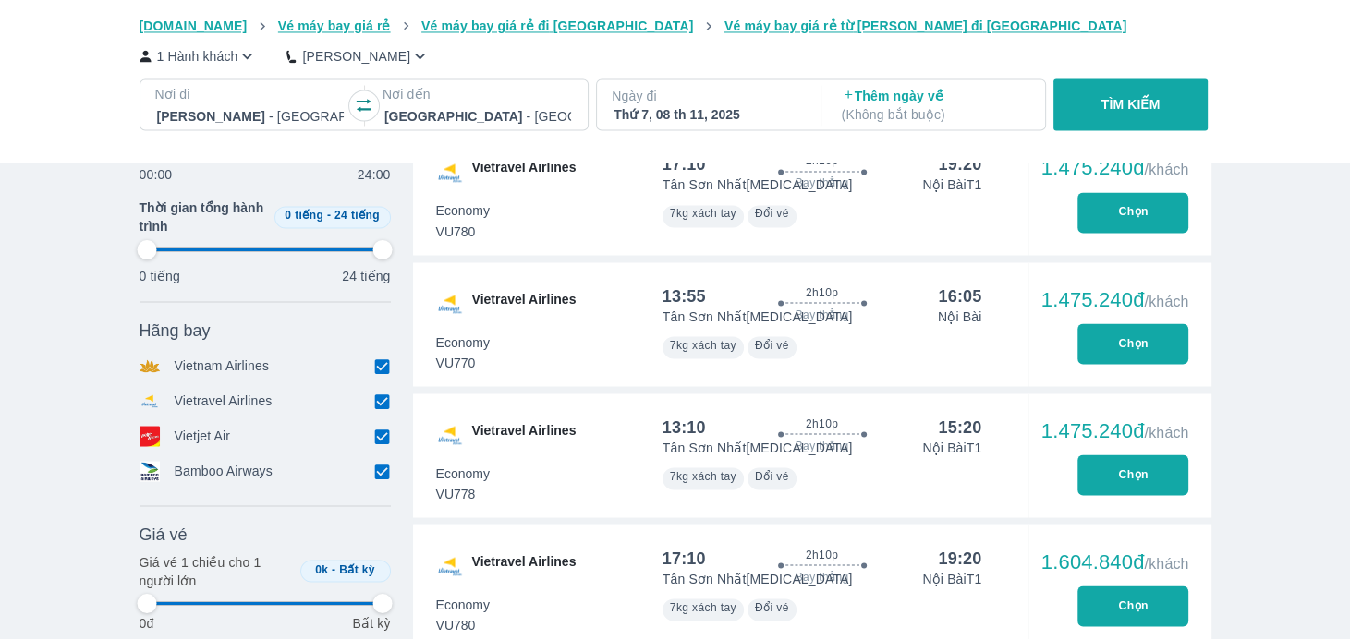
click at [355, 101] on icon "button" at bounding box center [364, 105] width 18 height 18
click at [721, 105] on div "Ngày đi Thứ 7, 08 th 11, 2025" at bounding box center [707, 105] width 190 height 37
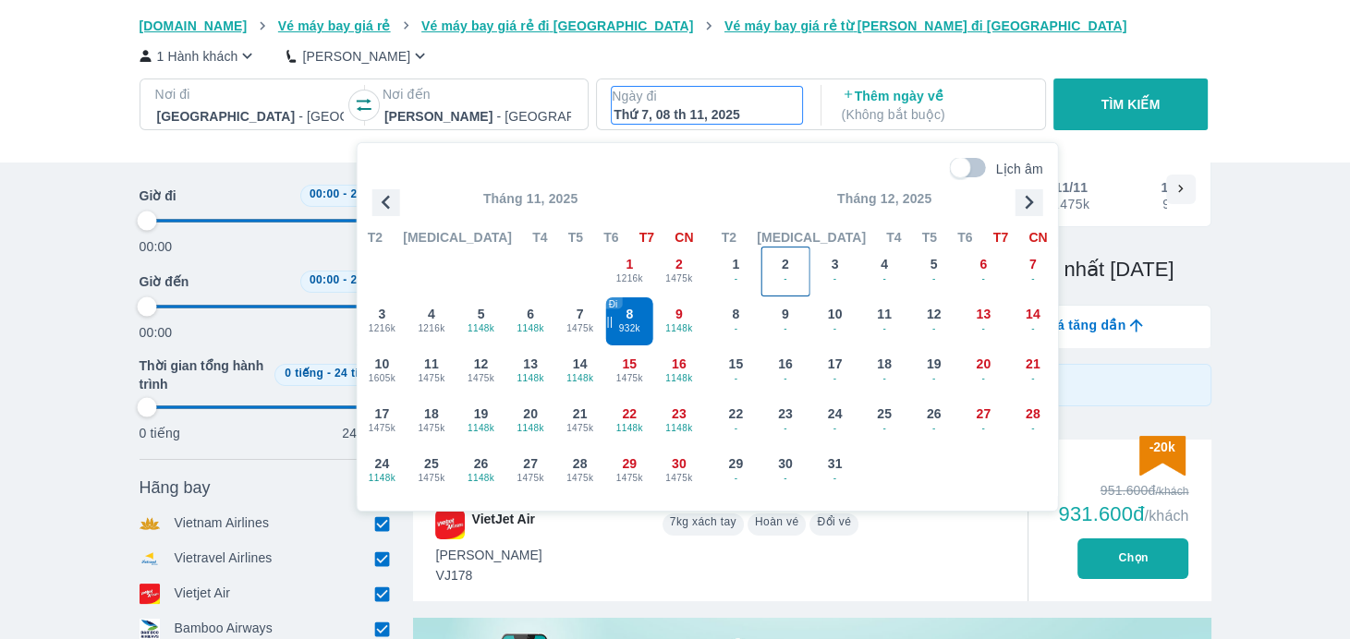
scroll to position [106, 0]
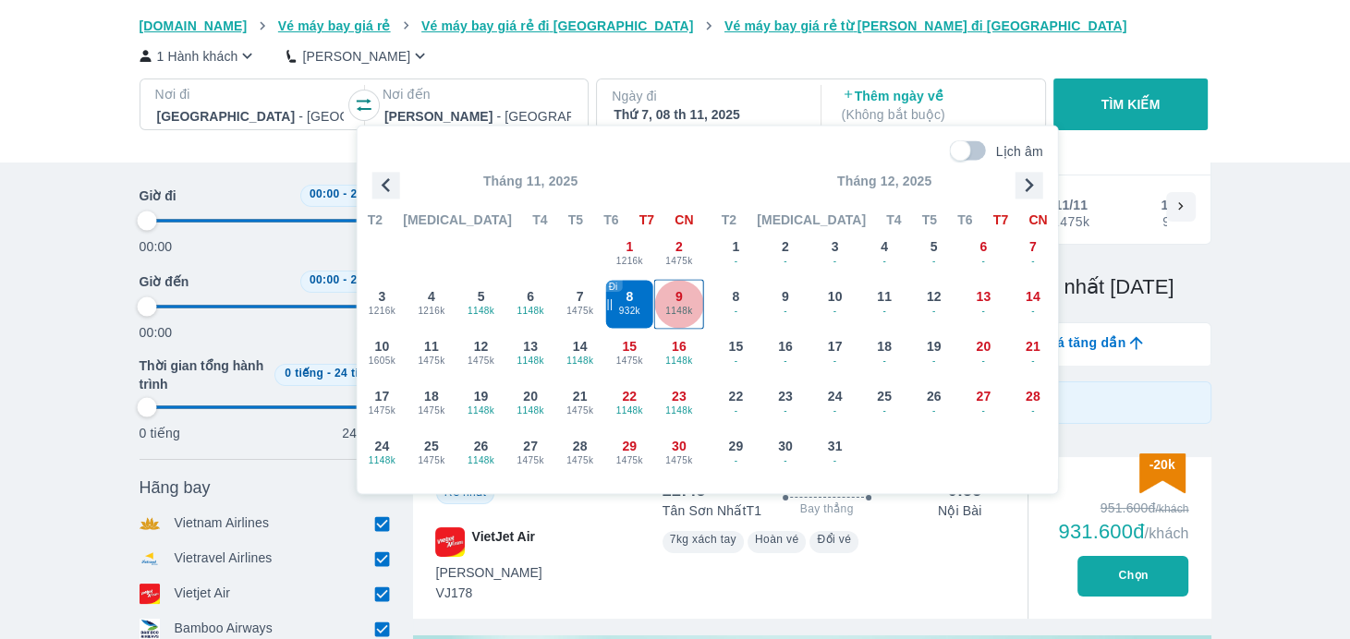
click at [695, 304] on span "1148k" at bounding box center [679, 311] width 48 height 15
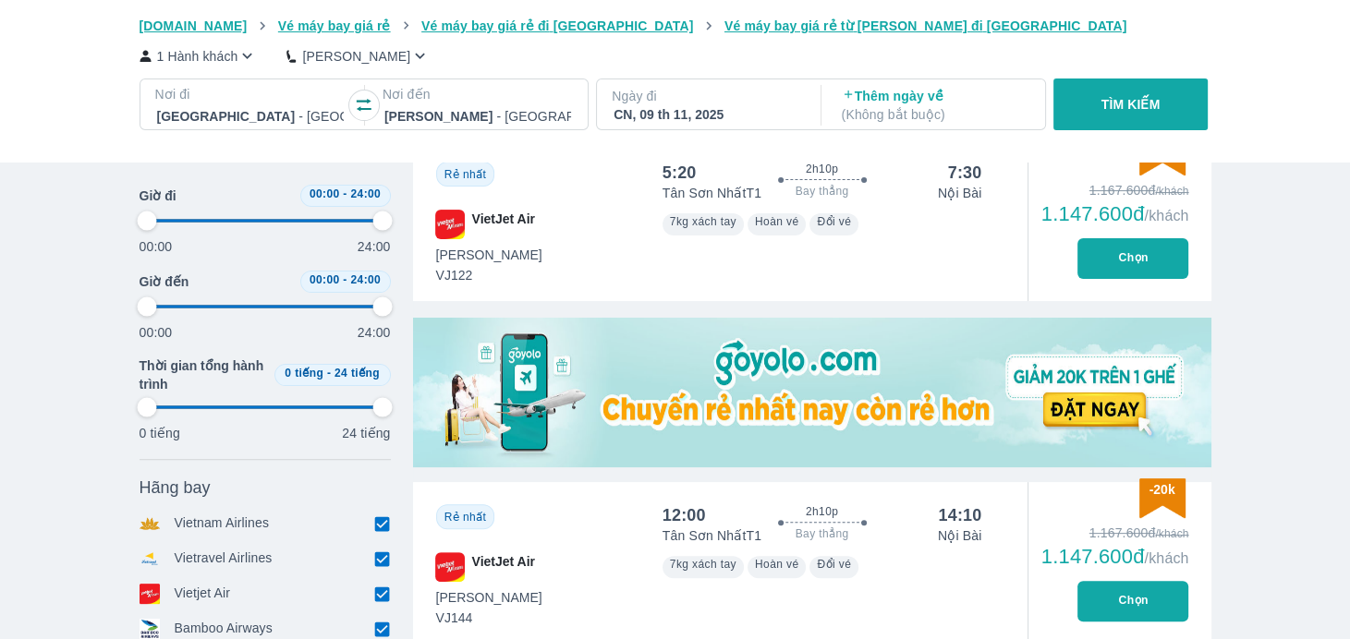
scroll to position [291, 0]
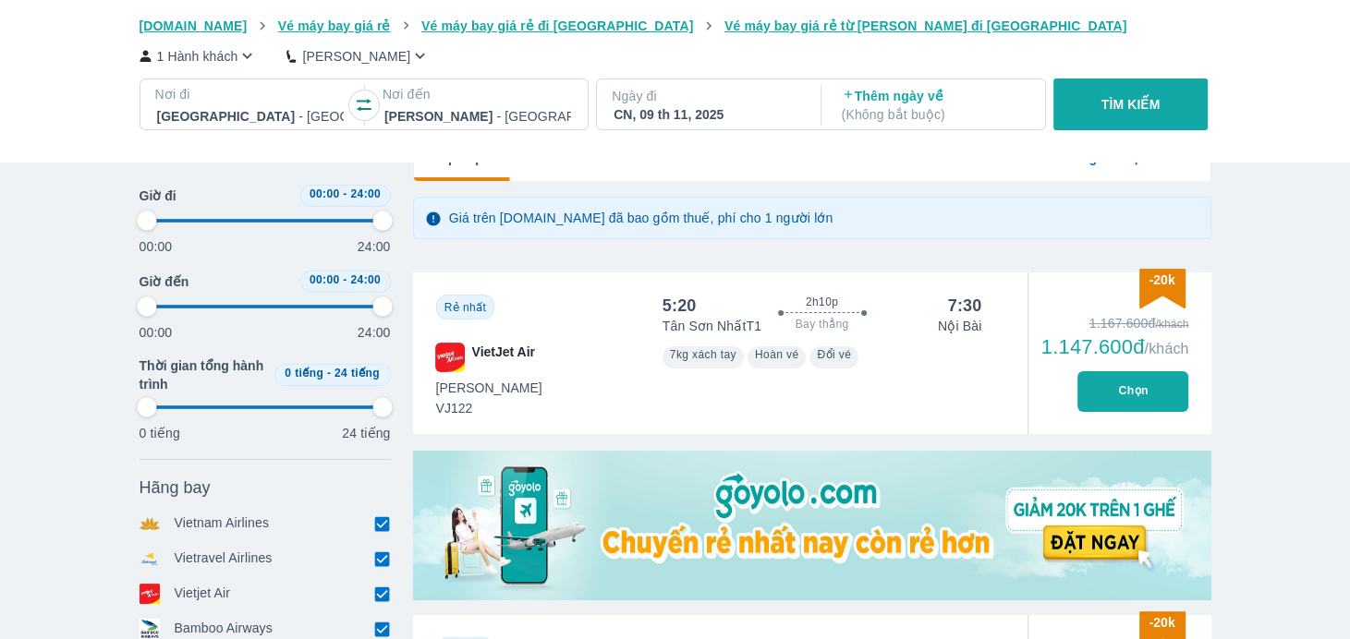
click at [237, 114] on div at bounding box center [250, 116] width 187 height 22
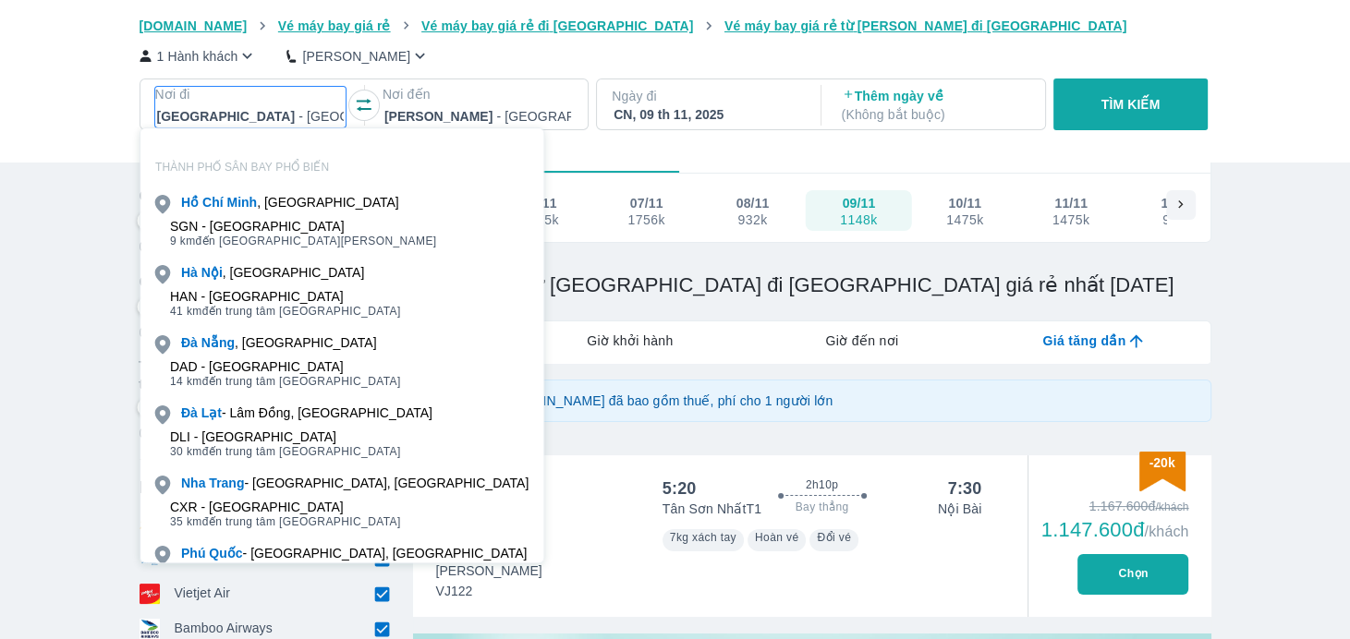
scroll to position [106, 0]
click at [277, 306] on span "41 km đến trung tâm [GEOGRAPHIC_DATA]" at bounding box center [285, 312] width 231 height 15
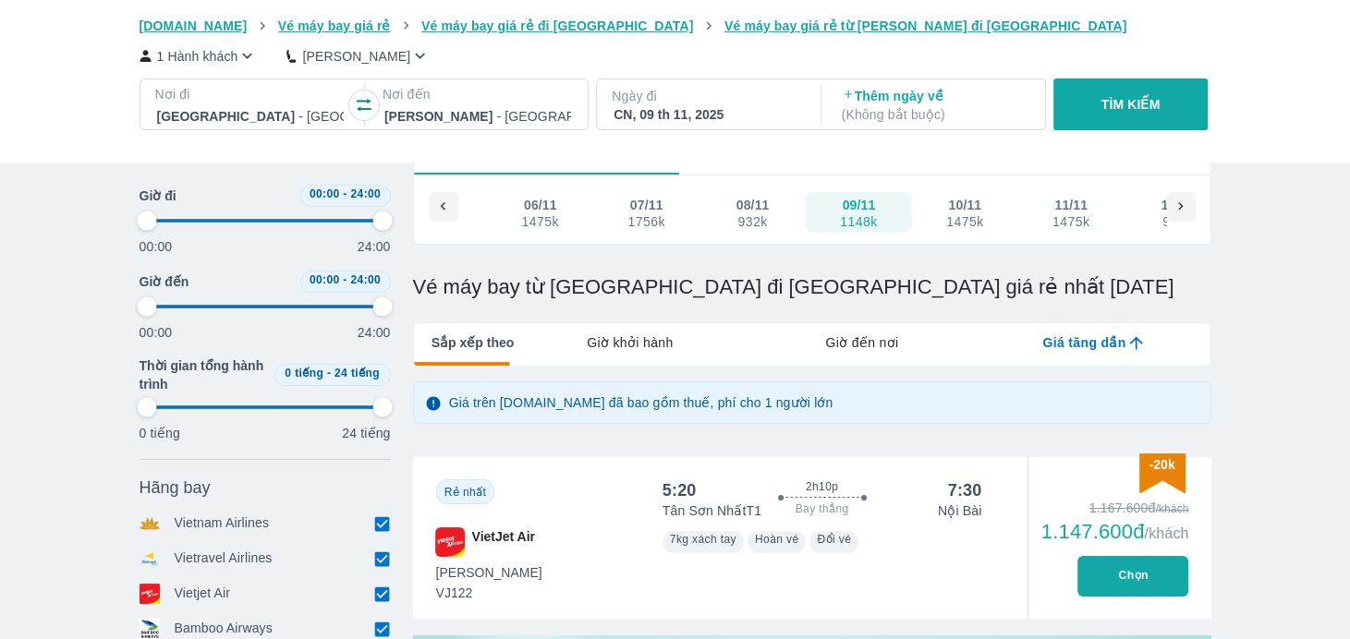
click at [1120, 102] on p "TÌM KIẾM" at bounding box center [1130, 104] width 59 height 18
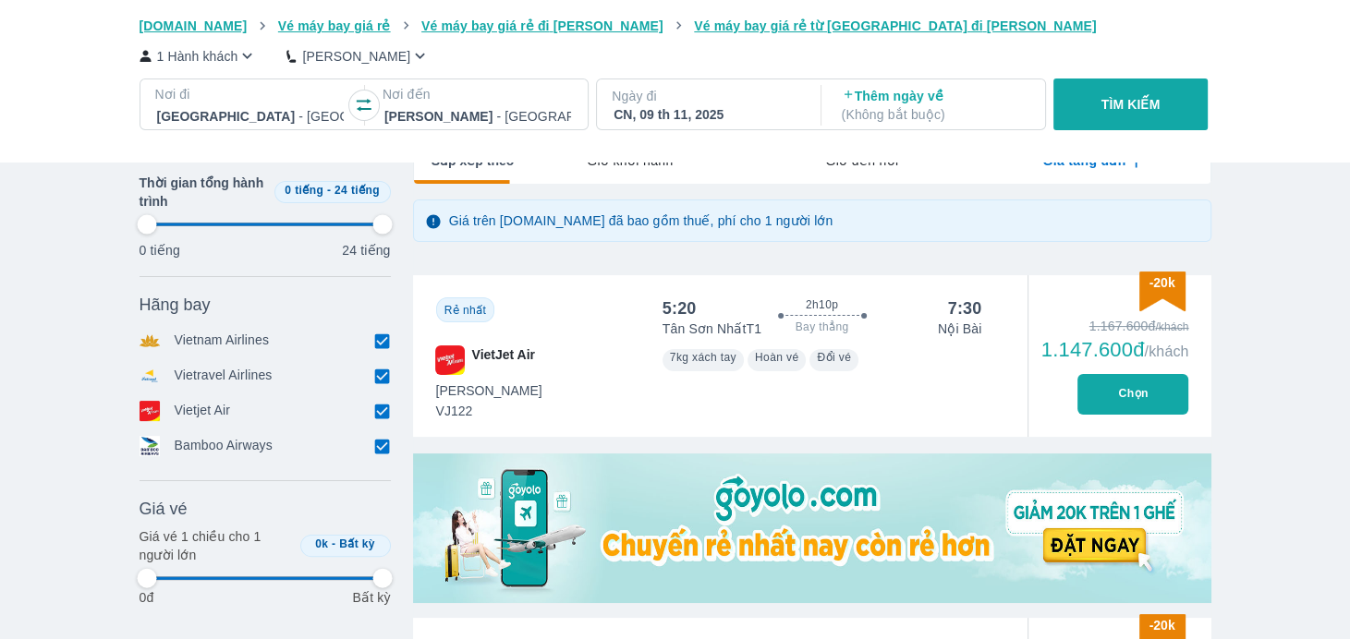
scroll to position [291, 0]
